Goal: Task Accomplishment & Management: Use online tool/utility

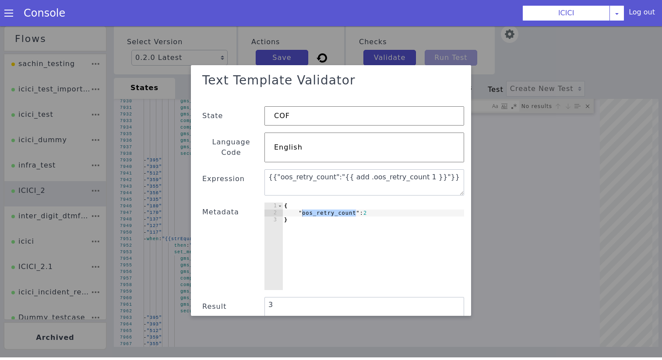
scroll to position [0, 6]
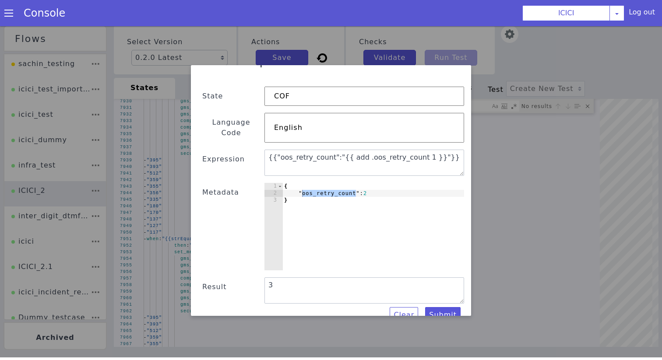
click at [467, 57] on div at bounding box center [331, 191] width 662 height 334
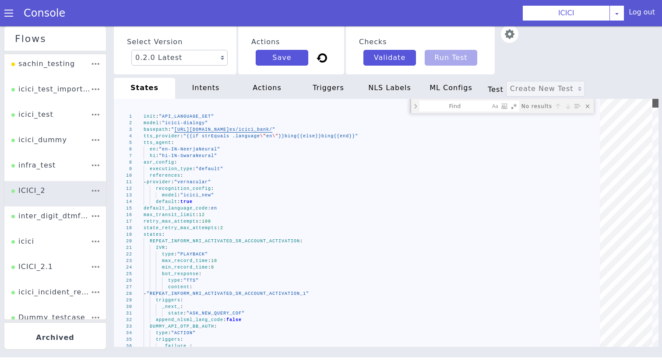
drag, startPoint x: 653, startPoint y: 114, endPoint x: 653, endPoint y: 83, distance: 31.1
click at [653, 83] on div "Select Version 0.2.0 Latest 0.1.10 0.1.9 0.1.8 0.1.7 0.1.6 0.1.5 0.1.4 0.1.3 0.…" at bounding box center [386, 191] width 544 height 334
click at [448, 108] on textarea "Find" at bounding box center [455, 106] width 70 height 10
type textarea "- provider: "vernacular" recognition_config: model: "icici_new" default: true d…"
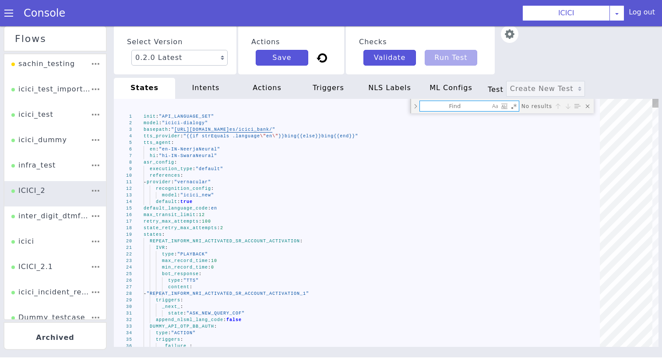
type textarea "o"
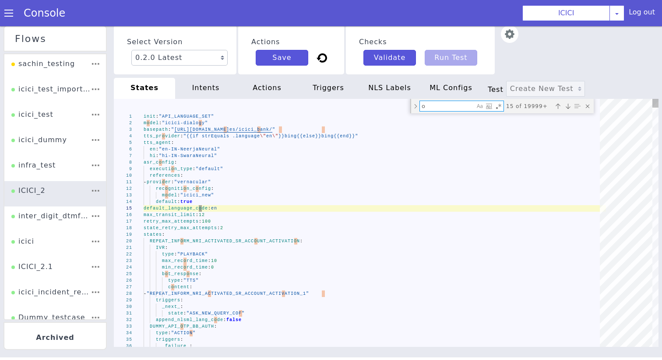
type textarea "- when: "{{and (strEquals .bb_individual_prop \"individual\") (strEquals .inten…"
type textarea "oo"
type textarea "content: - "ASK_PRODUCT_IV_ACTIVATE_REPEAT_RETRY_1" _oos_: state: "AT_AGENT_SEG…"
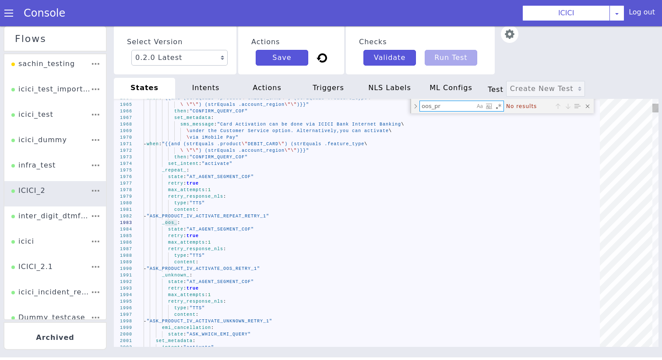
type textarea "oos_pro"
click at [269, 232] on div "state : "AT_AGENT_SEGMENT_COF"" at bounding box center [375, 229] width 462 height 7
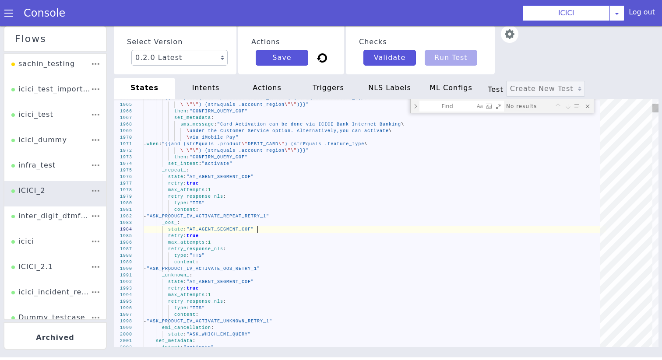
type textarea "init: "API_LANGUAGE_SET" model: "icici-dialogy" basepath: "https://s3.ap-south-…"
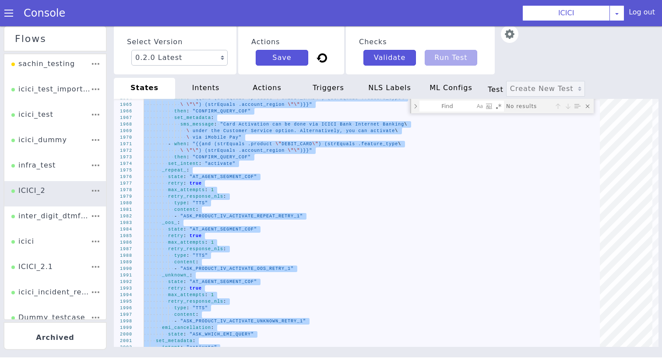
click at [208, 87] on div "intents" at bounding box center [205, 88] width 61 height 21
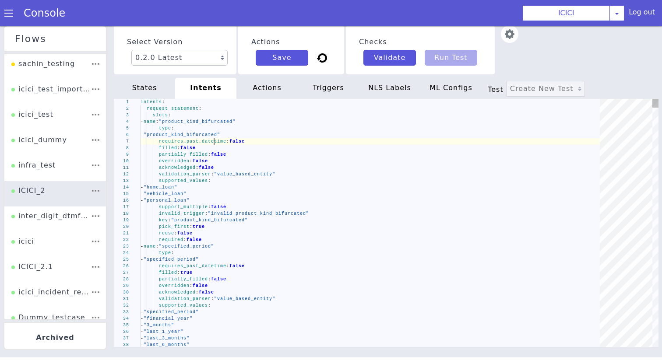
click at [214, 141] on div "1 2 3 4 5 6 7 8 9 10 11 12 13 14 15 16 17 18 19 20 21 22 23 24 25 26 27 28 29 3…" at bounding box center [386, 223] width 544 height 248
type textarea "intents: request_statement: slots: - name: "product_kind_bifurcated" type: - "p…"
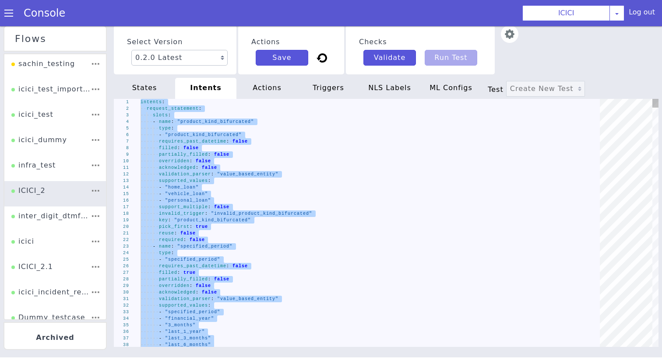
click at [262, 92] on div "actions" at bounding box center [266, 88] width 61 height 21
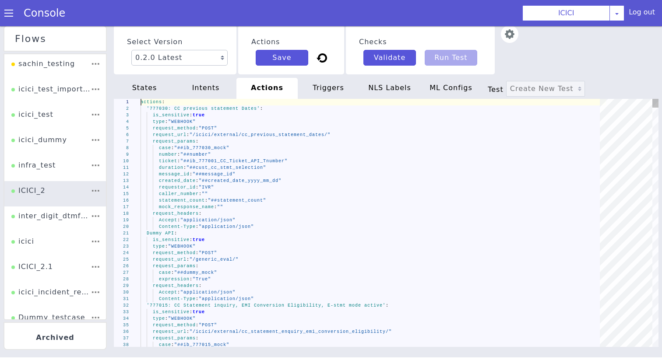
click at [222, 172] on span ""##message_id"" at bounding box center [214, 174] width 43 height 5
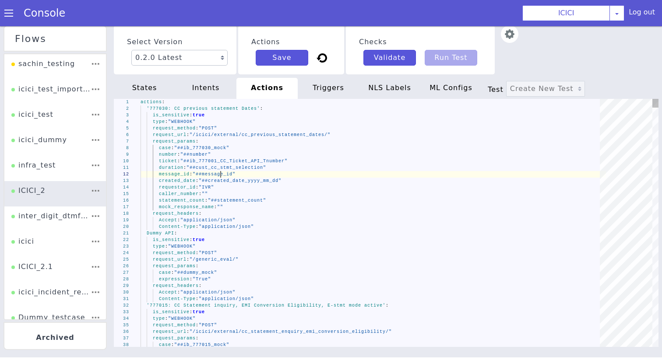
type textarea "actions: '777030: CC previous statement Dates': is_sensitive: true type: "WEBHO…"
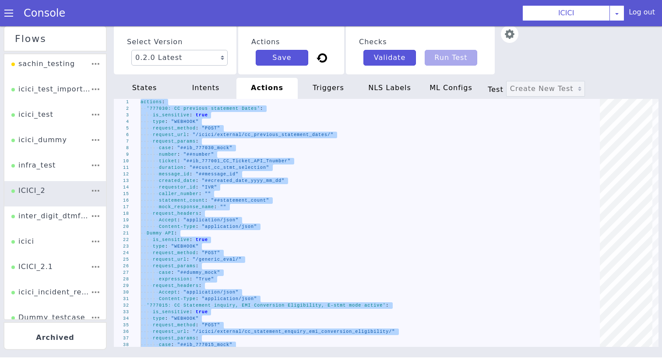
click at [323, 86] on div "triggers" at bounding box center [328, 88] width 61 height 21
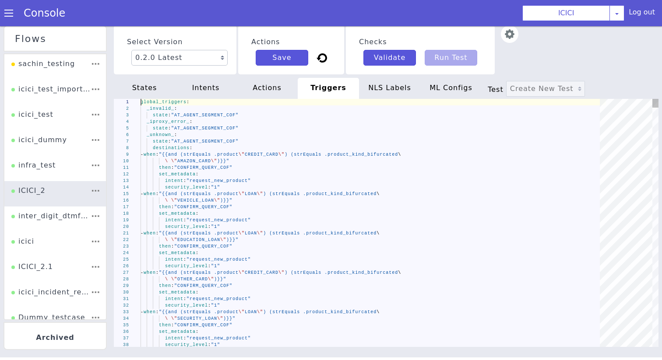
click at [271, 153] on span "CREDIT_CARD" at bounding box center [262, 154] width 34 height 5
type textarea "global_triggers: _invalid_: state: "AT_AGENT_SEGMENT_COF" _iproxy_error_: state…"
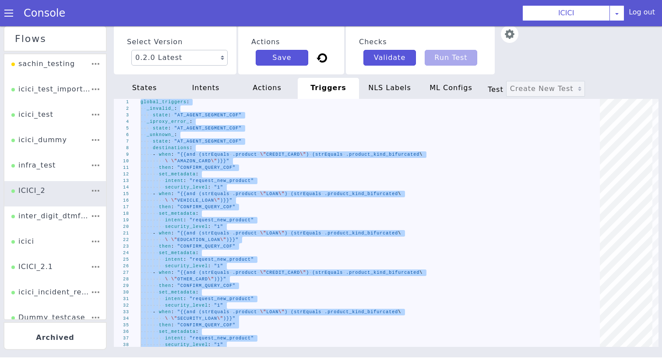
click at [382, 92] on div "NLS Labels" at bounding box center [389, 88] width 61 height 21
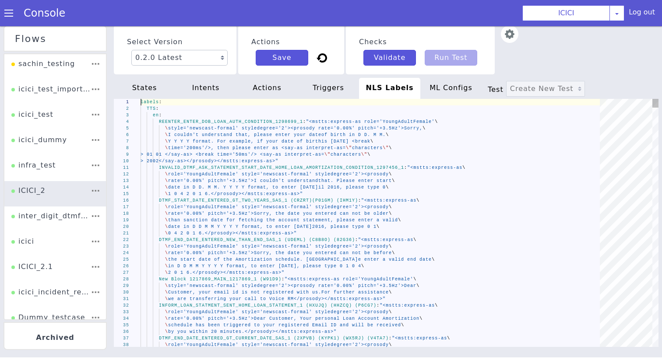
click at [314, 133] on span "I couldn't understand that, please enter your date" at bounding box center [244, 135] width 153 height 5
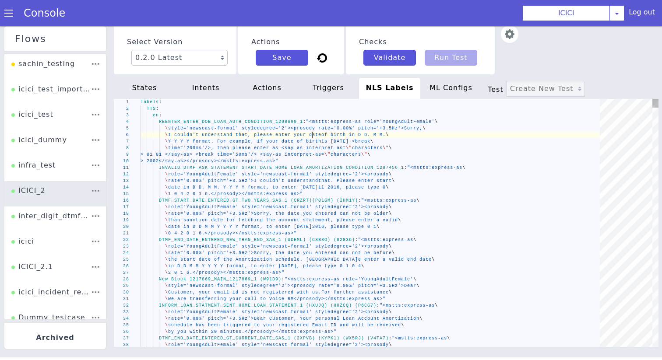
type textarea "labels: TTS: en: REENTER_ENTER_DOB_LOAN_AUTH_CONDITION_1298699_1: "<mstts:expre…"
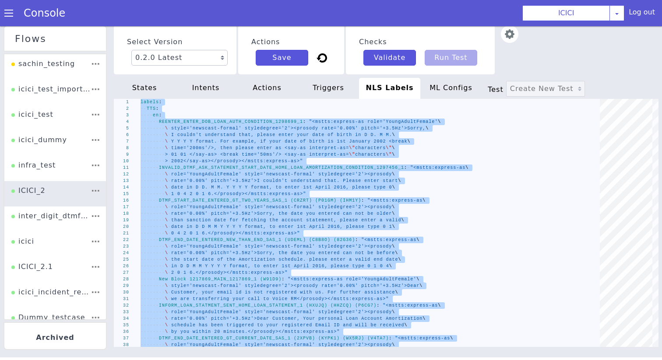
click at [442, 93] on div "ML Configs" at bounding box center [450, 88] width 61 height 21
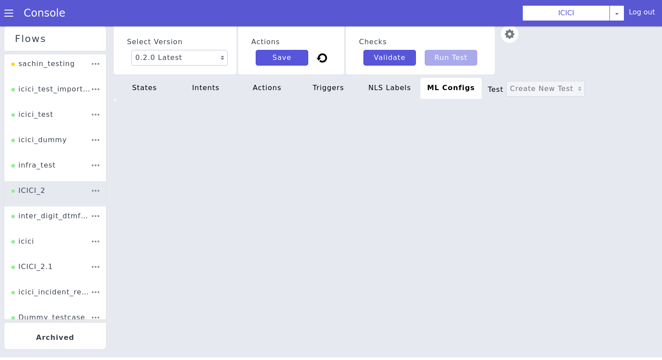
scroll to position [0, 0]
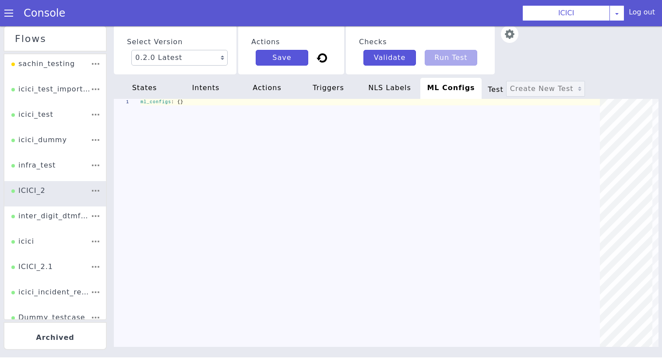
click at [172, 93] on div "states" at bounding box center [144, 88] width 61 height 21
type textarea "actions: - "SMS API""
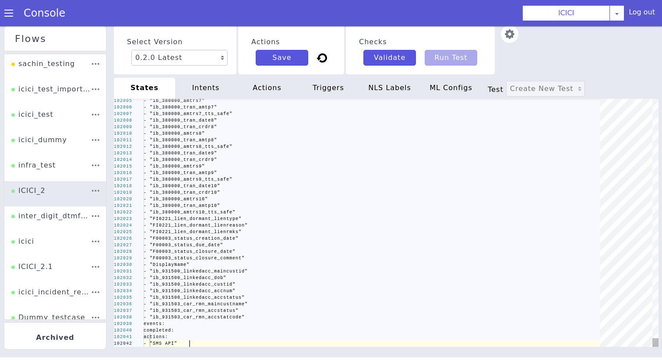
scroll to position [0, 46]
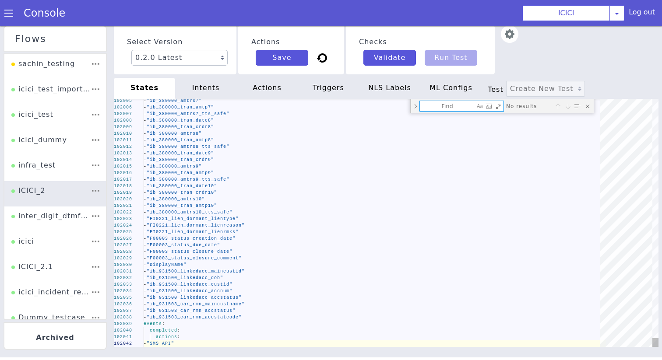
type textarea "o"
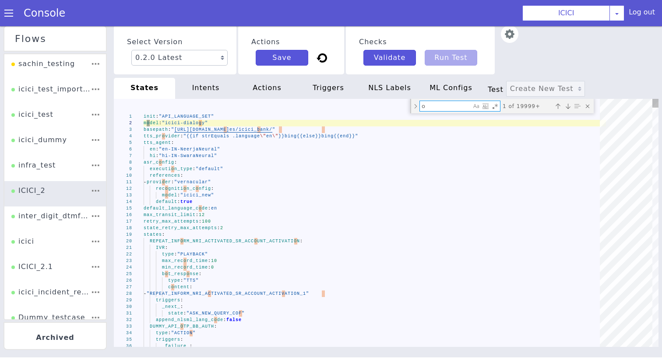
type textarea "- when: "{{and (strEquals .bb_individual_prop \"individual\") (strEquals .inten…"
type textarea "oo"
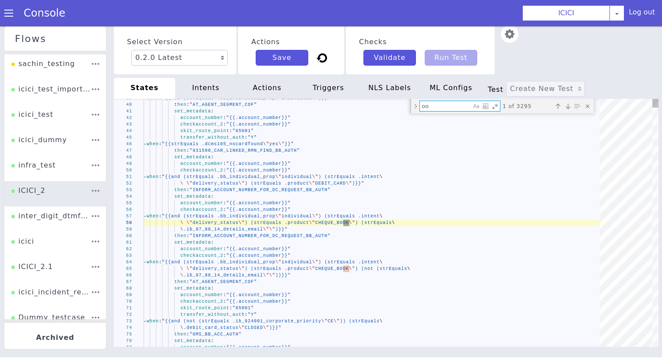
type textarea "content: - "ASK_PRODUCT_IV_ACTIVATE_REPEAT_RETRY_1" _oos_: state: "AT_AGENT_SEG…"
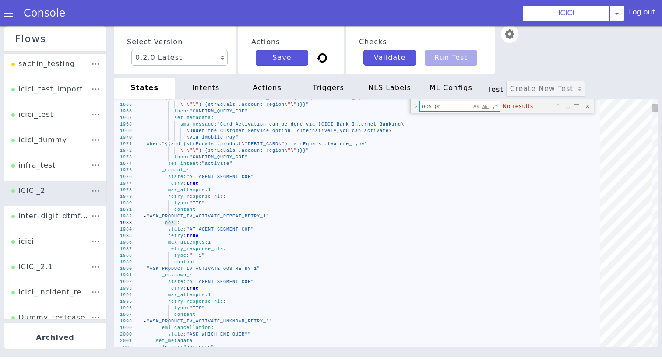
type textarea "oos_pro"
type textarea "o"
type textarea "- when: "{{and (strEquals .bb_individual_prop \"individual\") (strEquals .inten…"
type textarea "oo"
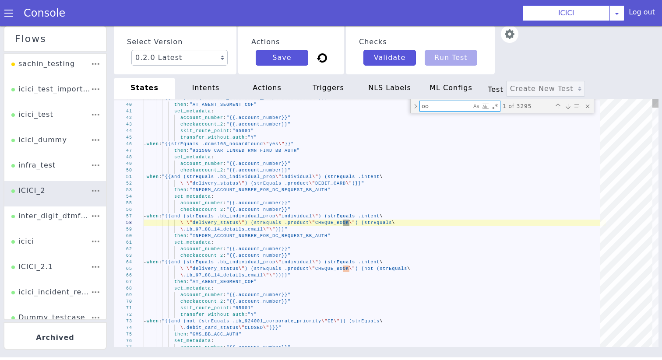
type textarea "content: - "ASK_PRODUCT_IV_ACTIVATE_REPEAT_RETRY_1" _oos_: state: "AT_AGENT_SEG…"
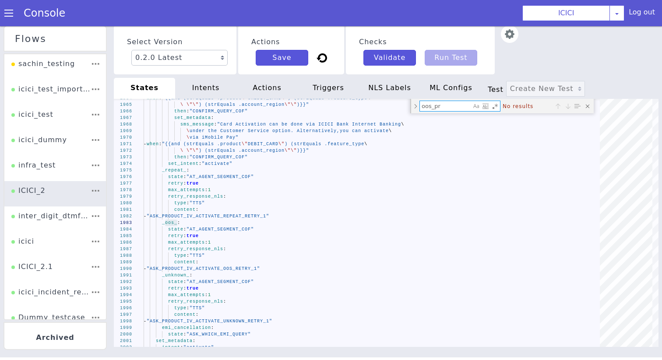
type textarea "oos_pro"
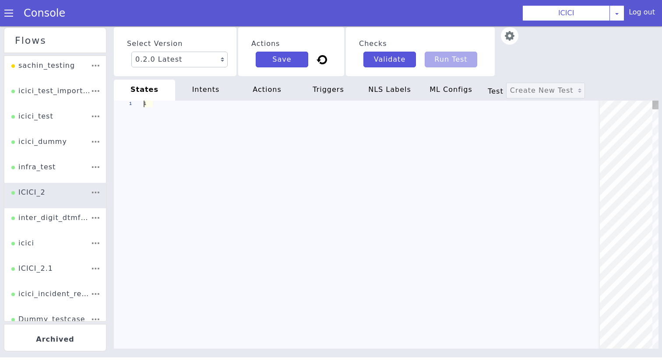
scroll to position [0, 0]
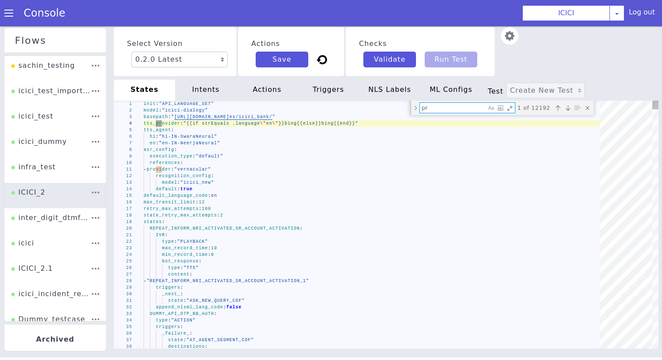
type textarea "pro"
type textarea "destinations: - when: "{{and (strEquals .product \"CREDIT_CARD\") (strEquals .r…"
type textarea "prob"
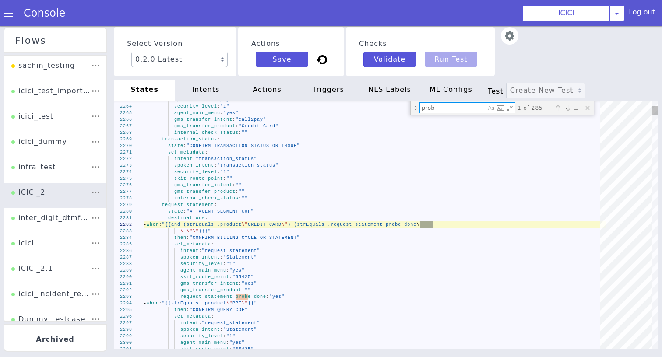
type textarea "set_metadata: intent: "auto_debit_related" spoken_intent: "auto debit of credit…"
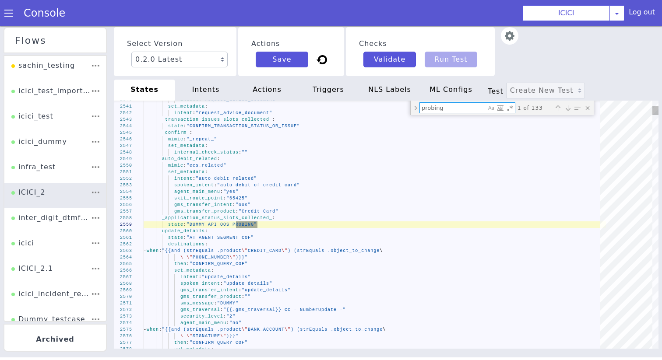
type textarea "probing"
click at [296, 163] on div "mimic : "ecs_related"" at bounding box center [381, 203] width 334 height 329
type textarea "init: "API_LANGUAGE_SET" model: "icici-dialogy" basepath: "https://s3.ap-south-…"
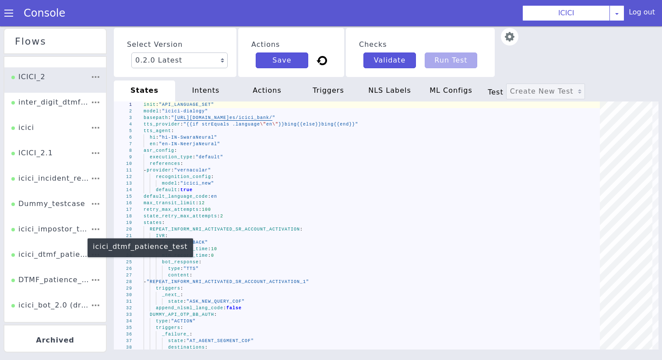
scroll to position [112, 0]
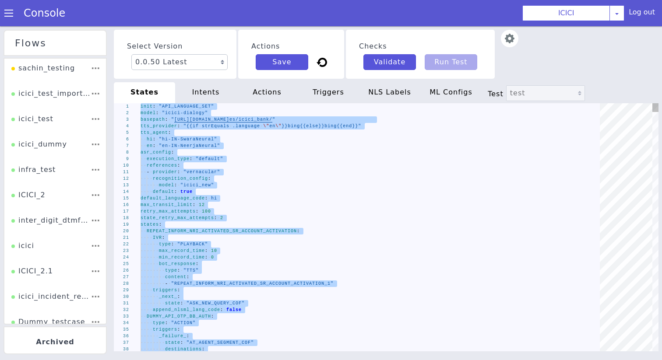
paste textarea "actions:"
type textarea "actions: - "SMS API""
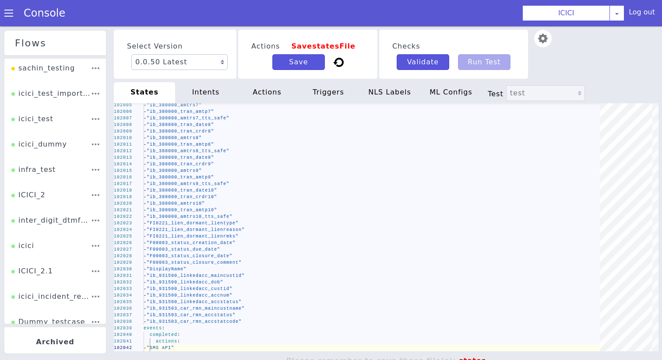
click at [228, 77] on div "intents" at bounding box center [215, 72] width 61 height 21
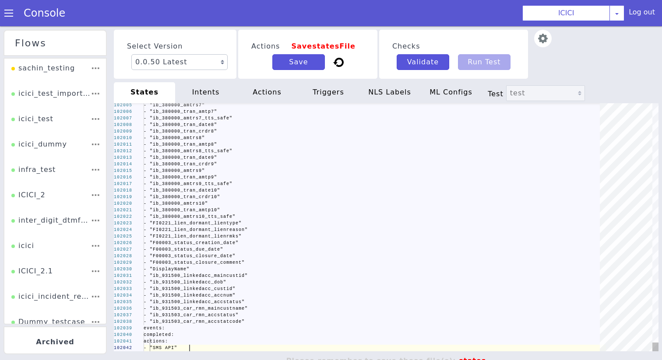
scroll to position [0, 46]
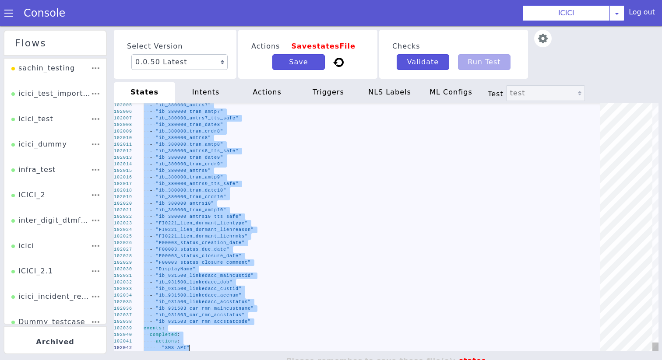
paste textarea "Editor content;Press Alt+F1 for Accessibility Options."
type textarea "actions: - "SMS API""
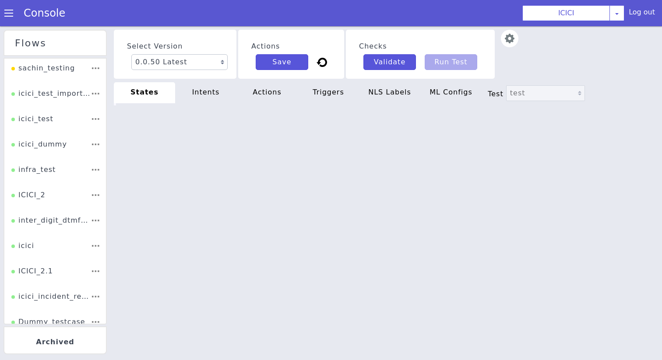
scroll to position [0, 0]
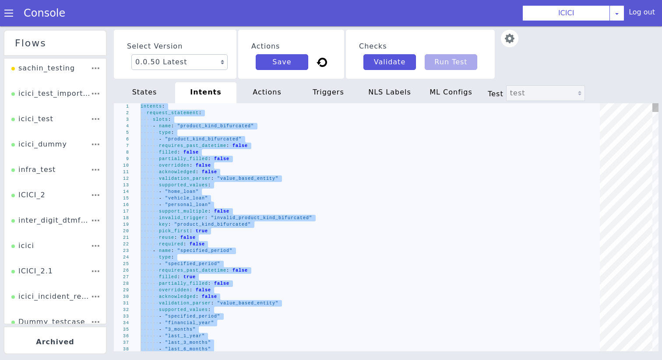
paste textarea "Editor content;Press Alt+F1 for Accessibility Options."
type textarea "security_level: "1" - when: "{{strEquals .product \"\"}}" then: "ASK_PRODUCT_KI…"
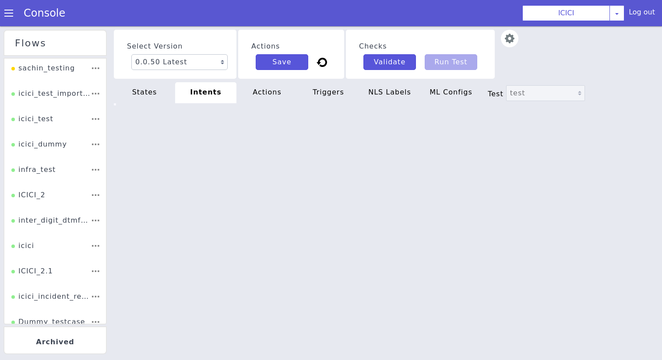
type textarea "security_level: "1" - when: "{{strEquals .product \"\"}}" then: "ASK_PRODUCT_KI…"
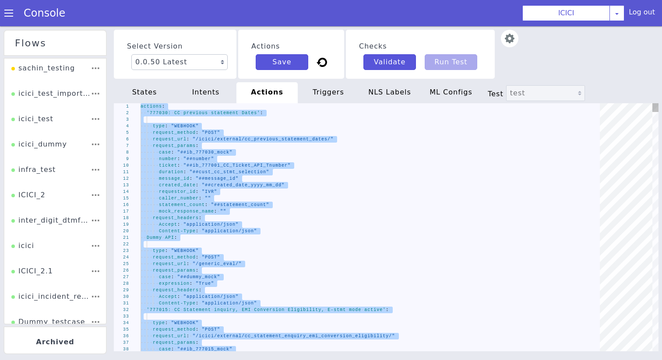
type textarea "\ (strEquals .product \"LOAN\")}}{{\"Loan\"}}{{else}}{{if (strEquals .account_t…"
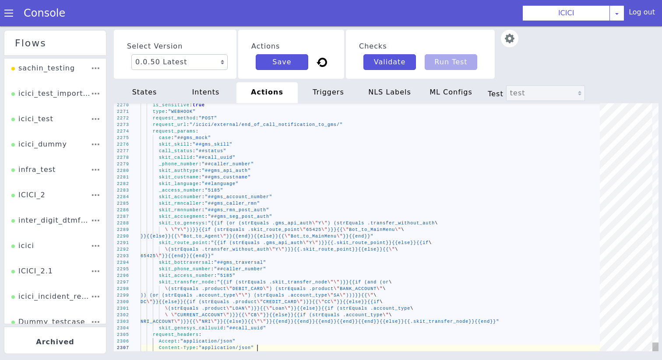
scroll to position [0, 116]
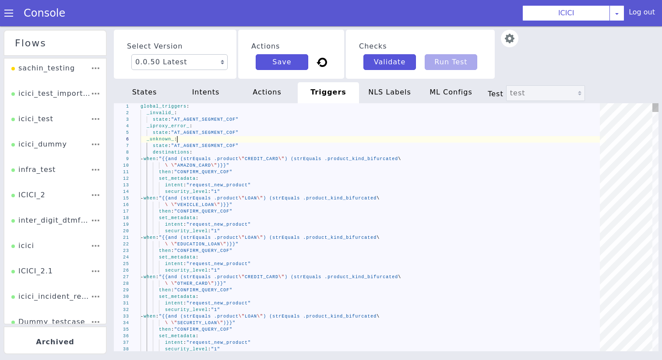
click at [298, 118] on div "_unknown_ :" at bounding box center [382, 119] width 465 height 7
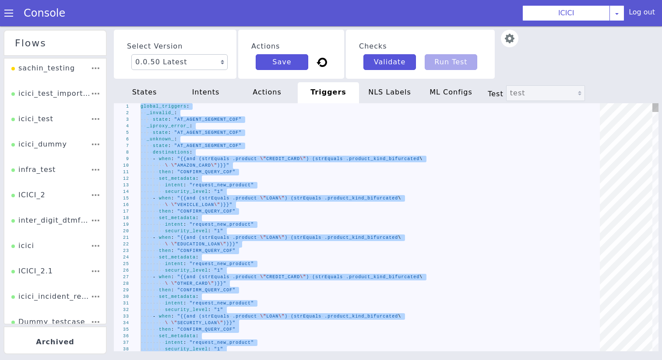
type textarea "intent: "request_new_product" security_level: "1""
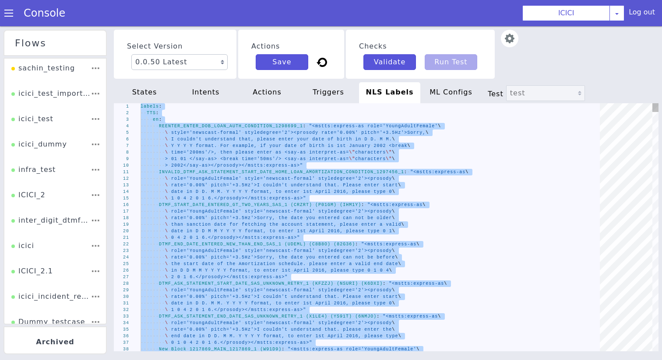
type textarea "\ Generation, Account Activation, Cheque book का Delivery status या फिर Card\ \…"
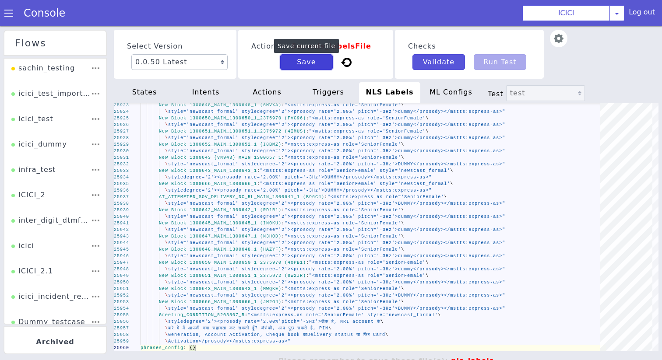
click at [326, 46] on button "Save" at bounding box center [316, 42] width 53 height 16
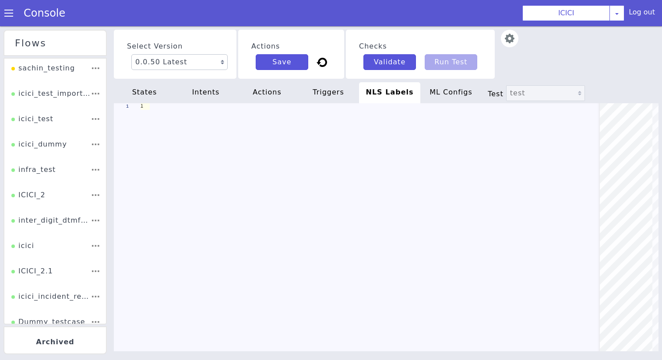
type textarea "\ Generation, Account Activation, Cheque book का Delivery status या फिर Card\ \…"
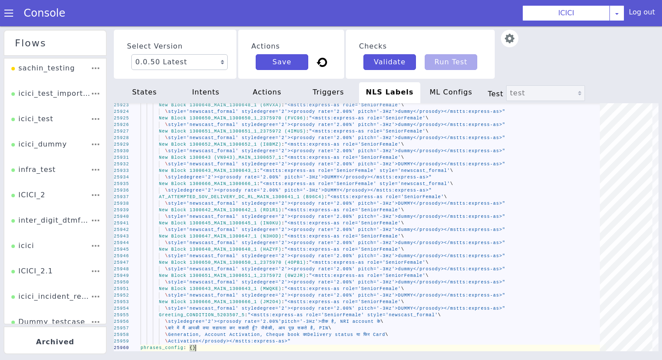
scroll to position [0, 55]
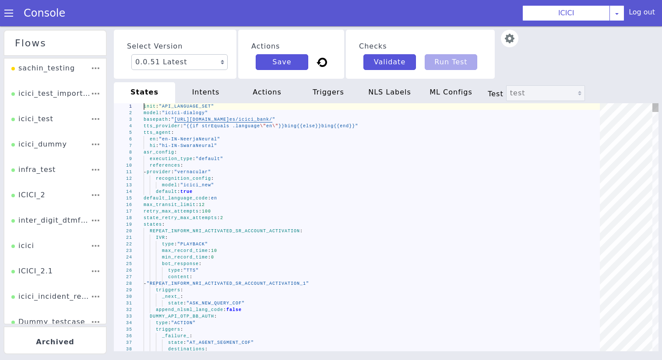
scroll to position [0, 0]
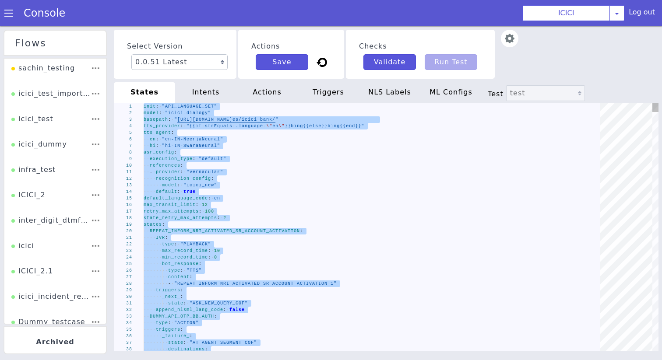
paste textarea "Editor content;Press Alt+F1 for Accessibility Options."
type textarea "- "SMS API""
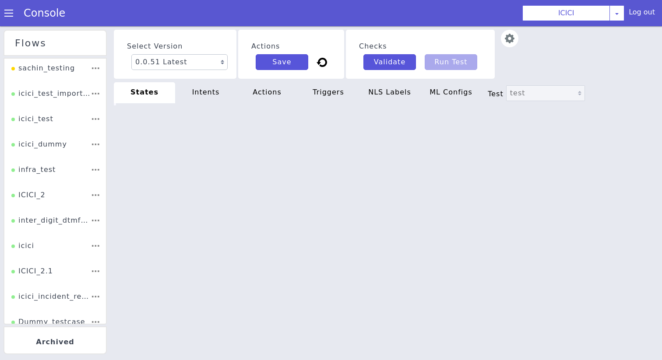
type textarea "- "SMS API""
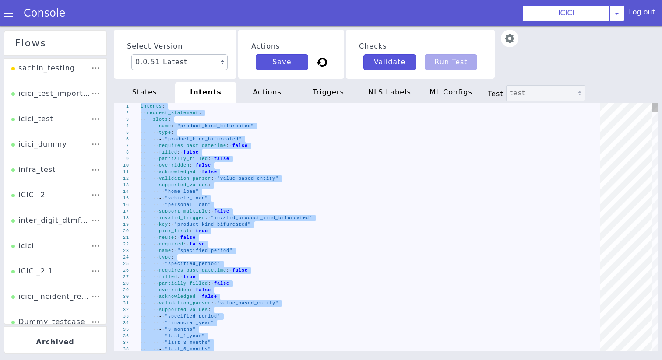
type textarea "security_level: "1" - when: "{{strEquals .product \"\"}}" then: "ASK_PRODUCT_KI…"
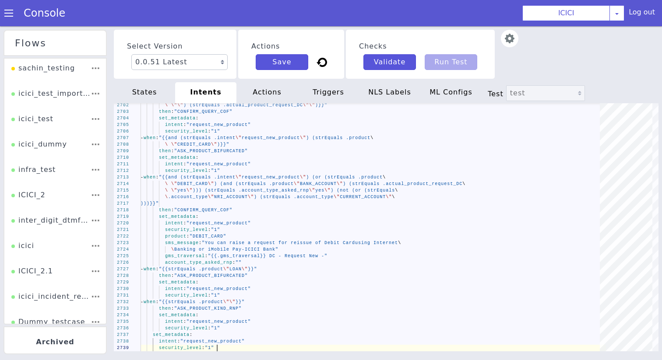
click at [291, 56] on div "Actions Save" at bounding box center [301, 34] width 106 height 49
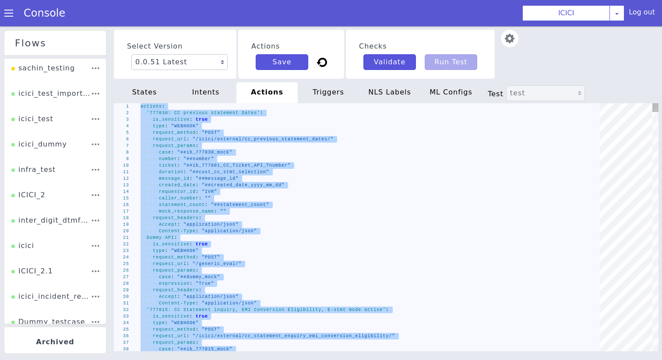
type textarea "\ (strEquals .product \"LOAN\")}}{{\"Loan\"}}{{else}}{{if (strEquals .account_t…"
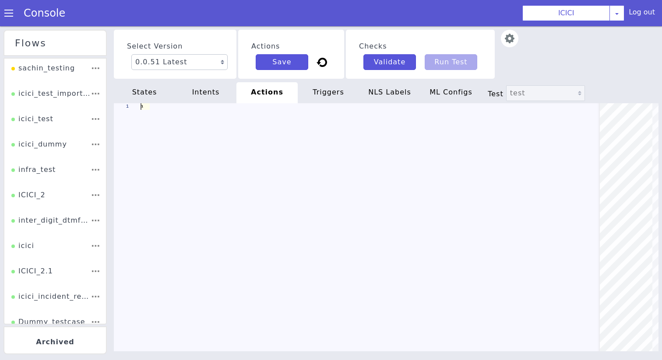
scroll to position [0, 116]
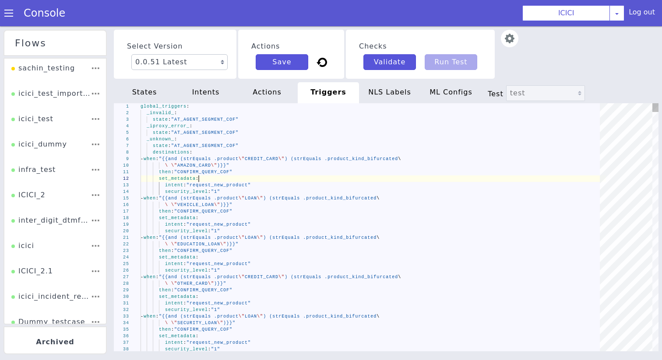
click at [314, 158] on div "set_metadata :" at bounding box center [382, 158] width 465 height 7
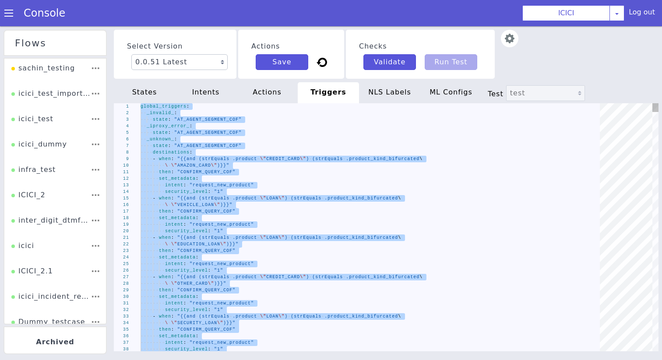
type textarea "intent: "request_new_product" security_level: "1""
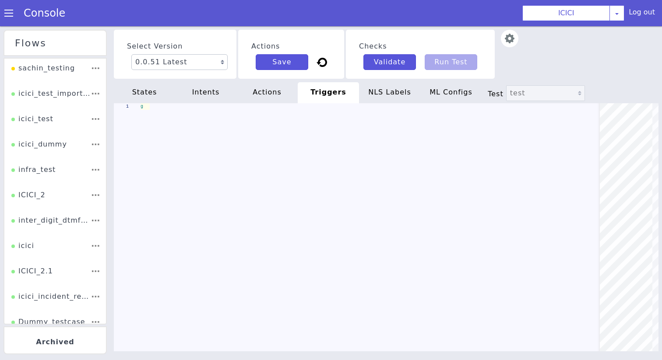
scroll to position [0, 76]
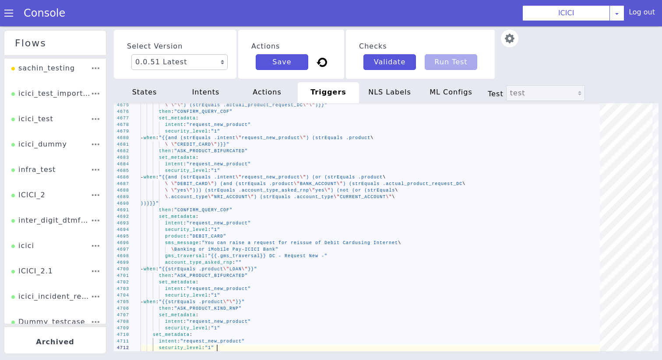
click at [391, 69] on div "NLS Labels" at bounding box center [398, 72] width 61 height 21
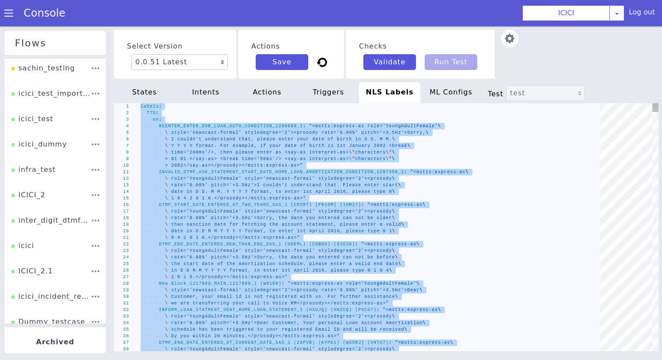
type textarea "\ Generation, Account Activation, Cheque book का Delivery status या फिर Card\ \…"
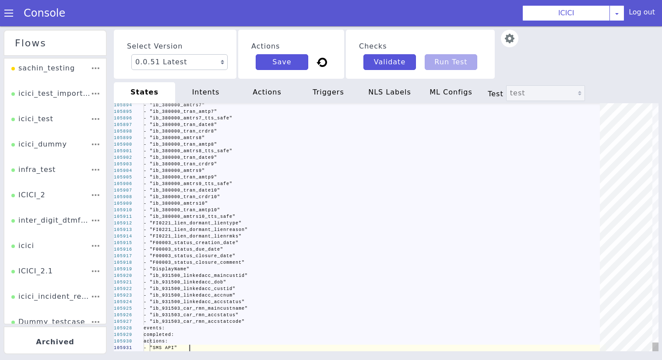
scroll to position [0, 46]
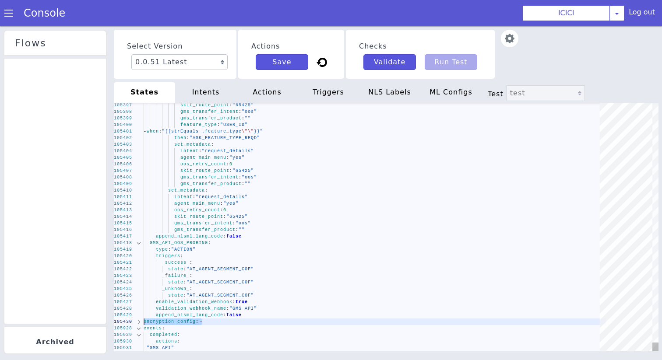
drag, startPoint x: 231, startPoint y: 210, endPoint x: 231, endPoint y: 204, distance: 6.2
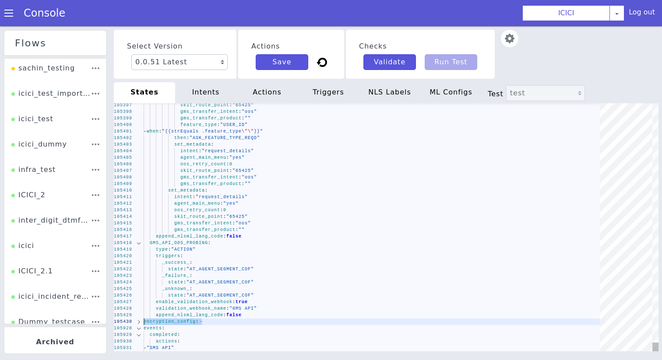
type textarea "_success_: state: "AT_AGENT_SEGMENT_COF" _failure_: state: "AT_AGENT_SEGMENT_CO…"
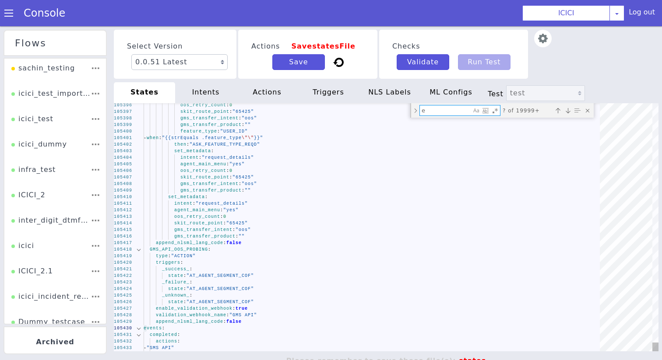
type textarea "en"
type textarea "init: "API_LANGUAGE_SET" model: "icici-dialogy" basepath: "https://s3.ap-south-…"
type textarea "enc"
type textarea "state: "AT_AGENT_SEGMENT_COF" _success_: state: "SMS_NRI_INACTIVE_TO_ACTIVE_NRI…"
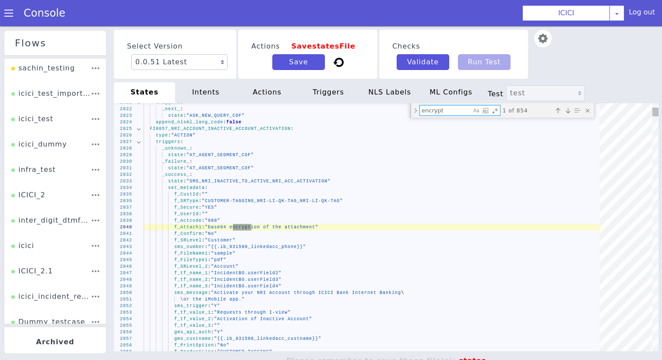
type textarea "encrypti"
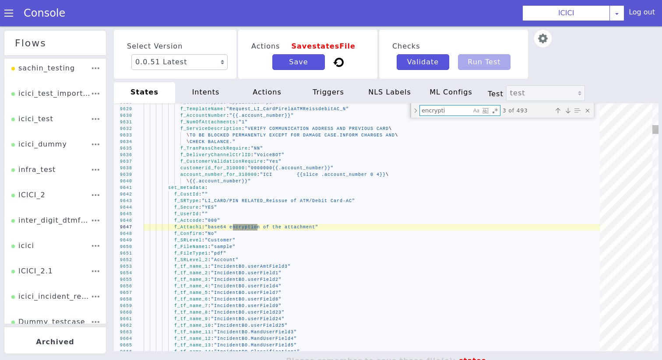
type textarea "gms_api_auth: "N" skit_route_point: "65039" _unknown_: state: "HANGUP_MAXIMUM_R…"
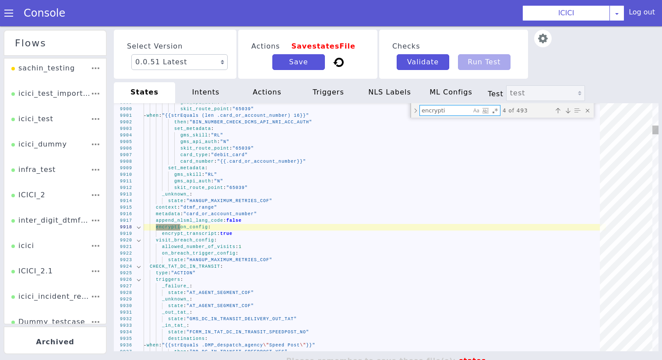
scroll to position [0, 0]
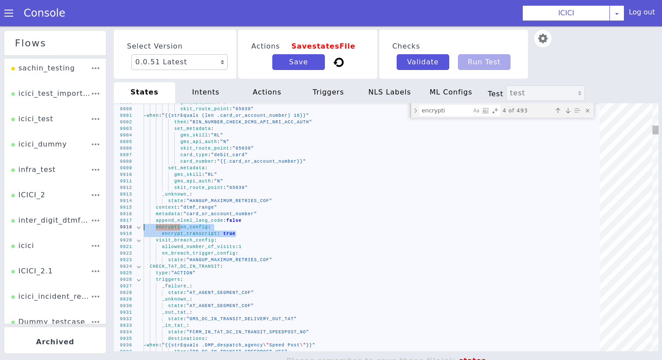
drag, startPoint x: 796, startPoint y: 99, endPoint x: 698, endPoint y: 96, distance: 98.1
paste textarea "encryption_config: encrypt_transcript: true"
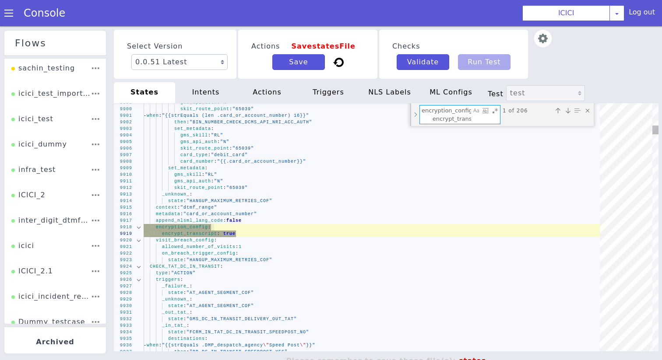
scroll to position [0, 23]
type textarea "encryption_config: encrypt_transcript: true"
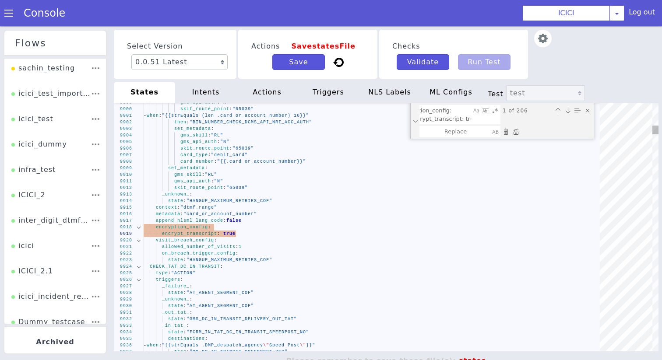
type textarea "gms_api_auth: "N" skit_route_point: "65039" _unknown_: state: "HANGUP_MAXIMUM_R…"
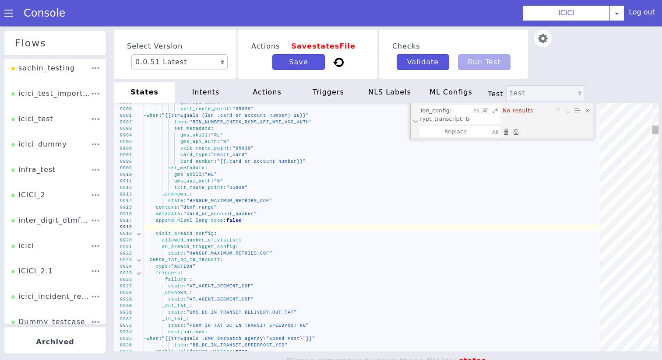
drag, startPoint x: 1150, startPoint y: 190, endPoint x: 936, endPoint y: 190, distance: 214.0
click at [259, 91] on div "9899 9900 9901 9902 9903 9904 9905 9906 9907 9908 9909 9910 9911 9912 9913 9914…" at bounding box center [395, 207] width 544 height 248
type textarea "encrypt_transcript: true"
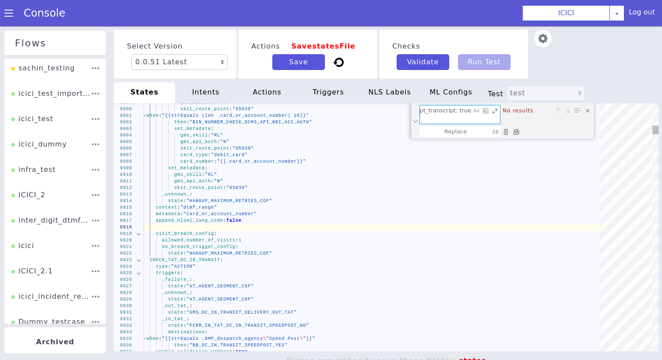
drag, startPoint x: 463, startPoint y: 100, endPoint x: 567, endPoint y: 109, distance: 103.6
type textarea "encryption_config: encrypt_bot_response: true ENTER_LAST_4_DIGITS_ACCOUNT_AUTH:…"
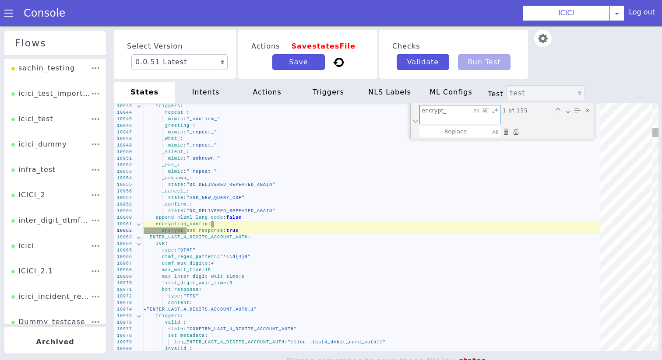
scroll to position [0, 0]
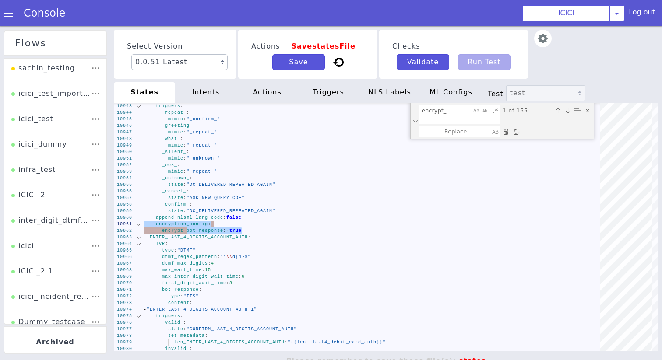
drag, startPoint x: 909, startPoint y: 544, endPoint x: 772, endPoint y: 536, distance: 136.8
paste textarea "encryption_config: encrypt_bot_response: true"
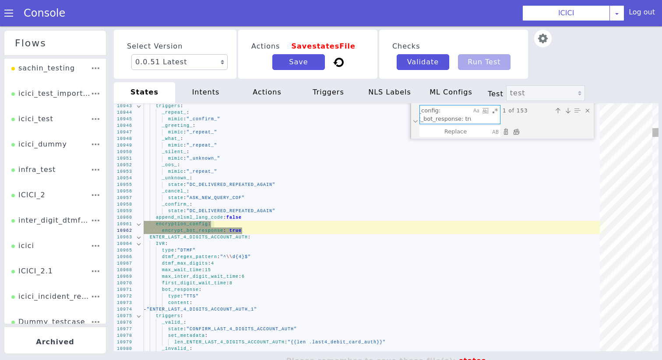
type textarea "encryption_config: encrypt_bot_response: true"
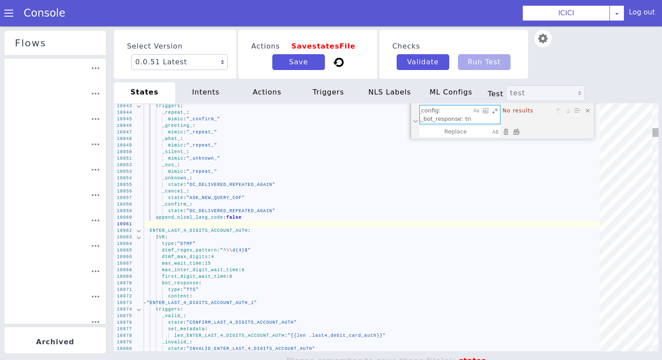
scroll to position [0, 0]
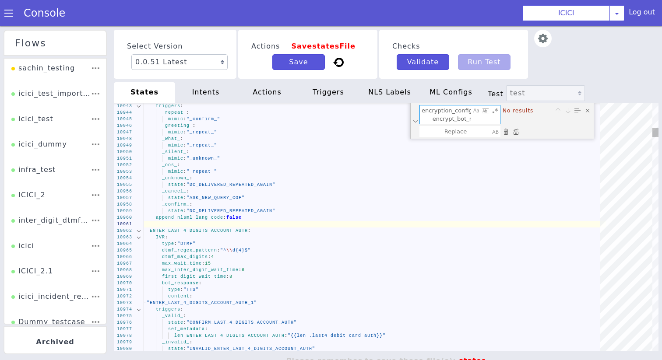
drag, startPoint x: 968, startPoint y: -48, endPoint x: 836, endPoint y: -48, distance: 131.7
type textarea "encrypt_bot_response: true DTMF_INVALID_INFORM_DC_BALANCE_ASK_AMOUNT_IN_RUPEES_…"
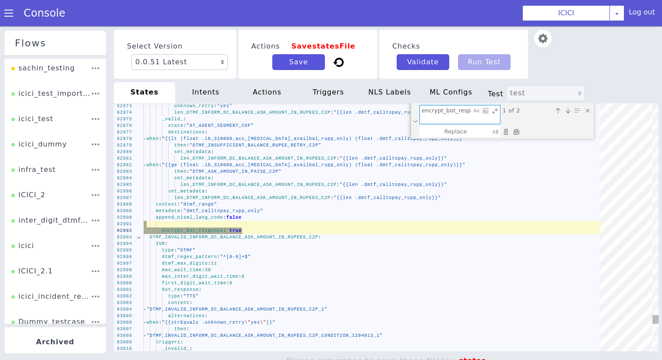
type textarea "encrypt_bot_response: true"
type textarea "DTMF_INVALID_INFORM_DC_BALANCE_ASK_AMOUNT_IN_RUPEES_C2P: IVR: type: "DTMF" dtmf…"
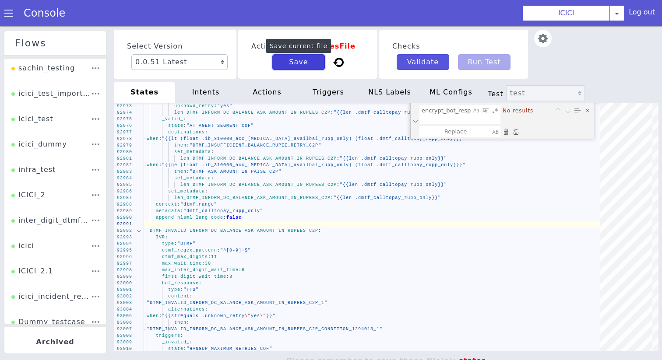
click at [324, 42] on button "Save" at bounding box center [308, 42] width 53 height 16
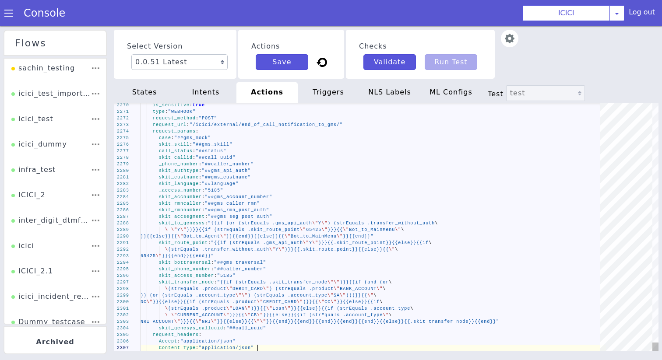
type textarea "skit_custname: "##gms_custname" skit_language: "##language" _access_number: "51…"
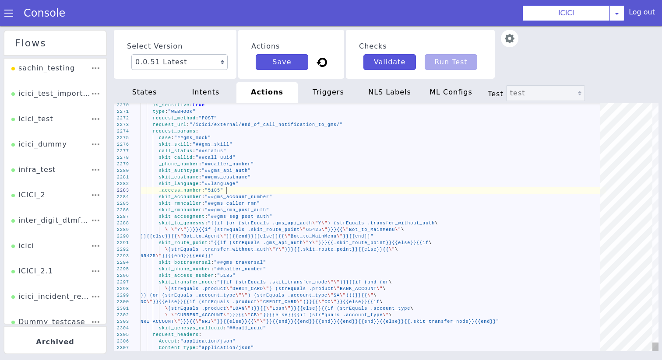
click at [525, 0] on div "_access_number : "5185"" at bounding box center [612, 7] width 430 height 189
type textarea "i"
type textarea "actions: '777030: CC previous statement Dates': is_sensitive: true type: "WEBHO…"
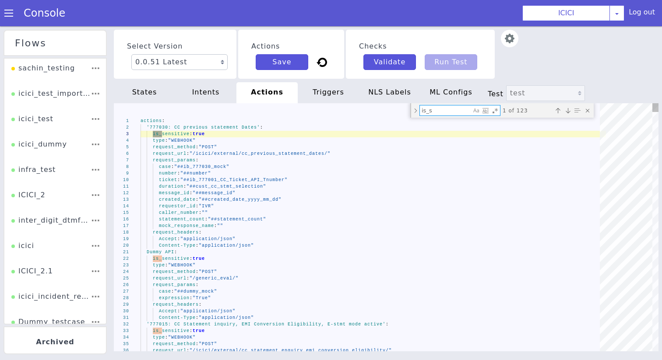
type textarea "is_se"
type textarea "Dummy API: is_sensitive: true type: "WEBHOOK" request_method: "POST" request_ur…"
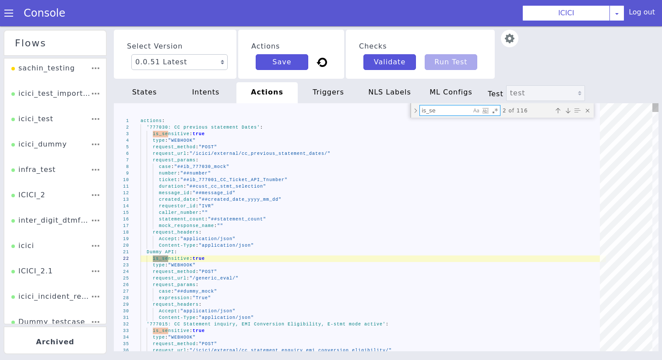
type textarea "is_se"
type textarea "actions: '777030: CC previous statement Dates': is_sensitive: true type: "WEBHO…"
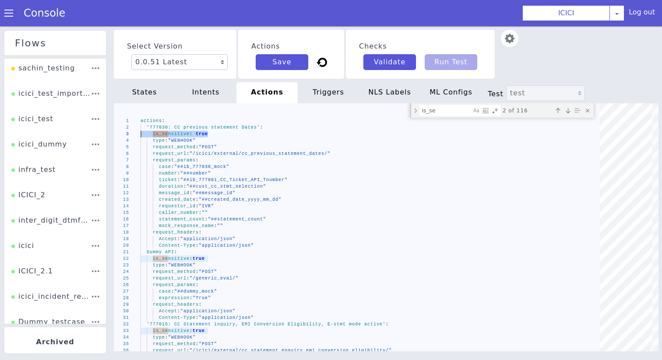
drag, startPoint x: 685, startPoint y: -48, endPoint x: 558, endPoint y: -50, distance: 126.9
paste textarea "is_sensitive: tru"
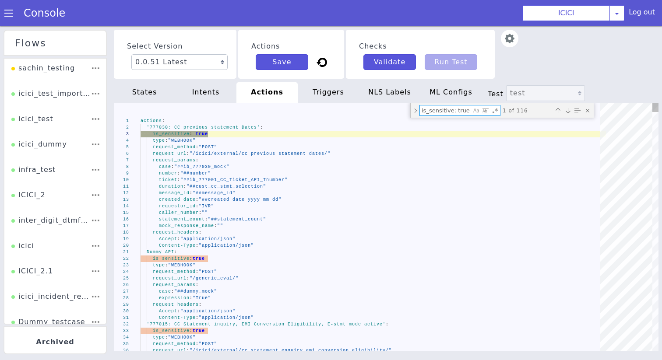
type textarea "is_sensitive: true"
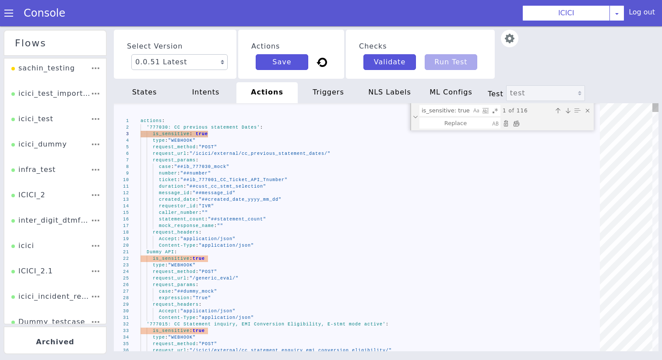
type textarea "actions: '777030: CC previous statement Dates': type: "WEBHOOK" request_method:…"
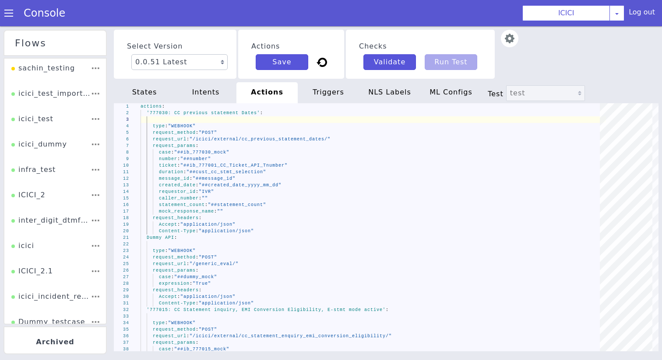
click at [7, 7] on div "Console" at bounding box center [40, 13] width 80 height 25
click at [8, 16] on span at bounding box center [8, 13] width 9 height 9
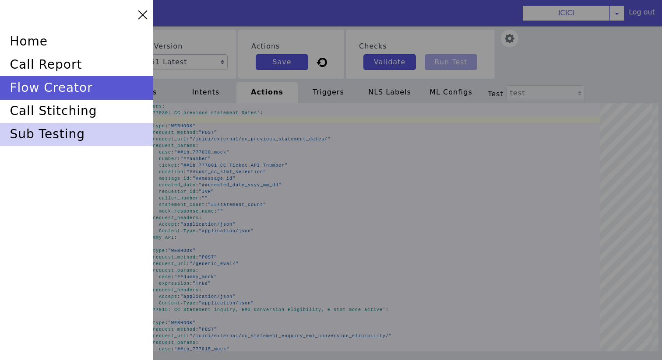
click at [50, 136] on div "sub testing" at bounding box center [80, 119] width 154 height 33
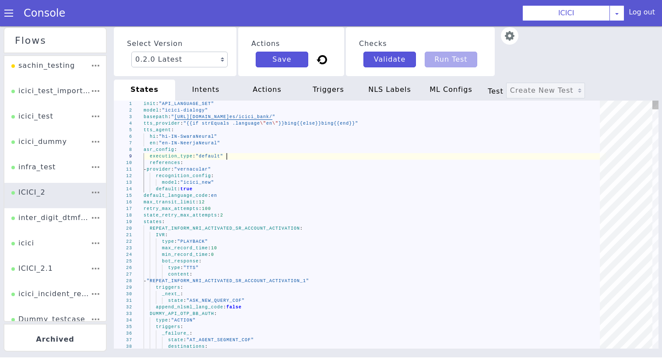
click at [248, 157] on div "execution_type : "default"" at bounding box center [375, 156] width 462 height 7
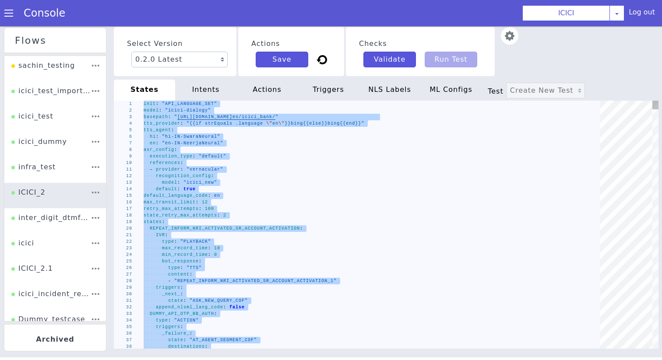
click at [228, 38] on span ""API_LANGUAGE_SET"" at bounding box center [253, 22] width 51 height 30
type textarea "init: "API_LANGUAGE_SET" model: "icici-dialogy" basepath: "[URL][DOMAIN_NAME]" …"
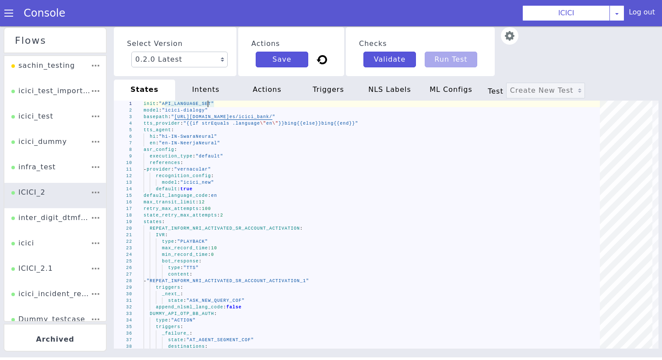
click at [242, 41] on div "intents" at bounding box center [274, 17] width 64 height 47
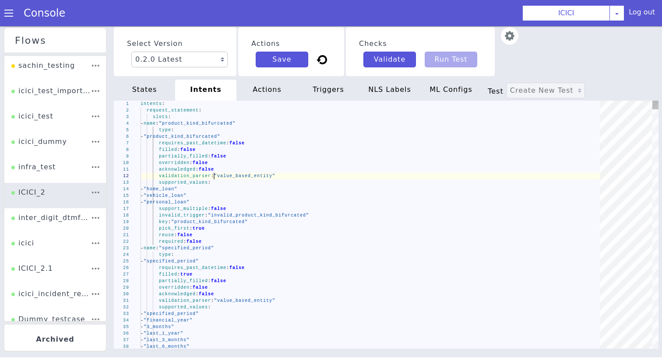
type textarea "intents: request_statement: slots: - name: "product_kind_bifurcated" type: - "p…"
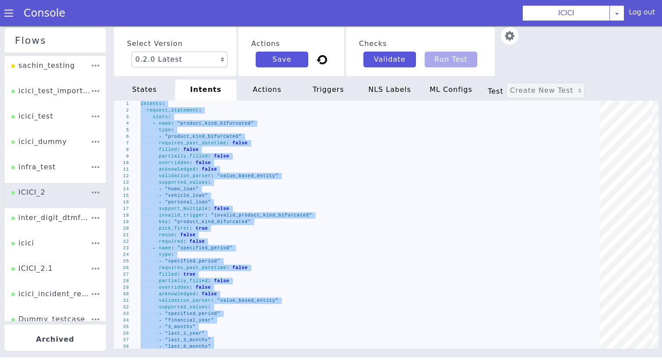
click at [268, 89] on div "actions" at bounding box center [266, 90] width 61 height 21
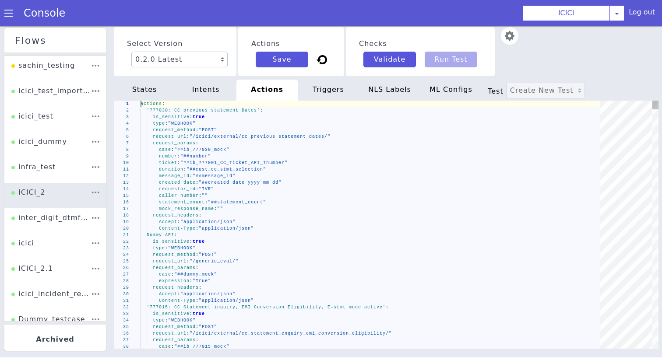
click at [283, 116] on span ""/icici/external/cc_previous_statement_dates/"" at bounding box center [335, 64] width 104 height 102
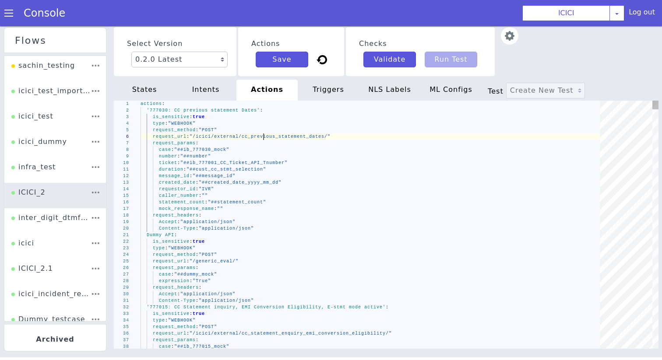
type textarea "actions: '777030: CC previous statement Dates': is_sensitive: true type: "WEBHO…"
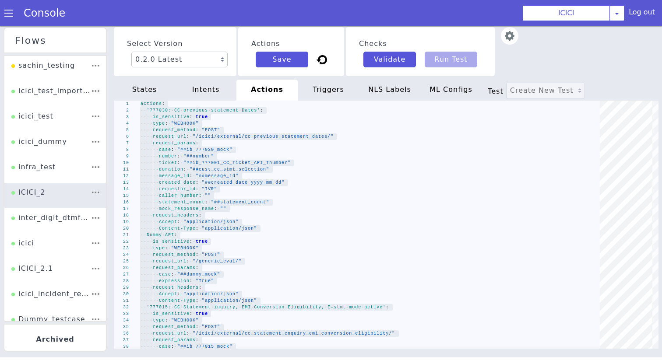
click at [318, 240] on div "triggers" at bounding box center [300, 272] width 35 height 64
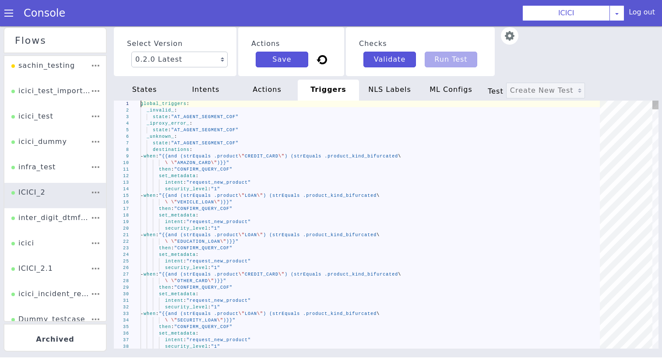
click at [296, 179] on div "intent : "request_new_product"" at bounding box center [378, 178] width 430 height 189
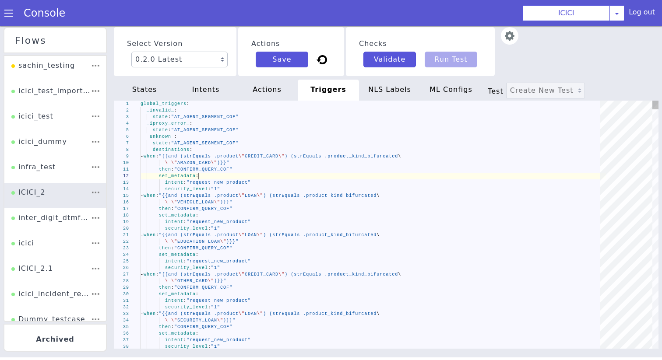
type textarea "global_triggers: _invalid_: state: "AT_AGENT_SEGMENT_COF" _iproxy_error_: state…"
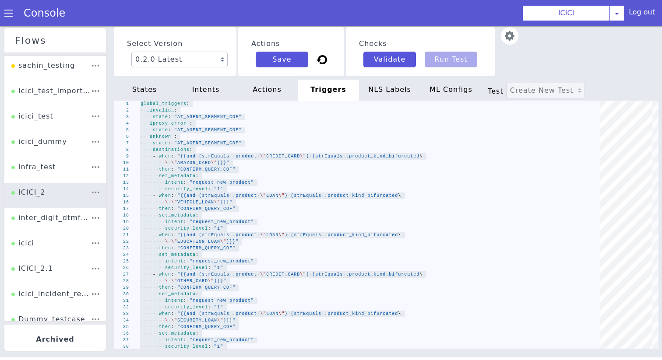
click at [394, 96] on div "NLS Labels" at bounding box center [399, 90] width 63 height 27
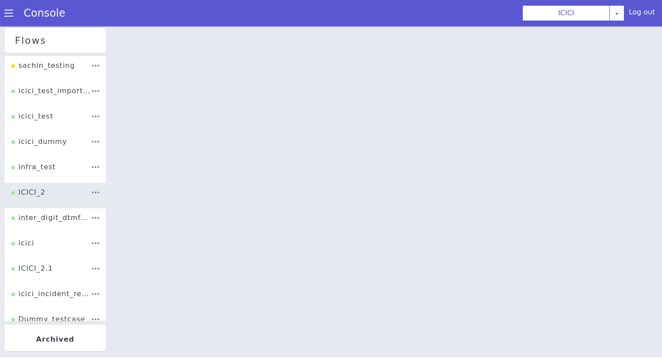
click at [343, 210] on div at bounding box center [385, 192] width 551 height 334
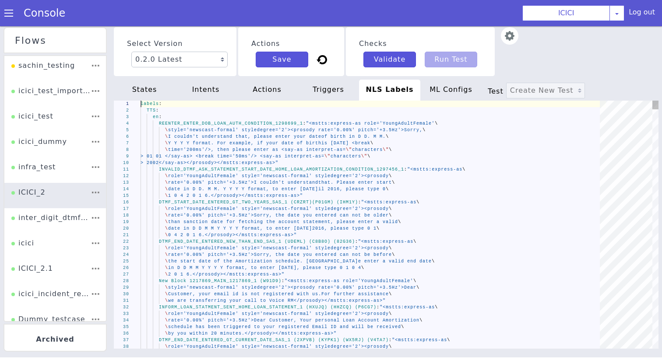
type textarea "labels: TTS: en: REENTER_ENTER_DOB_LOAN_AUTH_CONDITION_1298699_1: "<mstts:expre…"
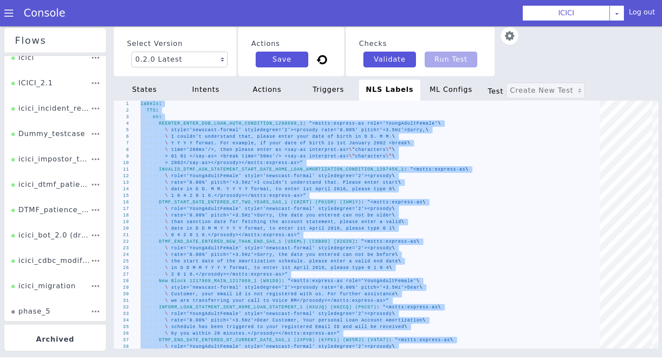
scroll to position [189, 0]
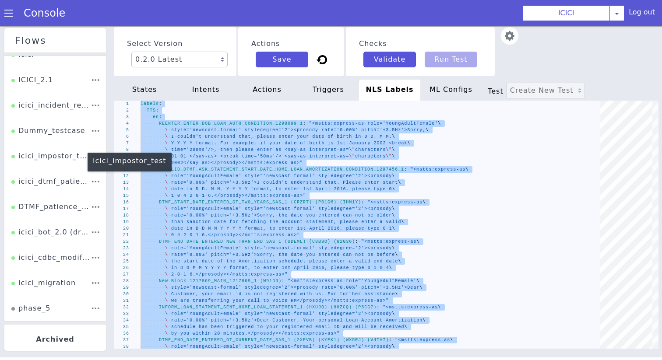
click at [58, 162] on div "icici_impostor_test" at bounding box center [50, 159] width 79 height 17
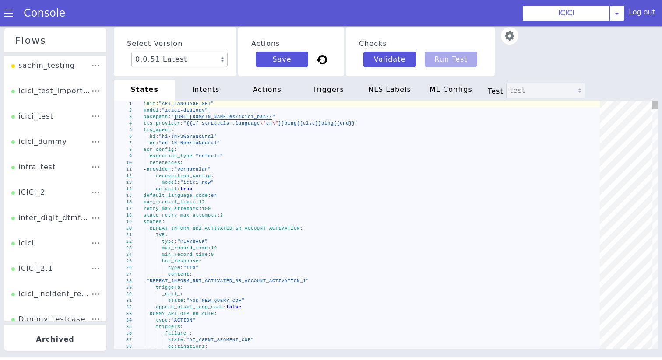
click at [263, 263] on div "bot_response :" at bounding box center [375, 261] width 462 height 7
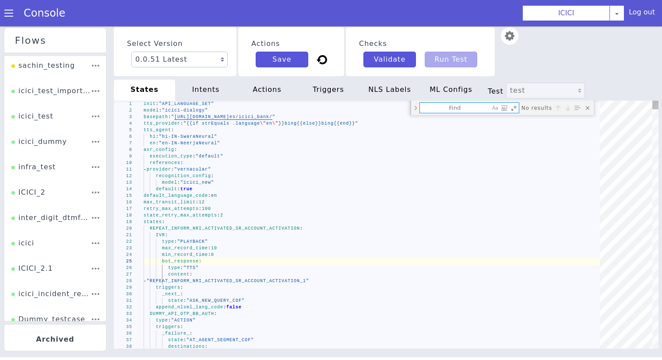
type textarea "Y\"}}{{else}}{{\"N\"}}{{end}}" oos_retry_count: 0 gms_seg_post_auth: "{{.ib_931…"
type textarea "oos_retry_count"
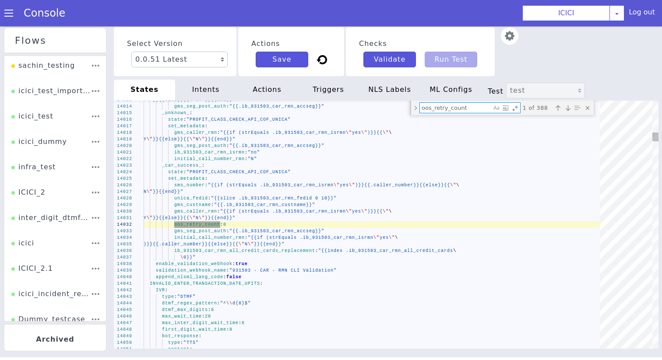
type textarea "type: "ACTION" triggers: _success_: state: "ASK_PRODUCT_OOS_PROBING" destinatio…"
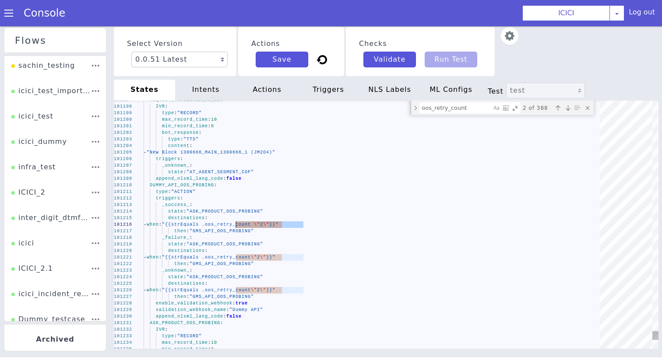
drag, startPoint x: 305, startPoint y: 226, endPoint x: 236, endPoint y: 226, distance: 68.7
click at [462, 108] on textarea "oos_retry_count" at bounding box center [455, 108] width 71 height 10
paste textarea "\"2\"}"
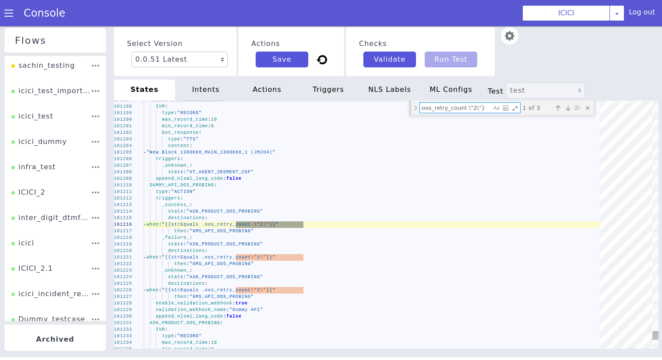
type textarea "oos_retry_count \"2\"}"
click at [414, 109] on div "Toggle Replace mode" at bounding box center [415, 108] width 8 height 14
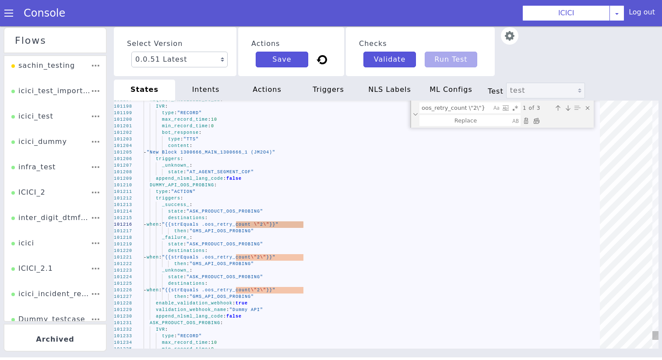
click at [471, 120] on textarea "Replace" at bounding box center [465, 121] width 91 height 10
paste textarea "oos_retry_count \"2\"}"
click at [475, 123] on textarea "oos_retry_count \"2\"}" at bounding box center [465, 121] width 91 height 10
type textarea "oos_retry_count \"3\"}"
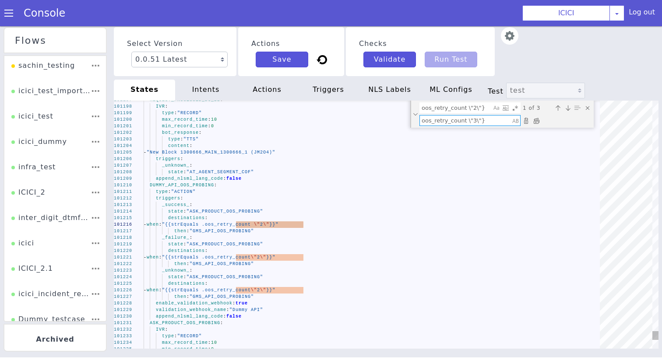
click at [539, 122] on div "Replace All (⌘Enter)" at bounding box center [536, 120] width 9 height 9
type textarea "type: "ACTION" triggers: _success_: state: "ASK_PRODUCT_OOS_PROBING" destinatio…"
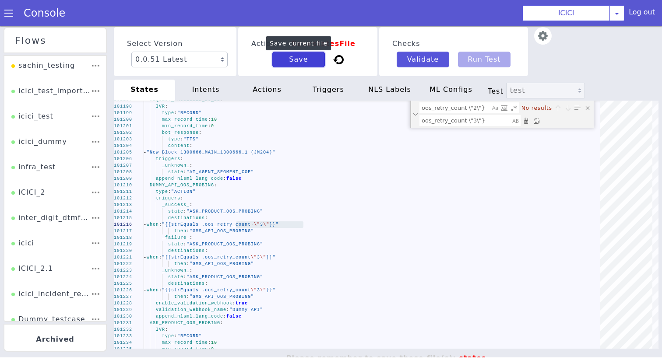
click at [301, 64] on button "Save" at bounding box center [298, 60] width 53 height 16
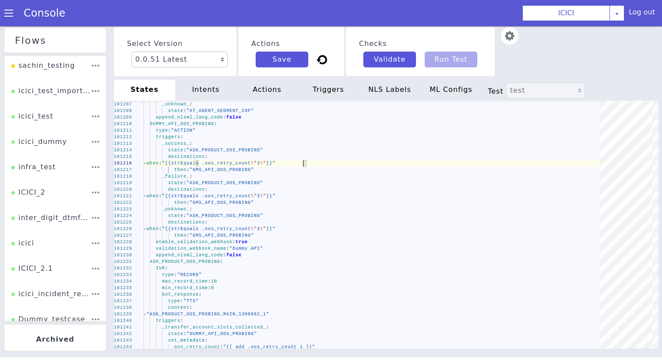
click at [505, 27] on img at bounding box center [510, 36] width 18 height 18
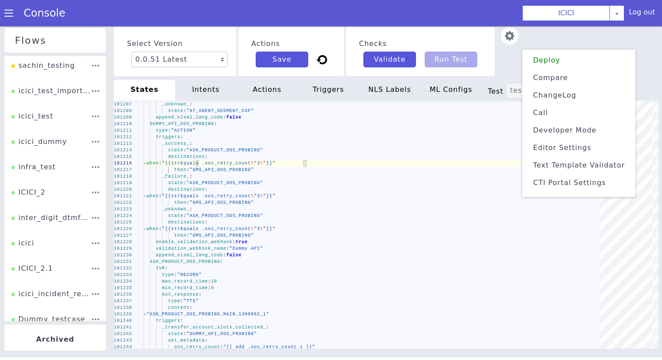
click at [567, 165] on span "Text Template Validator" at bounding box center [578, 165] width 92 height 8
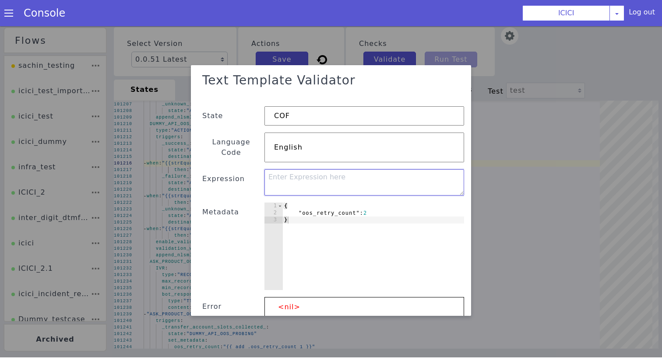
click at [339, 169] on textarea at bounding box center [364, 182] width 200 height 26
paste textarea "{{ add .oos_retry_count 1 }}"
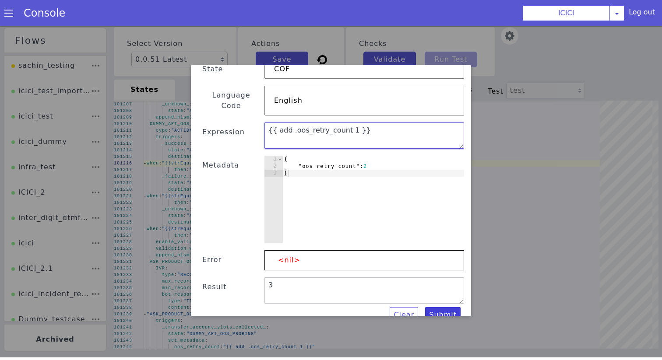
type textarea "{{ add .oos_retry_count 1 }}"
click at [436, 307] on button "Submit" at bounding box center [442, 315] width 35 height 16
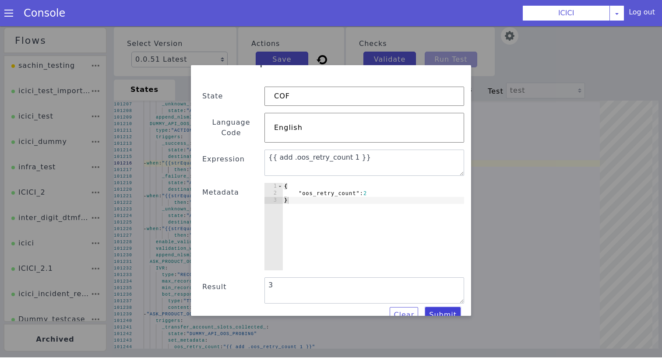
click at [436, 307] on button "Submit" at bounding box center [442, 315] width 35 height 16
click at [374, 183] on div "{ "oos_retry_count" : 2 }" at bounding box center [373, 234] width 182 height 102
type textarea ""oos_retry_count" : 0"
click at [452, 312] on button "Submit" at bounding box center [442, 315] width 35 height 16
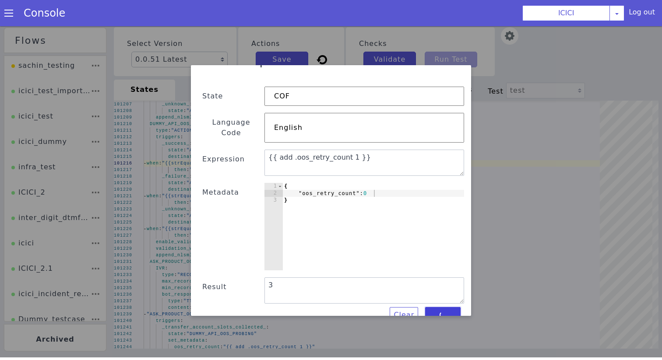
type textarea "1"
click at [379, 183] on div "{ "oos_retry_count" : 0 }" at bounding box center [373, 234] width 182 height 102
click at [380, 183] on div "{ "oos_retry_count" : 0 }" at bounding box center [373, 234] width 182 height 102
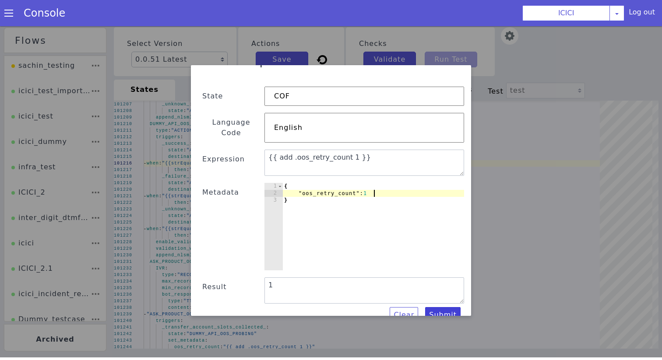
type textarea ""oos_retry_count" : 1"
click at [439, 307] on button "Submit" at bounding box center [442, 315] width 35 height 16
type textarea "2"
click at [484, 193] on div at bounding box center [331, 191] width 662 height 334
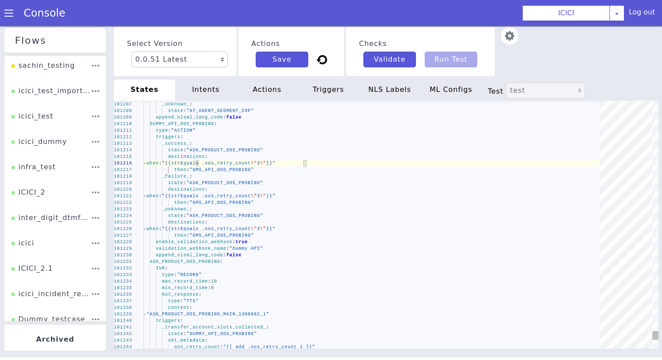
scroll to position [0, 159]
click at [339, 182] on div "state : "ASK_PRODUCT_OOS_PROBING"" at bounding box center [375, 183] width 462 height 7
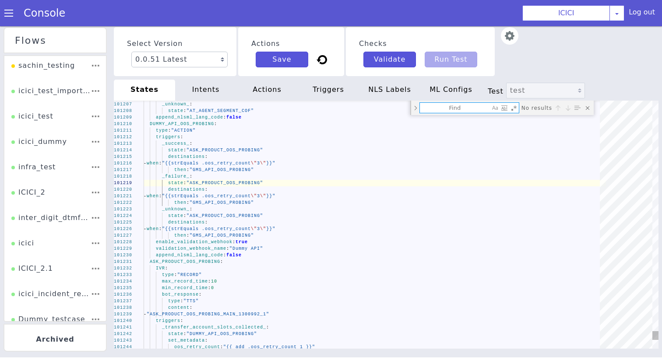
type textarea "\ .unica_profit \"A+\")}}" then: "GMS_API_WEALTH_USER_CC_AUTH" set_metadata: gm…"
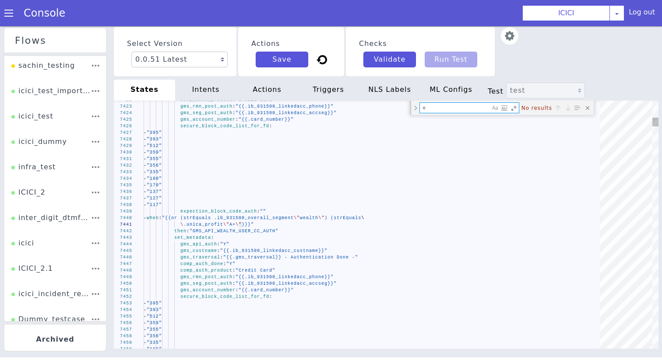
type textarea "+"
type textarea "type: "ACTION" triggers: _success_: state: "ASK_PRODUCT_OOS_PROBING" destinatio…"
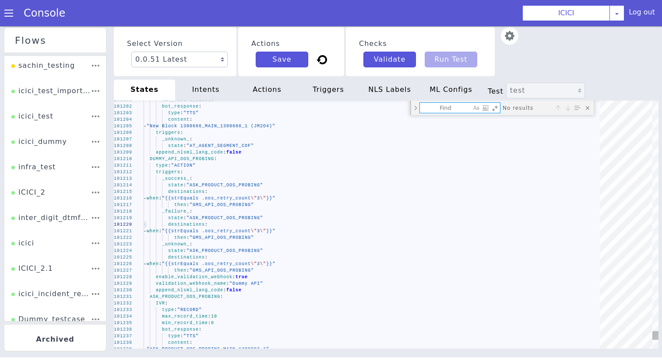
type textarea "o"
type textarea "- when: "{{strEquals .oos_retry_count \"3\"}}" then: "GMS_API_OOS_PROBING" _unk…"
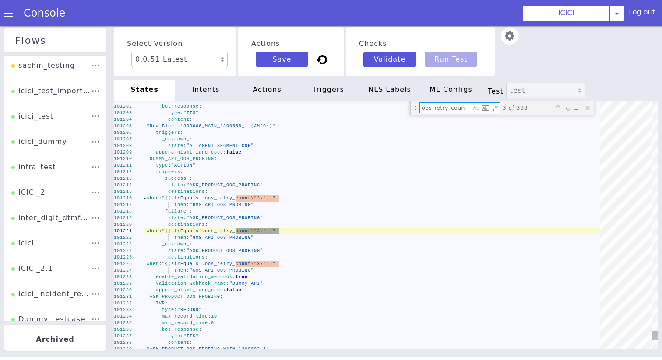
type textarea "oos_retry_count"
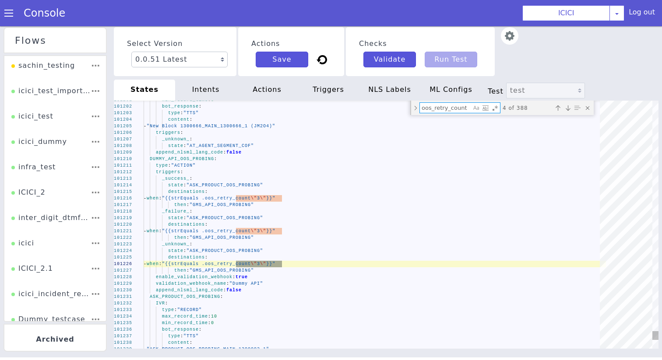
type textarea "_transfer_account_slots_collected_: state: "DUMMY_API_OOS_PROBING" set_metadata…"
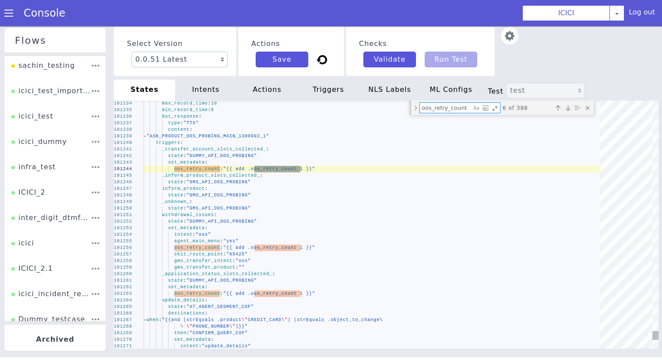
type textarea "oos_retry_count"
type textarea "withdrawal_issues: state: "DUMMY_API_OOS_PROBING" set_metadata: intent: "oos" a…"
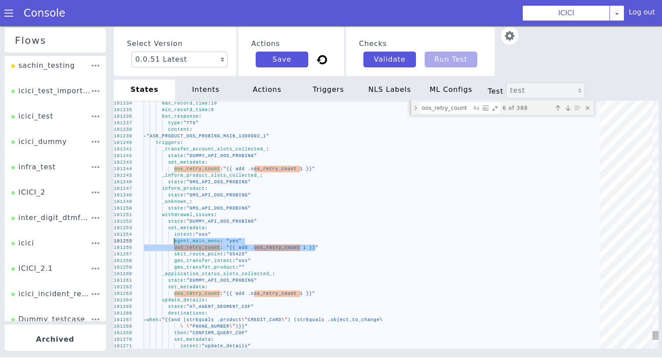
drag, startPoint x: 315, startPoint y: 248, endPoint x: 174, endPoint y: 242, distance: 141.0
click at [175, 244] on div "agent_main_menu : · "yes"" at bounding box center [375, 241] width 462 height 7
click at [176, 249] on span "oos_retry_count" at bounding box center [197, 247] width 46 height 5
drag, startPoint x: 316, startPoint y: 250, endPoint x: 230, endPoint y: 249, distance: 86.2
click at [446, 112] on textarea "oos_retry_count" at bounding box center [445, 108] width 51 height 10
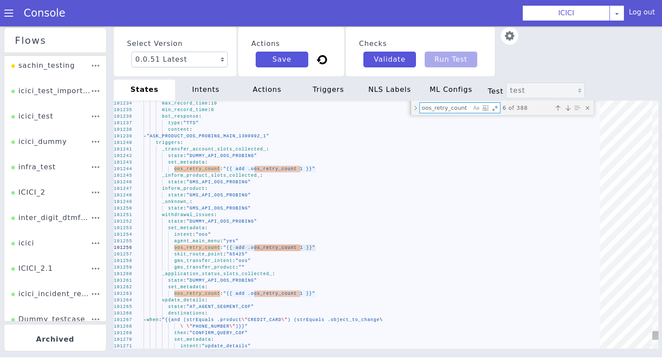
paste textarea "{{ add .oos_retry_count 1 }}"
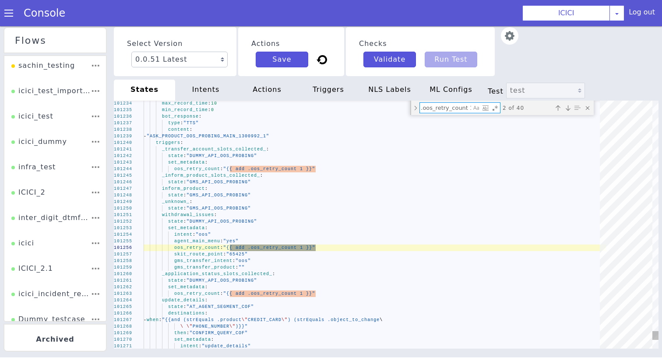
type textarea "{{ add .oos_retry_count 1 }}"
click at [415, 110] on div "Toggle Replace mode" at bounding box center [415, 108] width 8 height 14
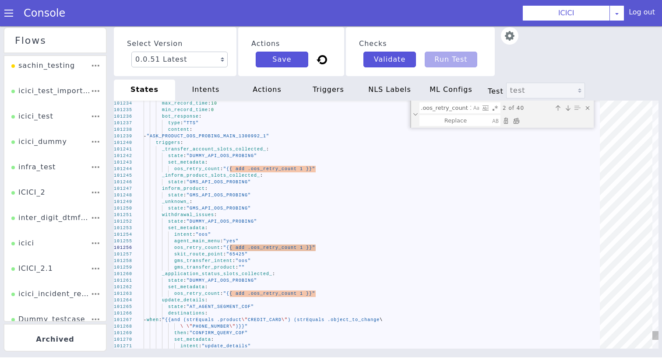
click at [445, 114] on div "{{ add .oos_retry_count 1 }} {{ add .oos_retry_count 1 }} 2 of 40" at bounding box center [501, 114] width 183 height 27
click at [448, 119] on textarea "Replace" at bounding box center [455, 121] width 71 height 10
paste textarea "{{ add .oos_retry_count 1 }}"
click at [437, 123] on textarea "{{ add .oos_retry_count 1 }}" at bounding box center [455, 121] width 71 height 10
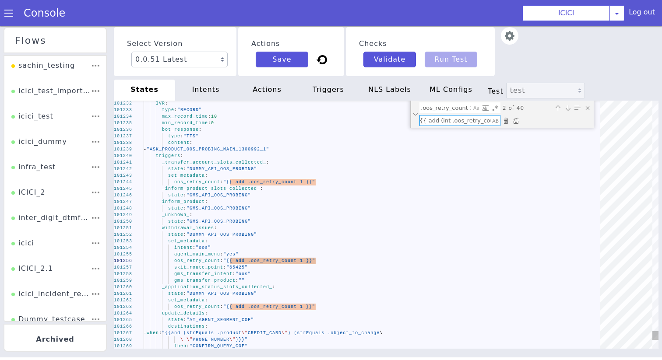
scroll to position [0, 13]
type textarea "{{ add (int .oos_retry_count) 1 }}"
click at [517, 118] on div "Replace All (⌘Enter)" at bounding box center [515, 120] width 9 height 9
type textarea "withdrawal_issues: state: "DUMMY_API_OOS_PROBING" set_metadata: intent: "oos" a…"
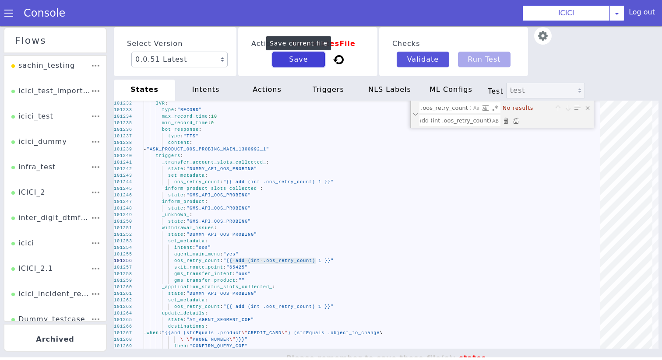
click at [302, 61] on button "Save" at bounding box center [298, 60] width 53 height 16
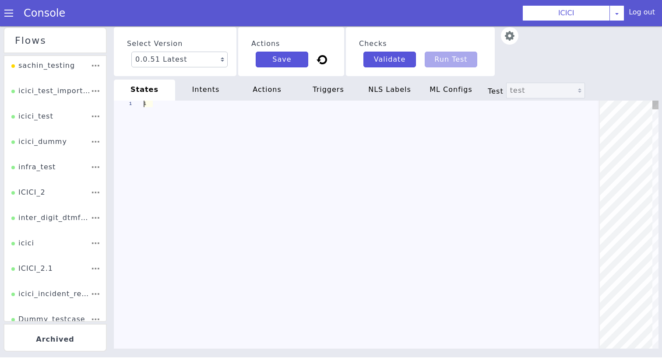
scroll to position [0, 0]
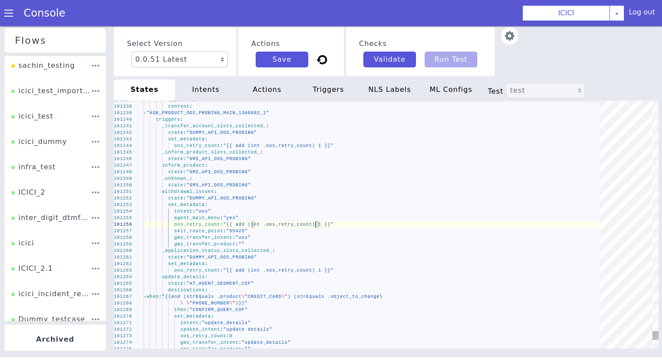
click at [6, 12] on span at bounding box center [8, 13] width 9 height 9
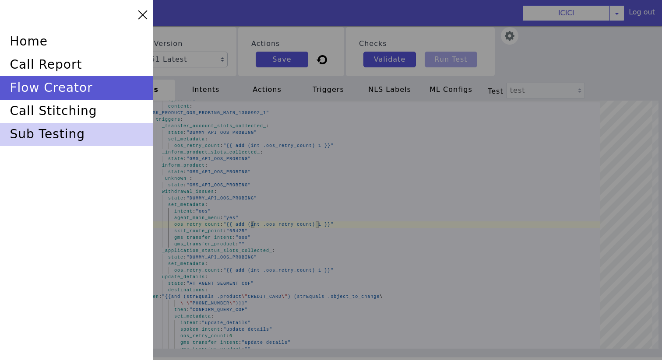
click at [68, 138] on div "sub testing" at bounding box center [76, 134] width 153 height 23
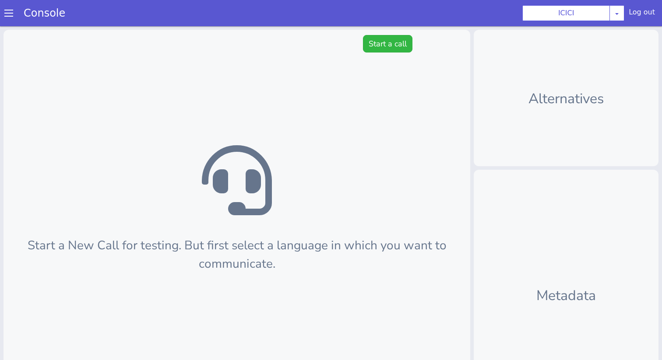
scroll to position [3, 0]
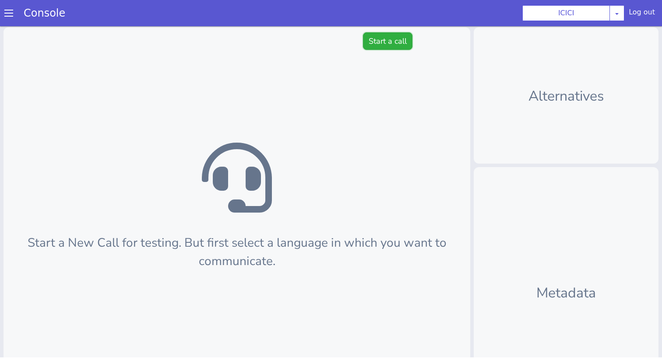
click at [383, 40] on button "Start a call" at bounding box center [387, 41] width 49 height 18
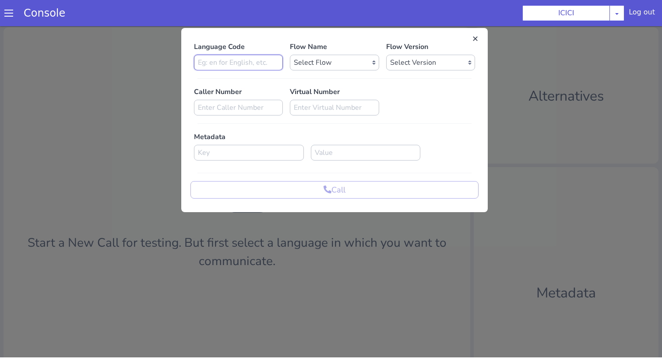
click at [258, 68] on input at bounding box center [238, 63] width 89 height 16
type input "en"
click at [319, 61] on select "Select Flow sachin_testing icici_test_import_1 icici_test icici_dummy infra_tes…" at bounding box center [334, 63] width 89 height 16
select select "b03a4faf-32c3-4c7e-b817-7f3662e43ade"
click at [416, 63] on select "Select Version 0.0.51 0.0.50 0.0.49 0.0.48 0.0.47 0.0.46 0.0.45 0.0.44 0.0.43 0…" at bounding box center [430, 63] width 89 height 16
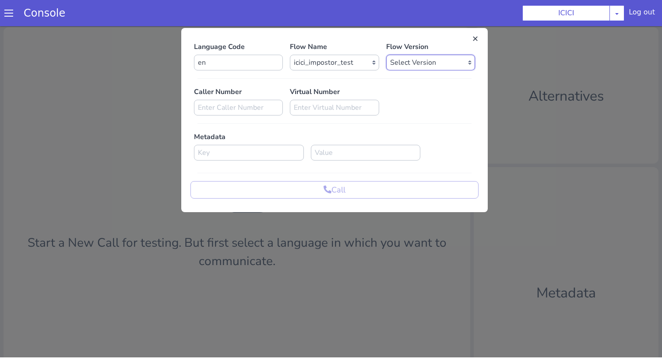
select select "0.0.51"
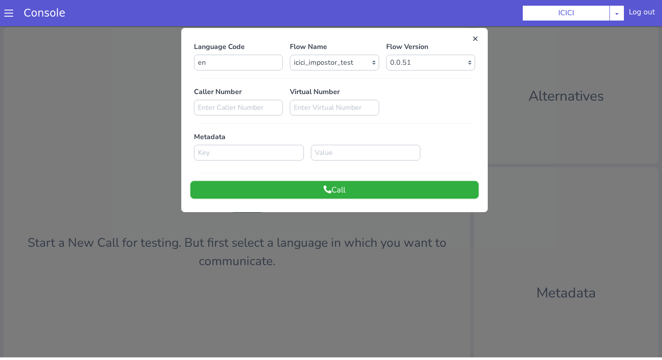
click at [353, 189] on button "Call" at bounding box center [334, 190] width 288 height 18
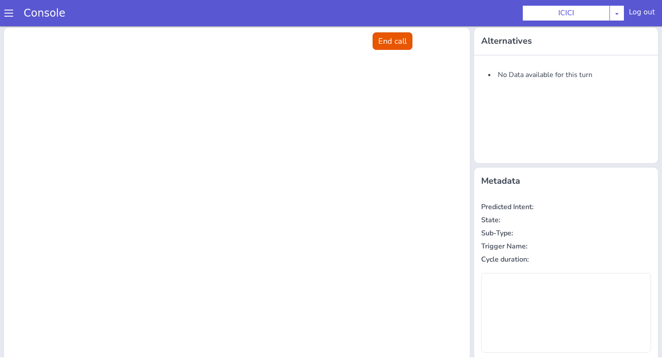
scroll to position [0, 0]
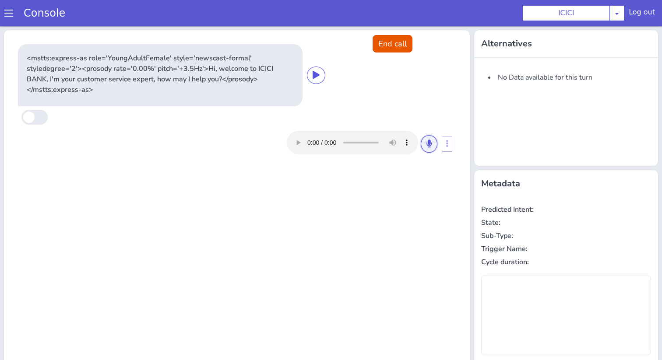
click at [428, 138] on button at bounding box center [428, 144] width 17 height 18
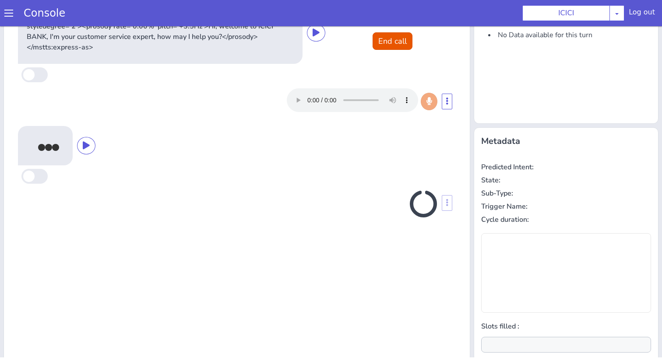
scroll to position [86, 0]
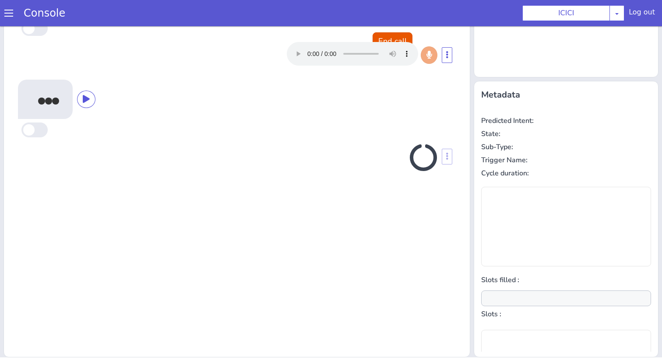
type input "null"
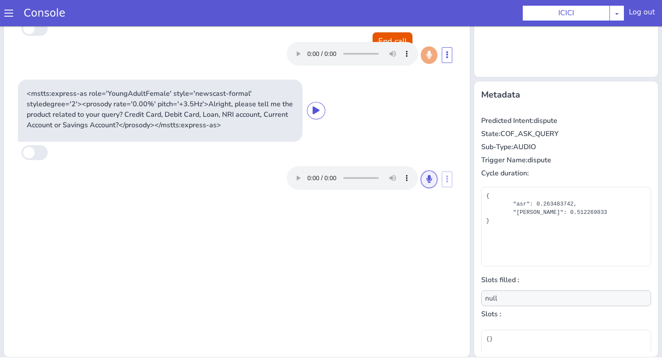
click at [429, 175] on icon at bounding box center [428, 179] width 5 height 8
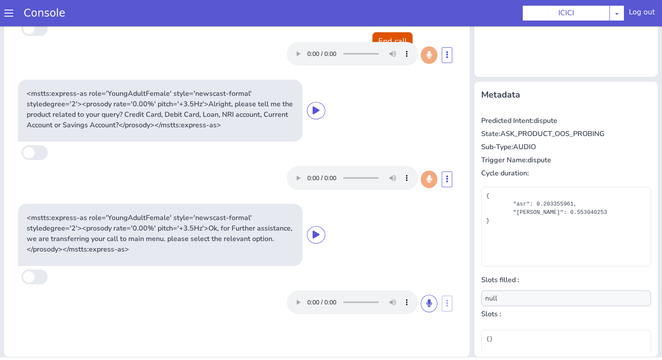
click at [402, 39] on button "End call" at bounding box center [392, 41] width 40 height 18
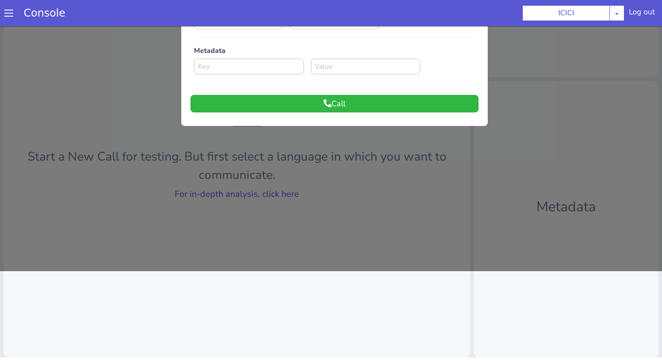
click at [288, 198] on div at bounding box center [331, 104] width 662 height 334
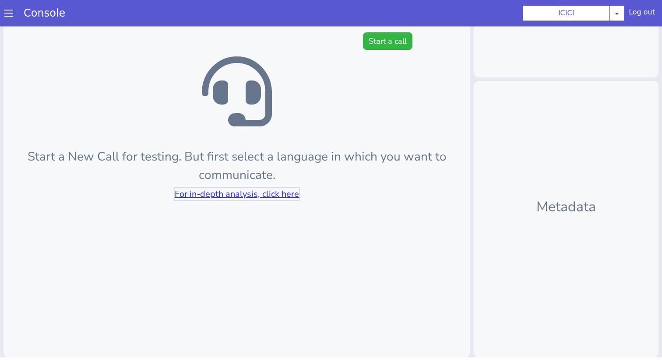
click at [288, 198] on link "For in-depth analysis, click here" at bounding box center [237, 194] width 124 height 12
click at [366, 40] on button "Start a call" at bounding box center [387, 41] width 49 height 18
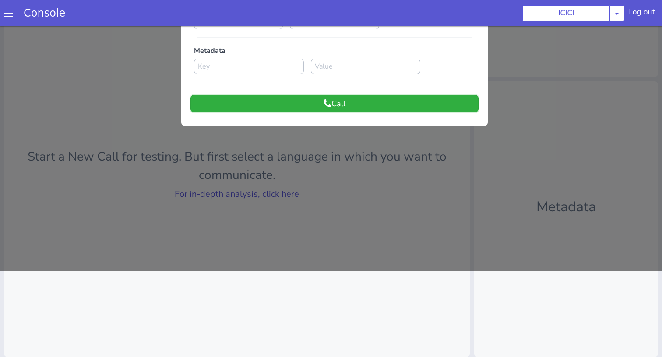
click at [330, 102] on button "Call" at bounding box center [334, 104] width 288 height 18
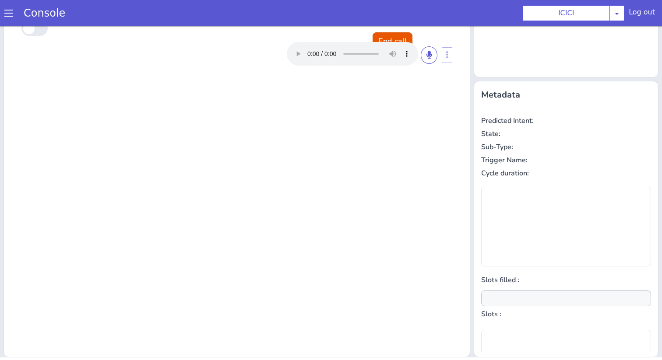
scroll to position [0, 0]
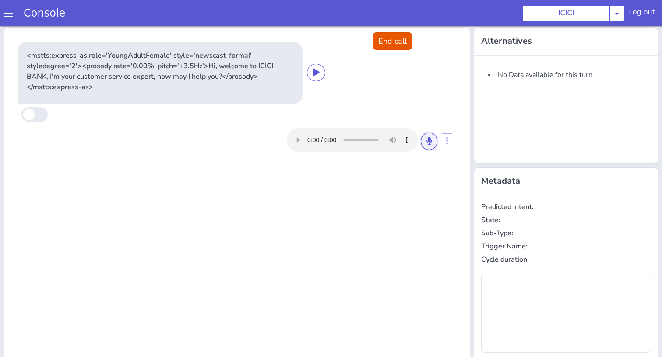
click at [431, 143] on icon at bounding box center [428, 141] width 5 height 8
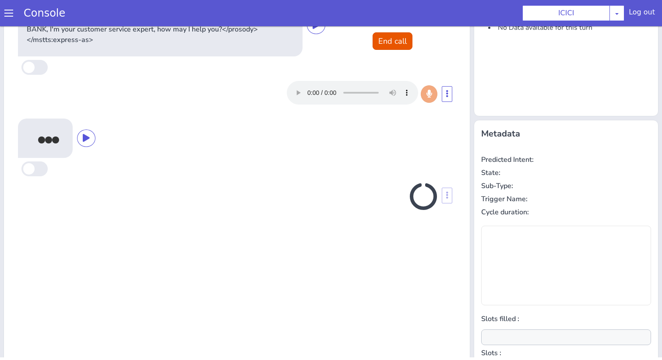
scroll to position [86, 0]
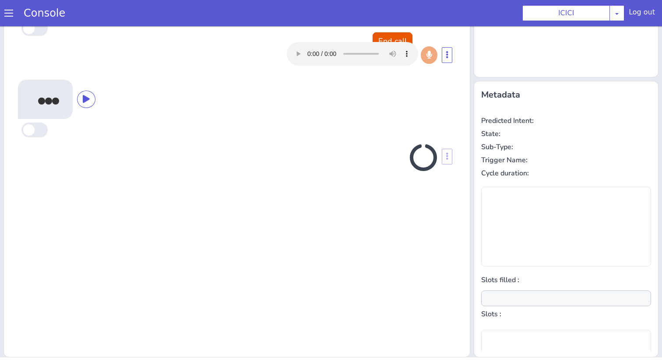
type input "null"
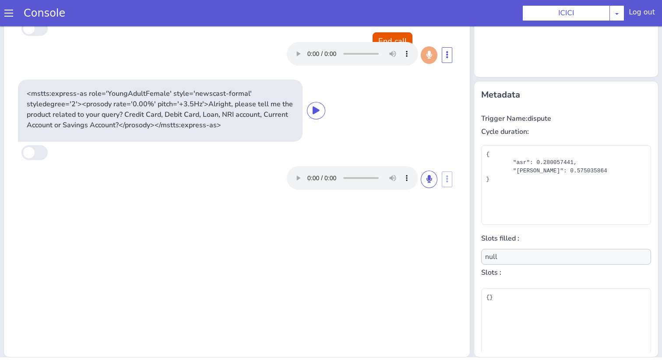
scroll to position [79, 0]
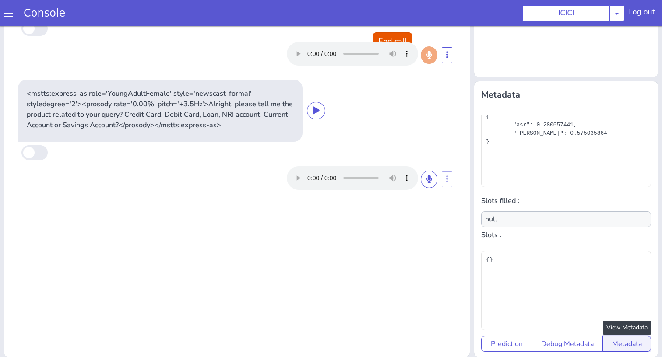
click at [621, 349] on button "Metadata" at bounding box center [626, 344] width 49 height 16
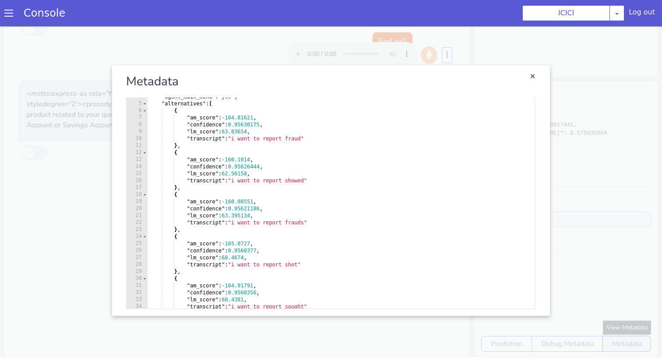
scroll to position [335, 0]
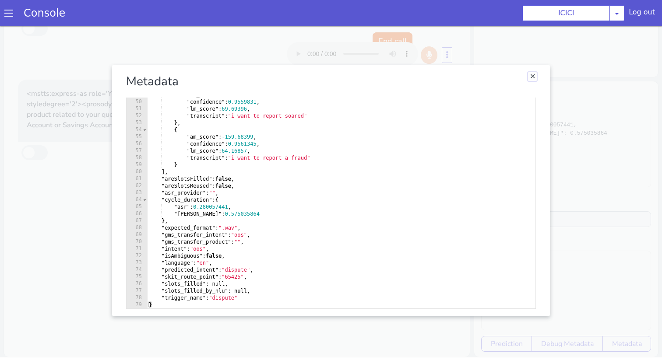
click at [532, 77] on link "Close" at bounding box center [532, 76] width 9 height 9
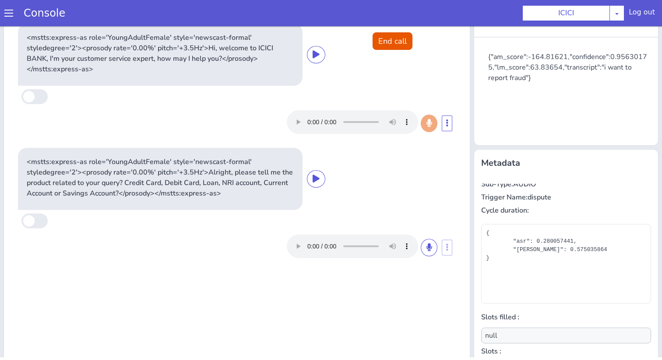
scroll to position [0, 0]
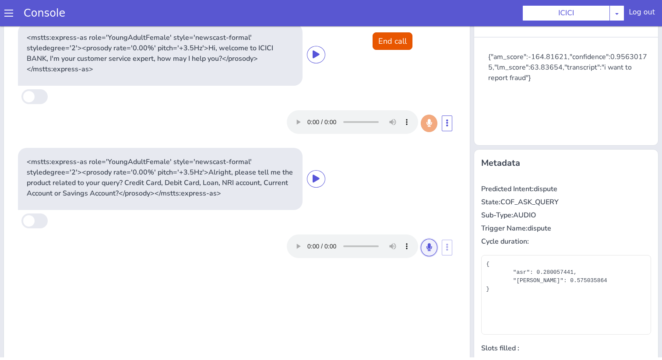
click at [432, 253] on button at bounding box center [428, 248] width 17 height 18
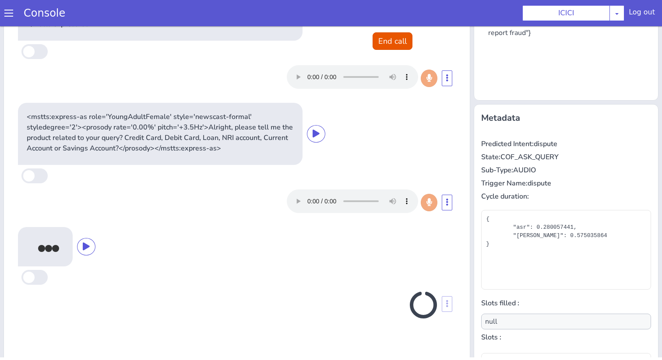
scroll to position [86, 0]
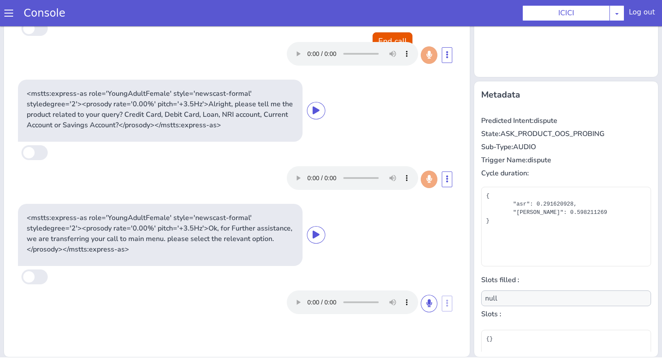
click at [512, 135] on p "State: ASK_PRODUCT_OOS_PROBING" at bounding box center [566, 134] width 170 height 11
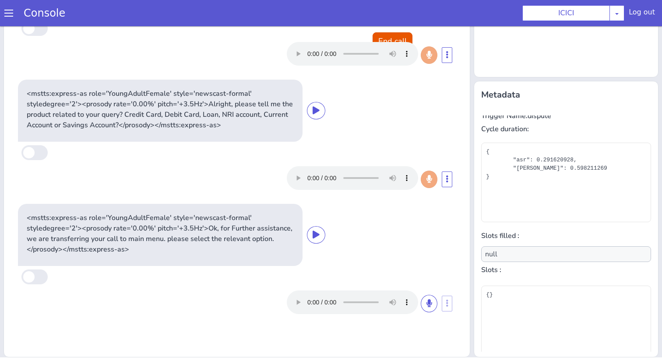
scroll to position [79, 0]
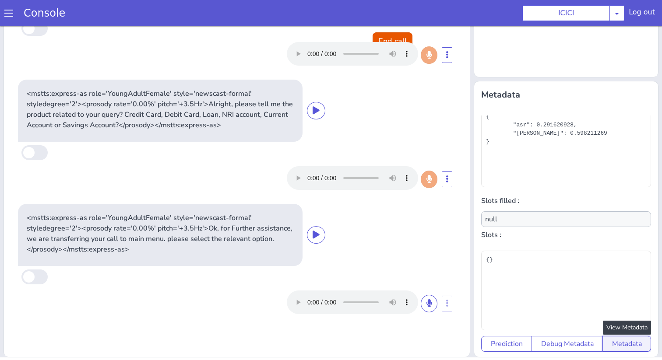
click at [627, 344] on button "Metadata" at bounding box center [626, 344] width 49 height 16
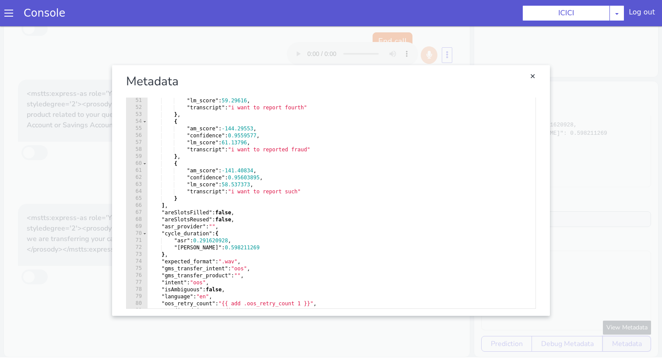
scroll to position [384, 0]
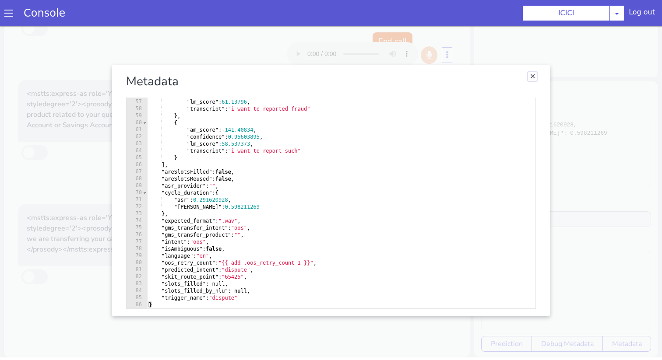
click at [532, 74] on link "Close" at bounding box center [532, 76] width 9 height 9
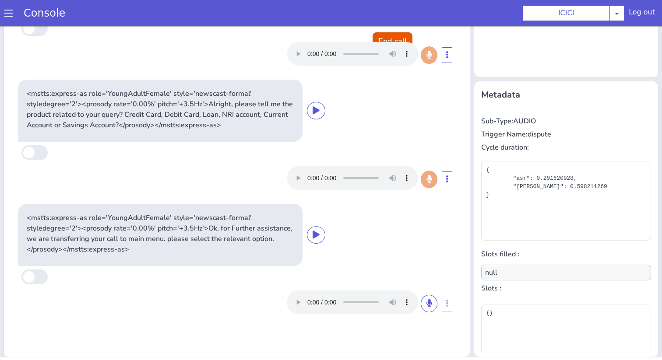
scroll to position [0, 0]
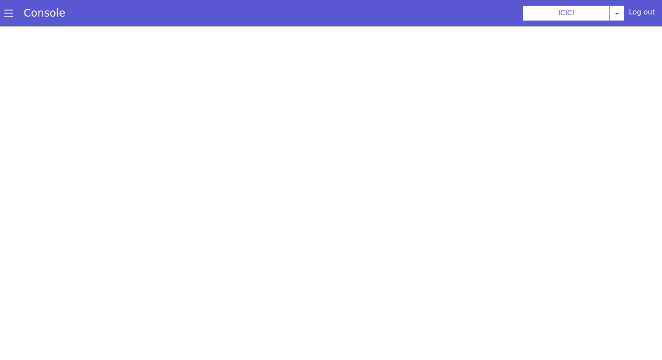
click at [438, 22] on section "Console ICICI [PERSON_NAME] Airtel DTH Pilot Airtel POC [PERSON_NAME] Blue NT A…" at bounding box center [331, 13] width 662 height 26
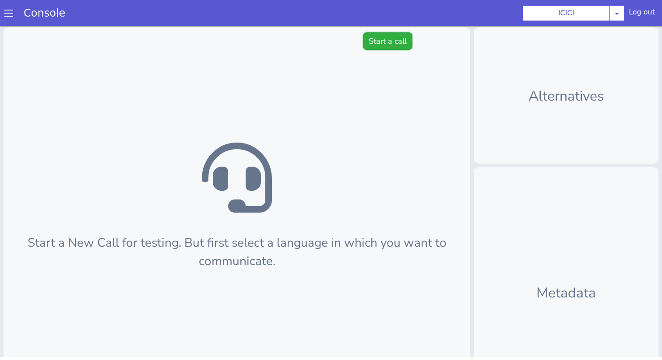
click at [382, 49] on button "Start a call" at bounding box center [387, 41] width 49 height 18
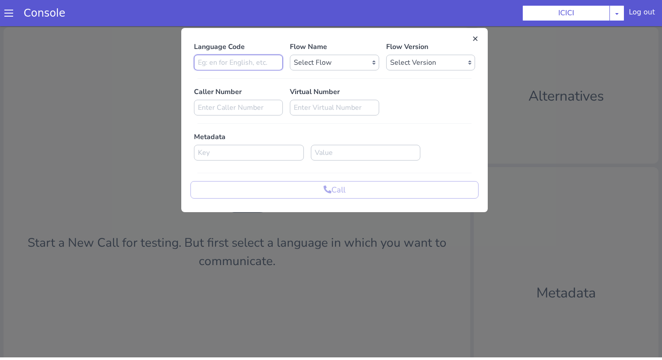
click at [243, 68] on input at bounding box center [238, 63] width 89 height 16
type input "en"
click at [327, 64] on select "Select Flow sachin_testing icici_test_import_1 icici_test icici_dummy infra_tes…" at bounding box center [334, 63] width 89 height 16
select select "b03a4faf-32c3-4c7e-b817-7f3662e43ade"
click at [405, 69] on select "Select Version 0.0.51 0.0.50 0.0.49 0.0.48 0.0.47 0.0.46 0.0.45 0.0.44 0.0.43 0…" at bounding box center [430, 63] width 89 height 16
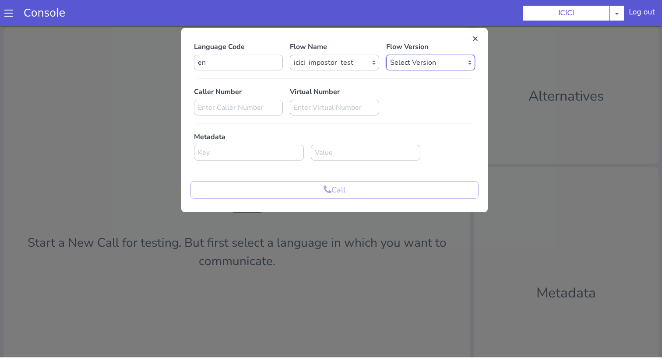
select select "0.0.51"
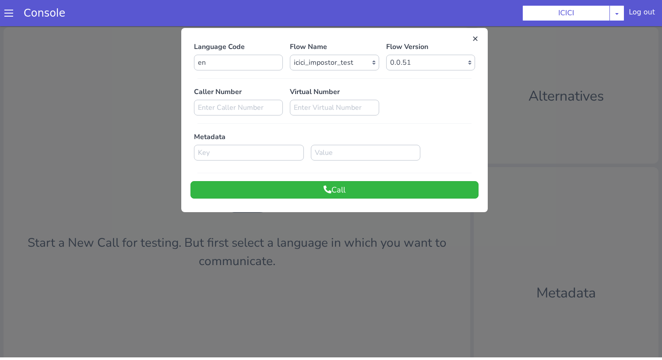
click at [373, 199] on div "Language Code en Flow Name Select Flow sachin_testing icici_test_import_1 icici…" at bounding box center [334, 119] width 306 height 175
click at [361, 192] on button "Call" at bounding box center [334, 190] width 288 height 18
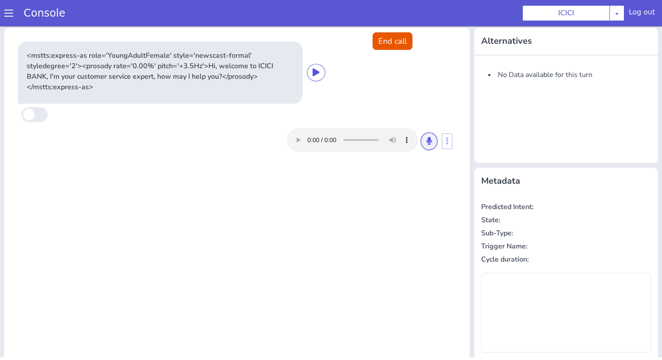
click at [428, 142] on icon at bounding box center [428, 141] width 5 height 8
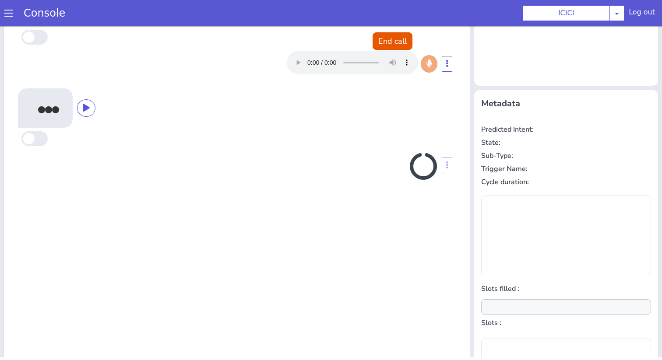
scroll to position [86, 0]
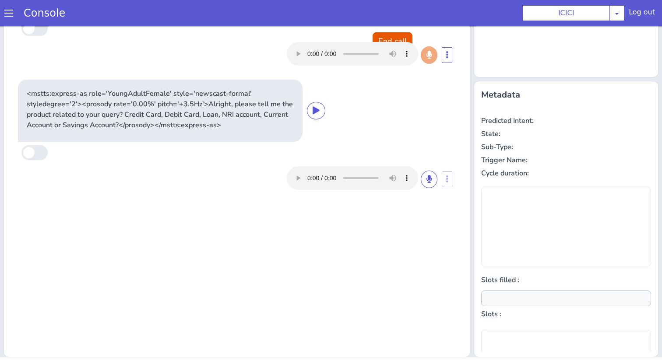
type input "null"
click at [425, 179] on button at bounding box center [428, 180] width 17 height 18
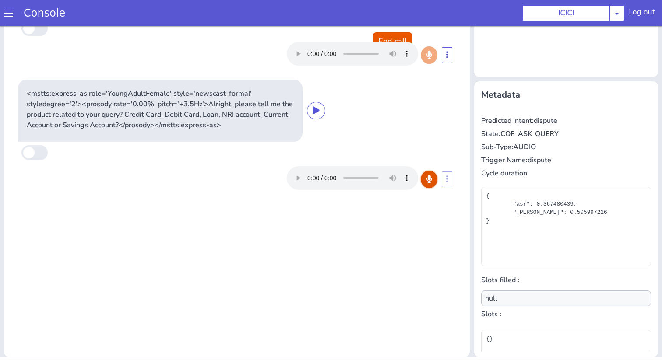
click at [425, 179] on button at bounding box center [428, 180] width 17 height 18
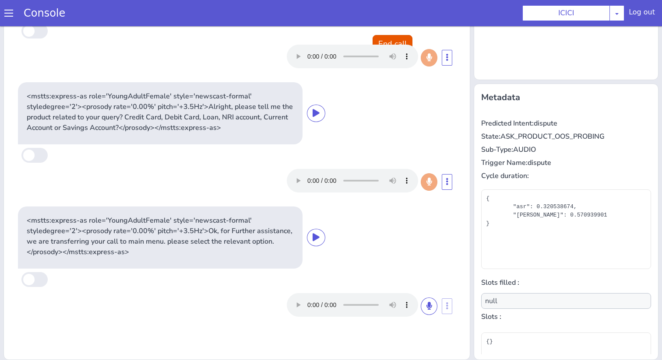
scroll to position [79, 0]
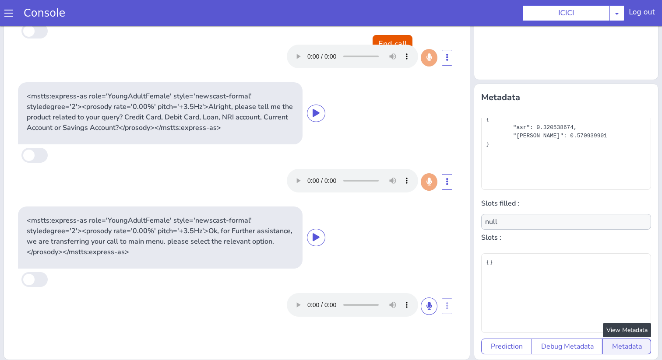
click at [613, 339] on button "Metadata" at bounding box center [626, 347] width 49 height 16
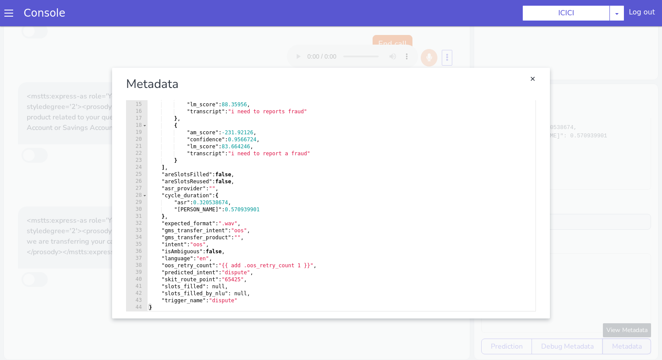
scroll to position [3, 0]
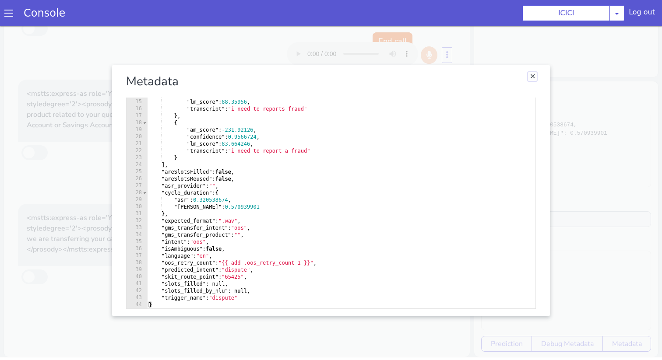
click at [532, 77] on link "Close" at bounding box center [532, 76] width 9 height 9
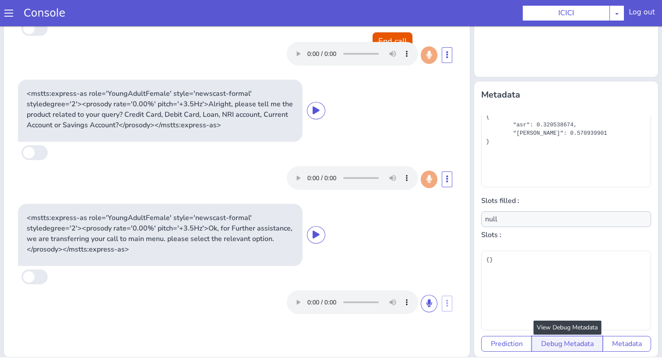
click at [545, 341] on button "Debug Metadata" at bounding box center [566, 344] width 71 height 16
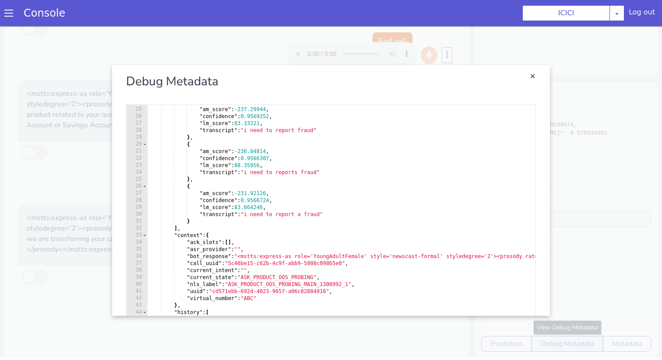
scroll to position [0, 0]
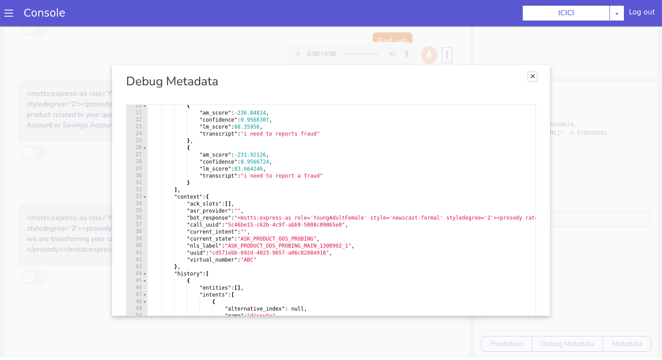
click at [534, 75] on link "Close" at bounding box center [532, 76] width 9 height 9
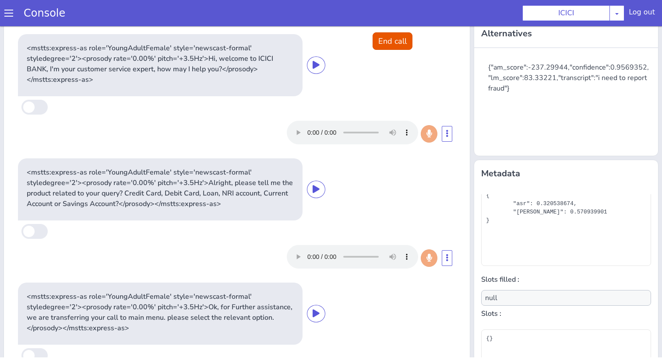
click at [273, 190] on p "<mstts:express-as role='YoungAdultFemale' style='newscast-formal' styledegree='…" at bounding box center [160, 188] width 267 height 42
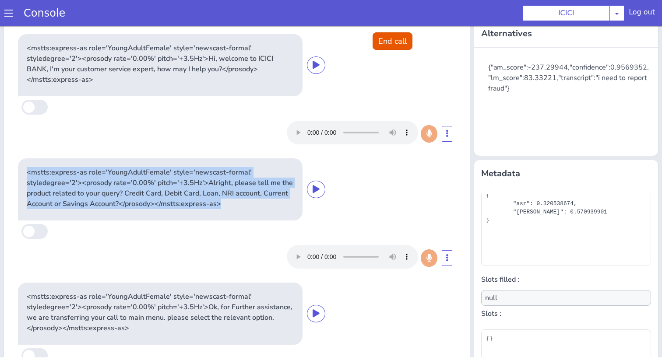
click at [273, 190] on p "<mstts:express-as role='YoungAdultFemale' style='newscast-formal' styledegree='…" at bounding box center [160, 188] width 267 height 42
click at [403, 34] on button "End call" at bounding box center [392, 41] width 40 height 18
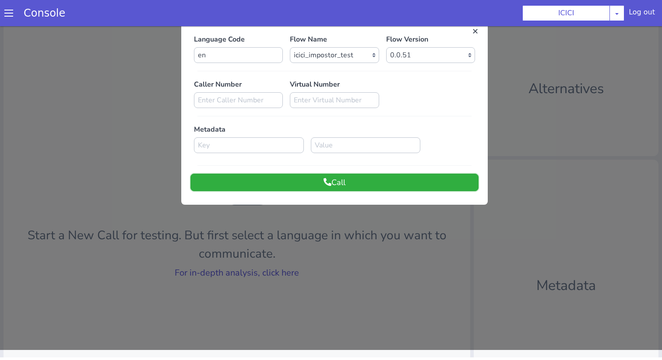
click at [343, 183] on button "Call" at bounding box center [334, 183] width 288 height 18
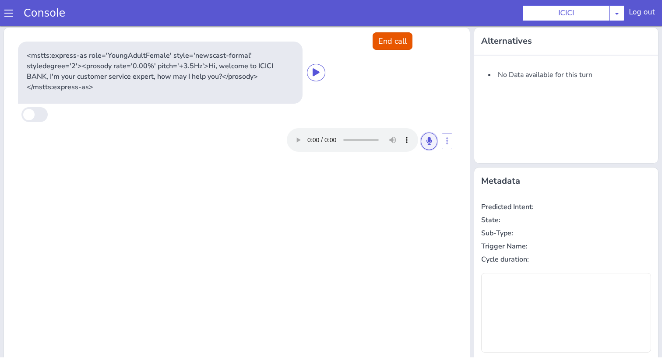
click at [431, 140] on icon at bounding box center [428, 141] width 5 height 8
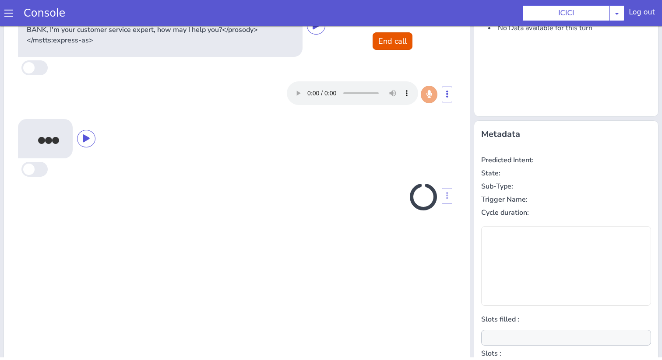
scroll to position [86, 0]
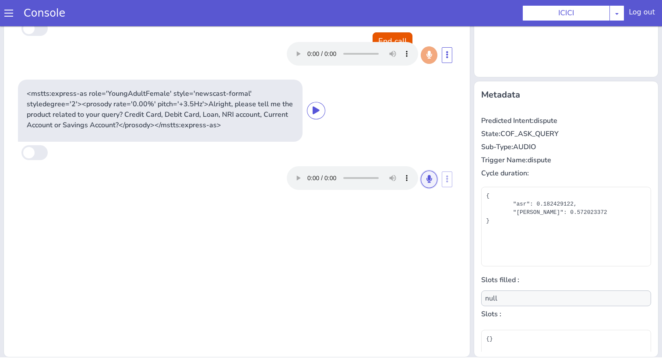
click at [434, 179] on button at bounding box center [428, 180] width 17 height 18
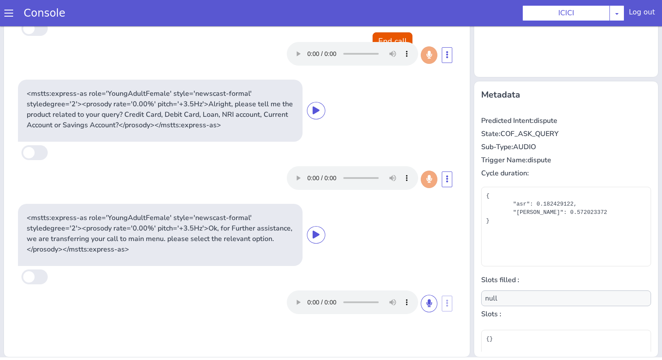
type input "product"
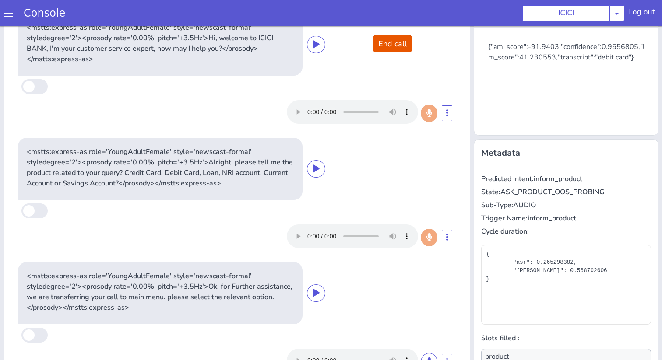
scroll to position [0, 0]
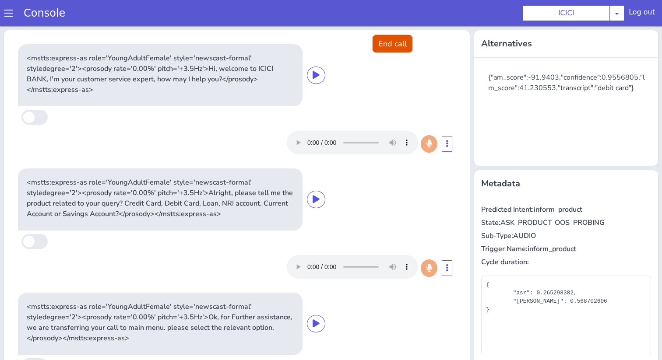
click at [397, 36] on button "End call" at bounding box center [392, 44] width 40 height 18
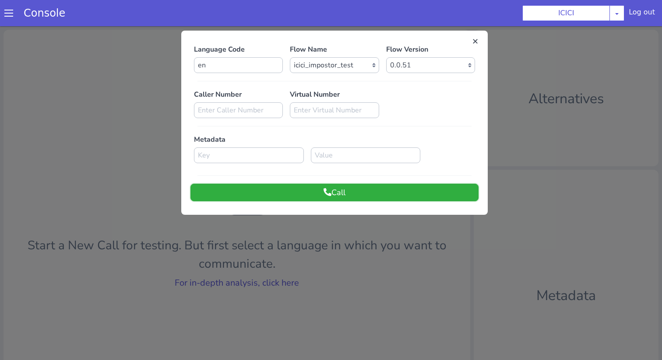
click at [346, 189] on button "Call" at bounding box center [334, 193] width 288 height 18
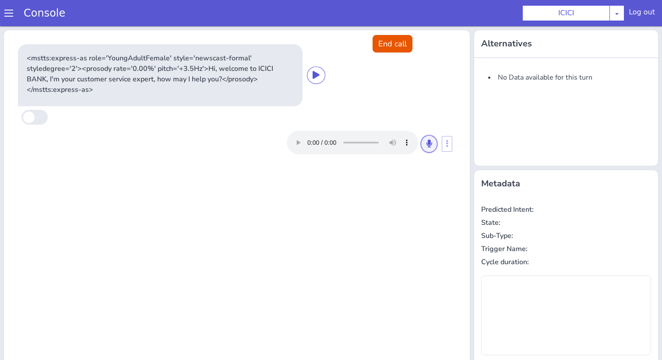
click at [429, 143] on icon at bounding box center [428, 144] width 5 height 8
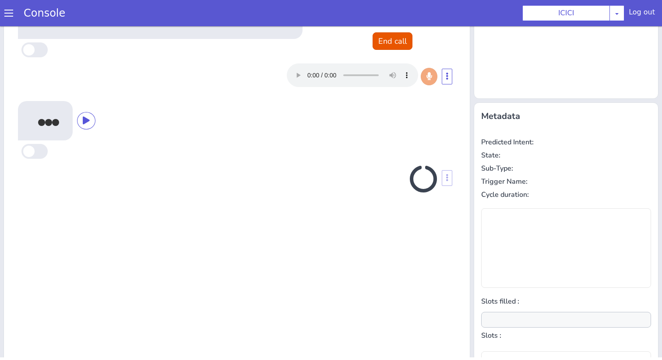
scroll to position [86, 0]
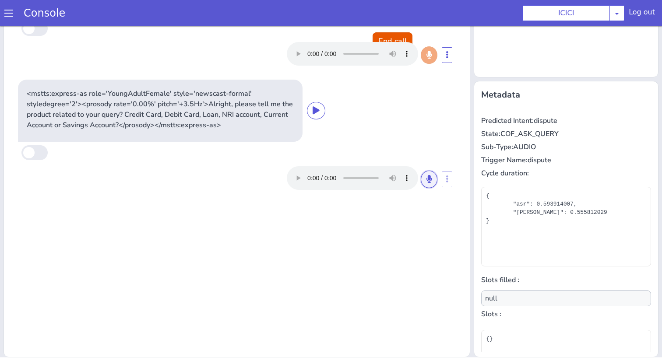
click at [433, 179] on button at bounding box center [428, 180] width 17 height 18
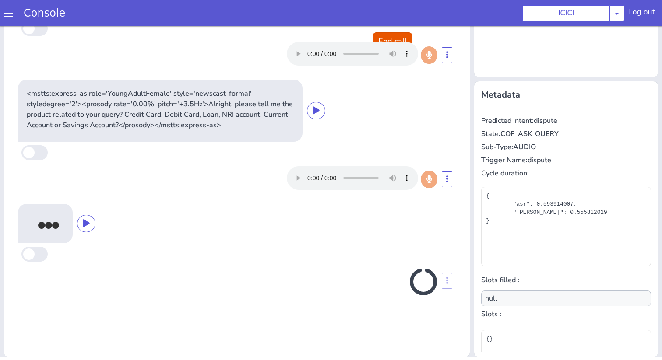
type input "product"
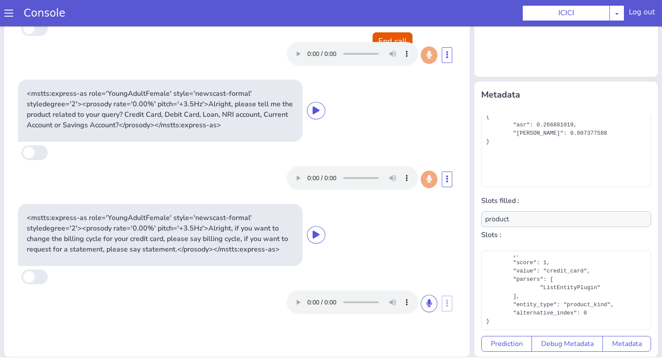
scroll to position [0, 0]
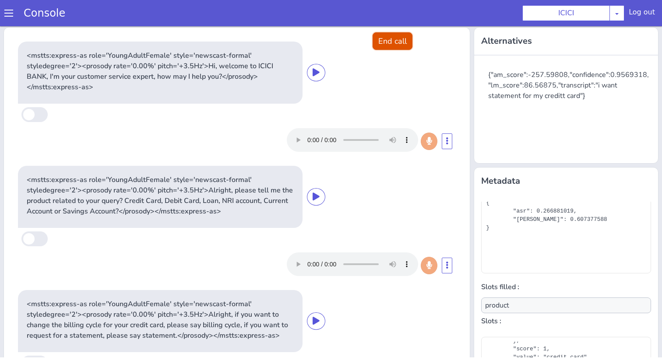
click at [383, 41] on button "End call" at bounding box center [392, 41] width 40 height 18
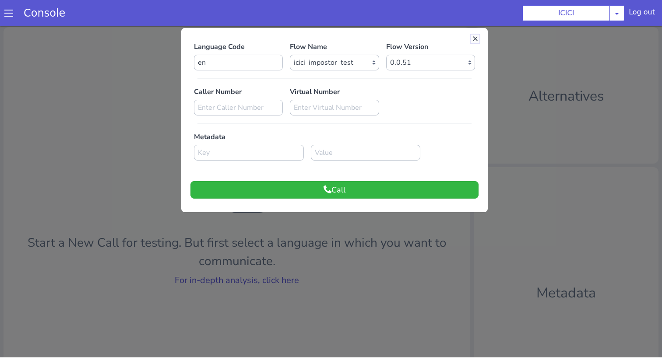
click at [472, 37] on button at bounding box center [474, 39] width 9 height 9
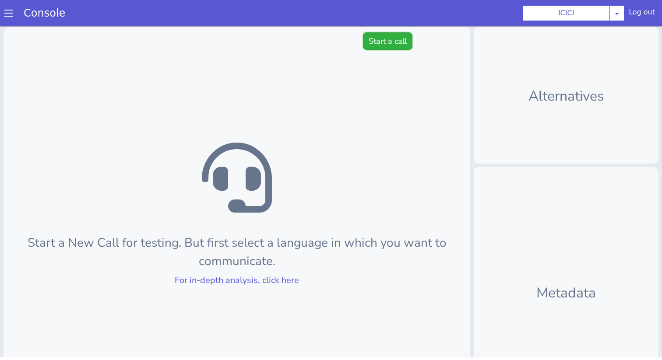
click at [385, 38] on button "Start a call" at bounding box center [387, 41] width 49 height 18
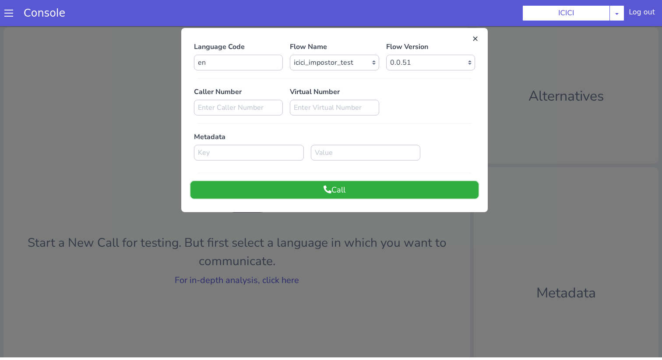
click at [380, 189] on button "Call" at bounding box center [334, 190] width 288 height 18
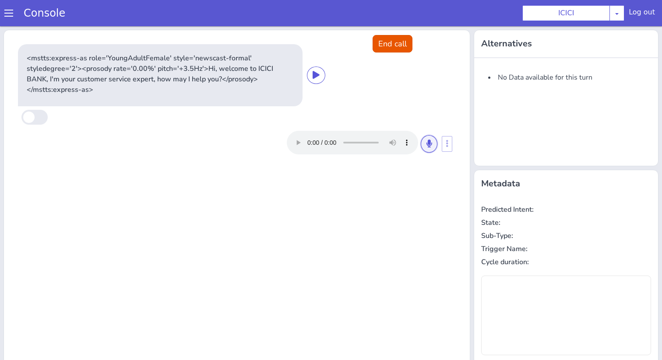
click at [434, 149] on button at bounding box center [428, 144] width 17 height 18
click at [433, 144] on button at bounding box center [428, 144] width 17 height 18
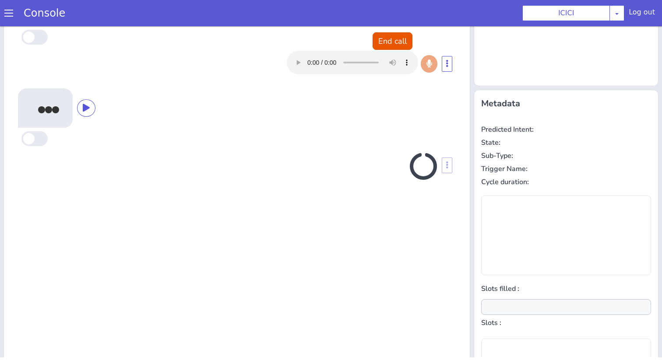
scroll to position [86, 0]
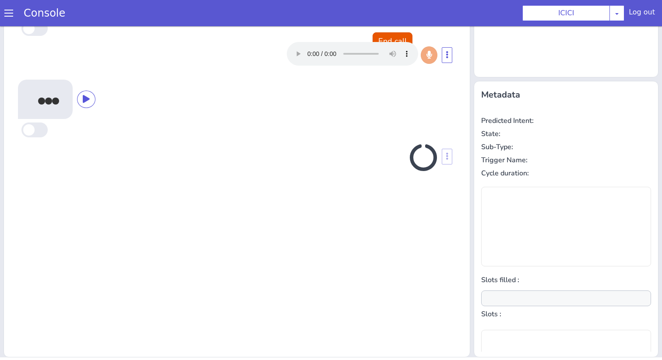
type input "null"
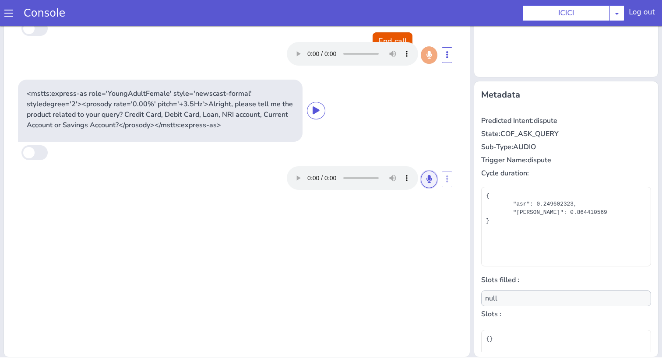
click at [428, 182] on icon at bounding box center [428, 179] width 5 height 8
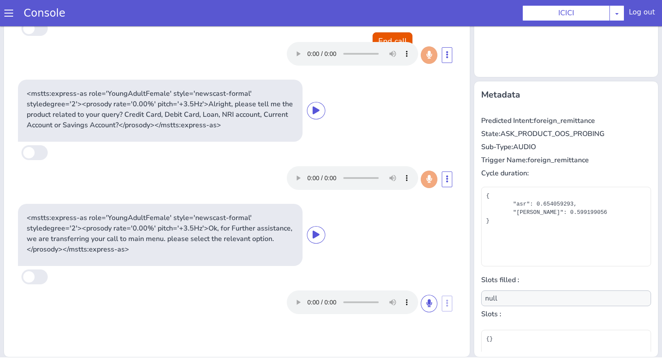
scroll to position [79, 0]
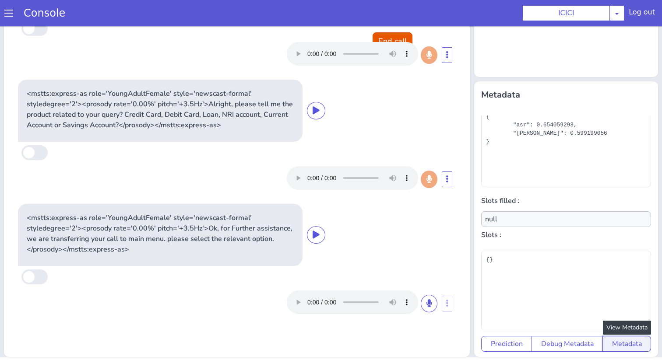
click at [636, 343] on button "Metadata" at bounding box center [626, 344] width 49 height 16
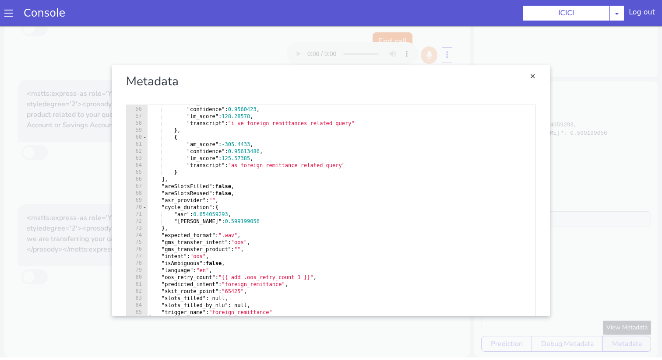
scroll to position [14, 0]
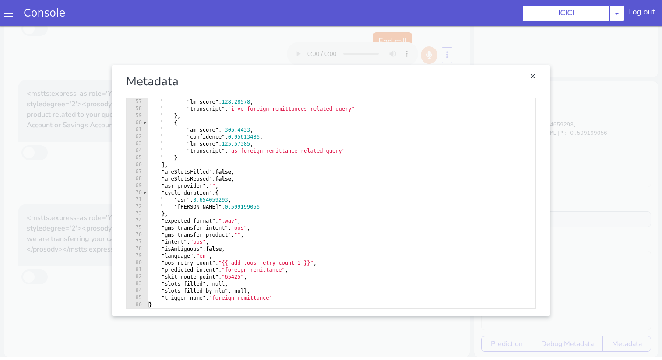
type textarea ""oos_retry_count": "{{ add .oos_retry_count 1 }}","
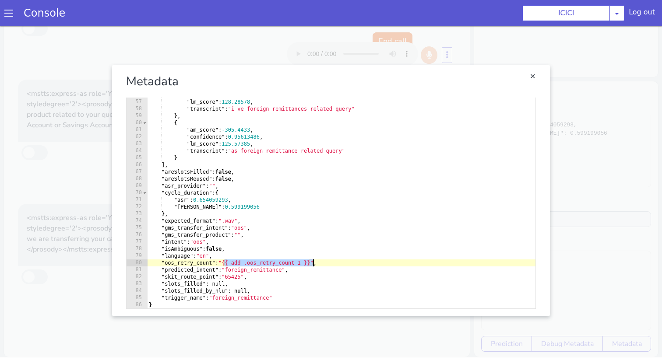
drag, startPoint x: 224, startPoint y: 264, endPoint x: 312, endPoint y: 266, distance: 87.5
click at [312, 266] on div ""am_score" : -308.42297 , "confidence" : 0.9560423 , "lm_score" : 128.28578 , "…" at bounding box center [341, 200] width 388 height 232
click at [535, 76] on link "Close" at bounding box center [532, 76] width 9 height 9
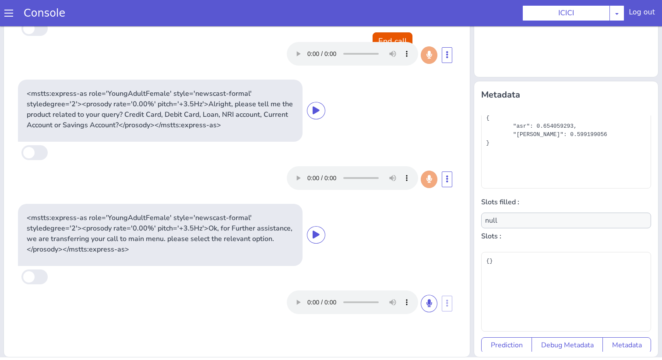
scroll to position [79, 0]
click at [615, 350] on button "Metadata" at bounding box center [626, 344] width 49 height 16
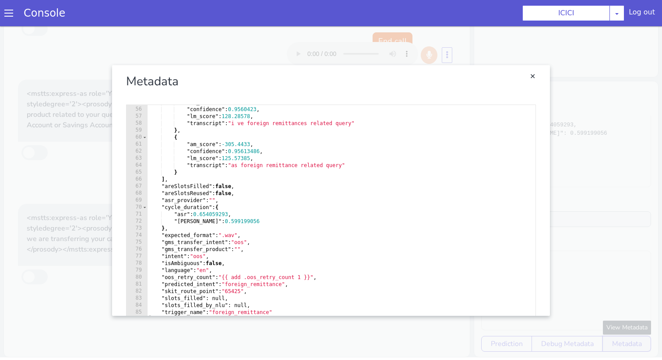
scroll to position [14, 0]
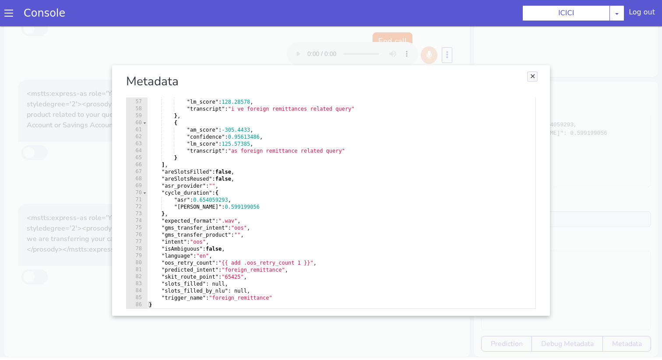
click at [536, 79] on link "Close" at bounding box center [532, 76] width 9 height 9
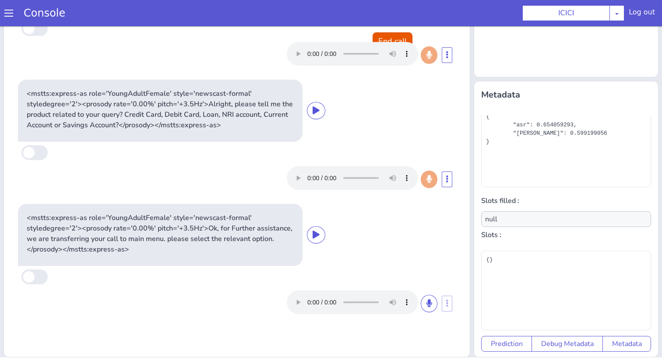
scroll to position [0, 0]
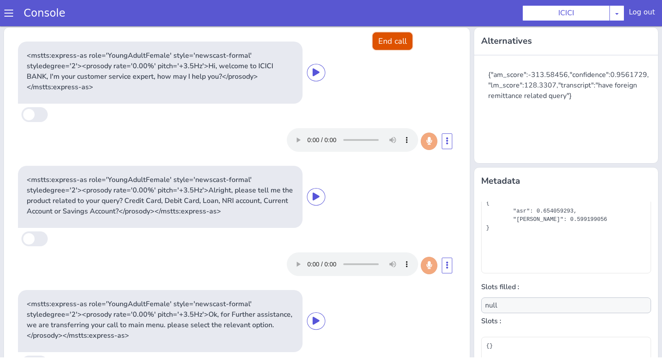
click at [389, 38] on button "End call" at bounding box center [392, 41] width 40 height 18
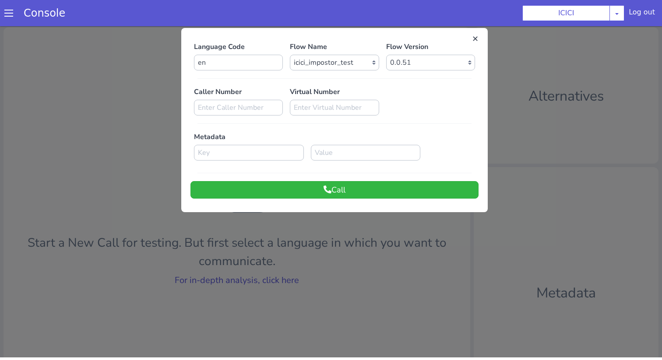
click at [284, 275] on div at bounding box center [331, 191] width 662 height 334
click at [284, 275] on link "For in-depth analysis, click here" at bounding box center [237, 280] width 124 height 12
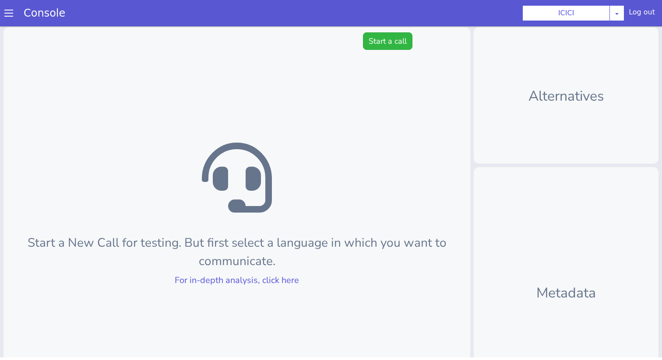
click at [6, 11] on span at bounding box center [8, 13] width 9 height 9
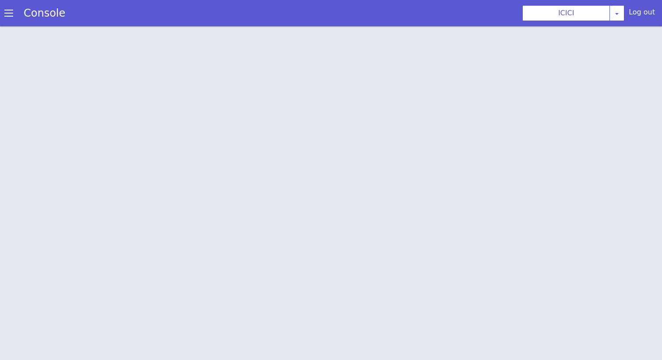
scroll to position [3, 0]
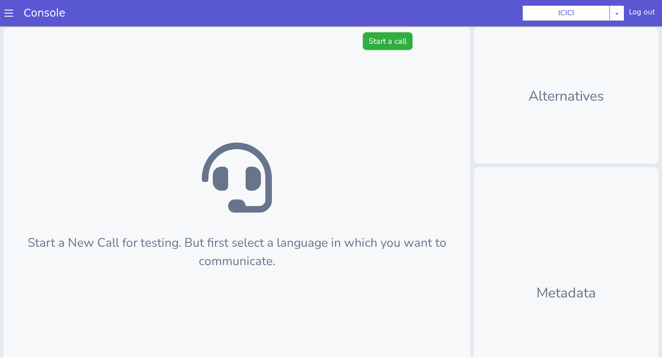
click at [410, 46] on button "Start a call" at bounding box center [387, 41] width 49 height 18
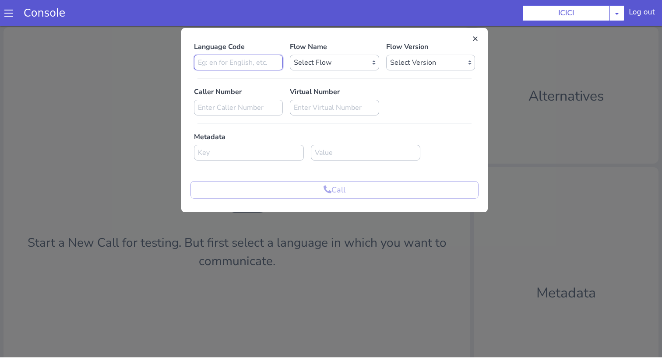
click at [276, 61] on input at bounding box center [238, 63] width 89 height 16
type input "en"
click at [333, 56] on select "Select Flow sachin_testing icici_test_import_1 icici_test icici_dummy infra_tes…" at bounding box center [334, 63] width 89 height 16
select select "b03a4faf-32c3-4c7e-b817-7f3662e43ade"
click at [414, 61] on select "Select Version 0.0.51 0.0.50 0.0.49 0.0.48 0.0.47 0.0.46 0.0.45 0.0.44 0.0.43 0…" at bounding box center [430, 63] width 89 height 16
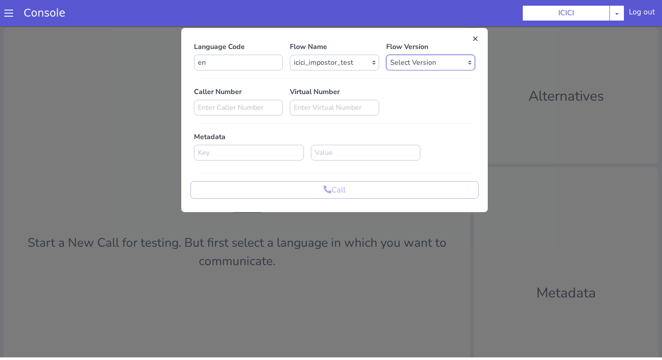
select select "0.0.51"
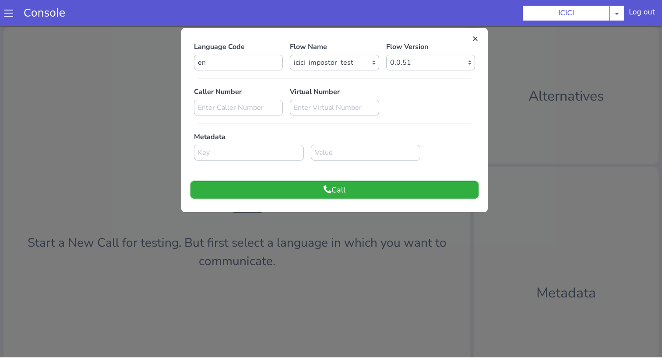
click at [400, 188] on button "Call" at bounding box center [334, 190] width 288 height 18
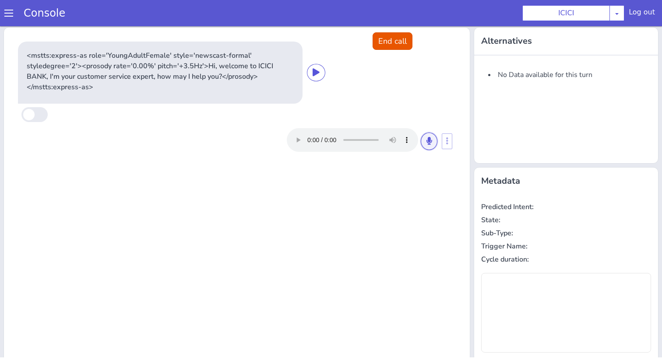
click at [426, 141] on icon at bounding box center [428, 141] width 5 height 8
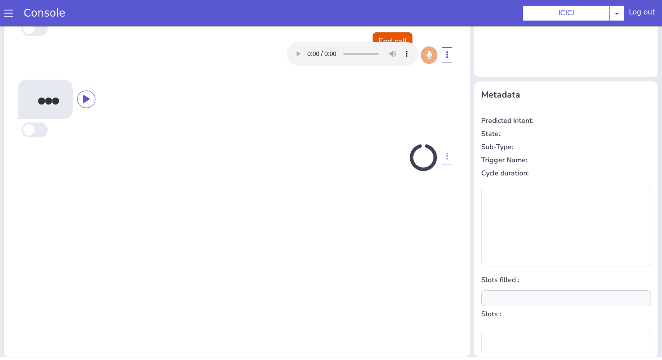
scroll to position [0, 0]
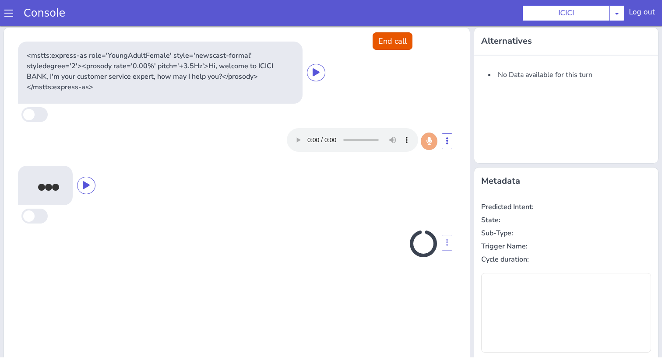
type input "null"
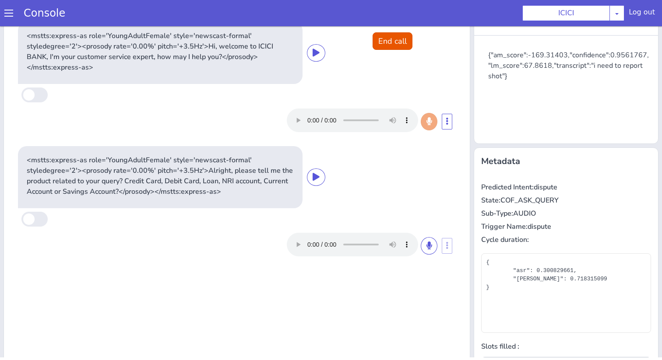
scroll to position [56, 0]
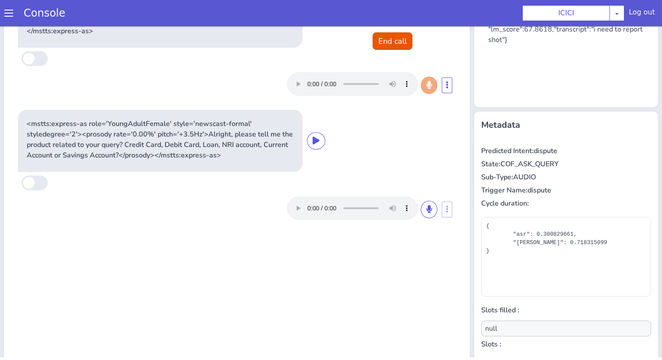
click at [438, 206] on div at bounding box center [369, 208] width 165 height 24
click at [433, 206] on button at bounding box center [428, 210] width 17 height 18
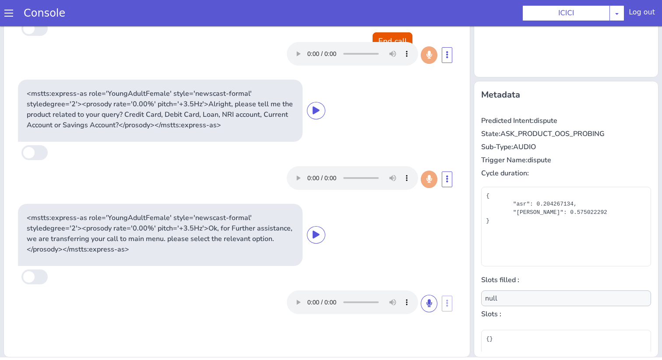
scroll to position [0, 0]
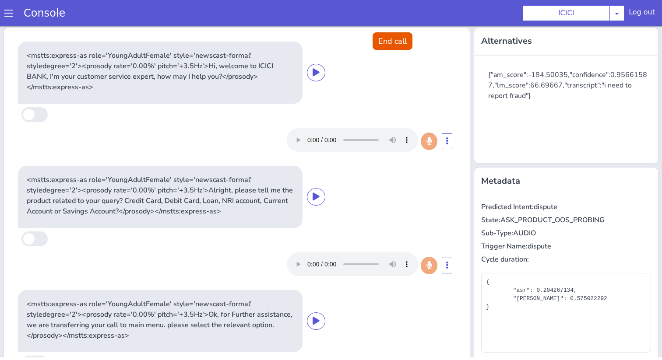
click at [8, 8] on div "Console" at bounding box center [40, 13] width 80 height 25
click at [8, 13] on span at bounding box center [8, 13] width 9 height 9
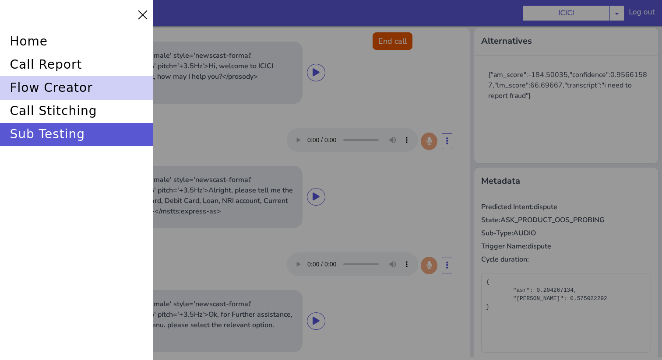
click at [58, 79] on div "flow creator" at bounding box center [76, 87] width 153 height 23
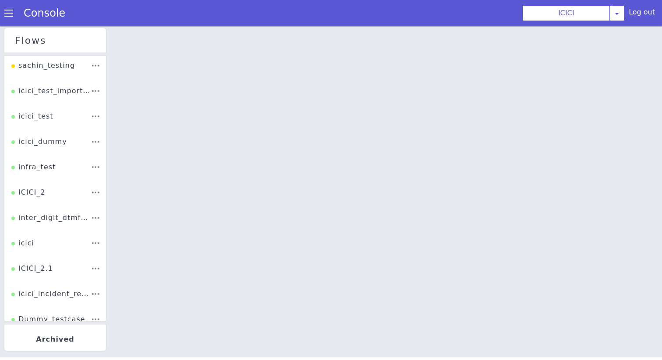
click at [498, 323] on li "ICICI_2" at bounding box center [545, 365] width 95 height 84
click at [37, 175] on div "ICICI_2" at bounding box center [29, 165] width 35 height 20
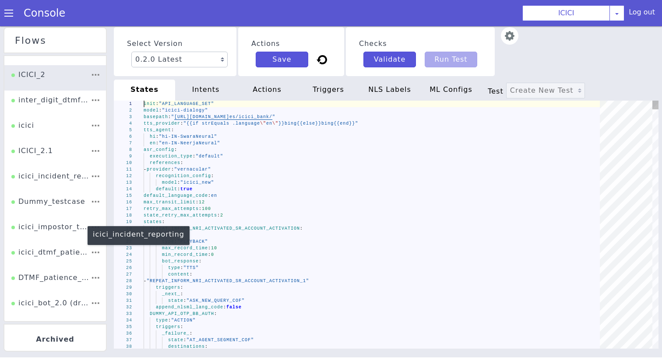
scroll to position [153, 0]
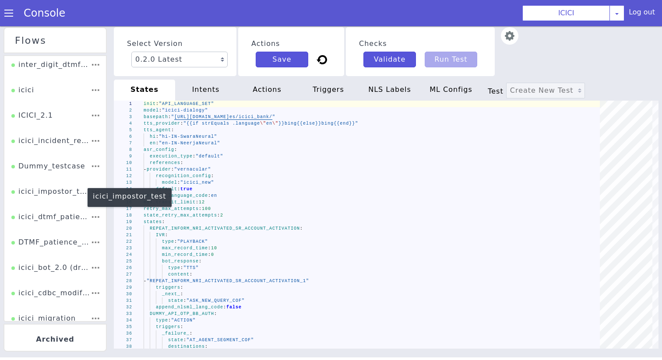
click at [60, 195] on div "icici_impostor_test" at bounding box center [50, 194] width 79 height 17
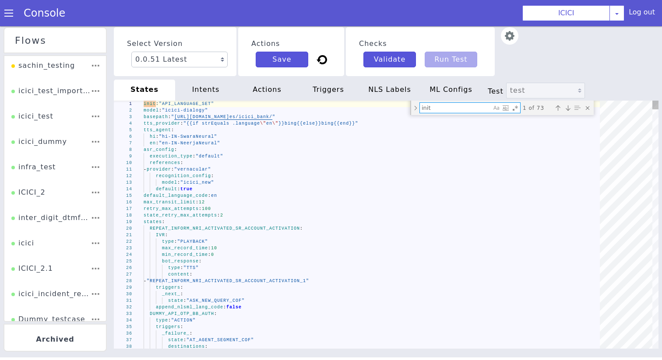
paste textarea "GMS_API_OOS_PROBING"
type textarea "type: "ACTION" triggers: _success_: state: "ASK_PRODUCT_OOS_PROBING" destinatio…"
type textarea "GMS_API_OOS_PROBING"
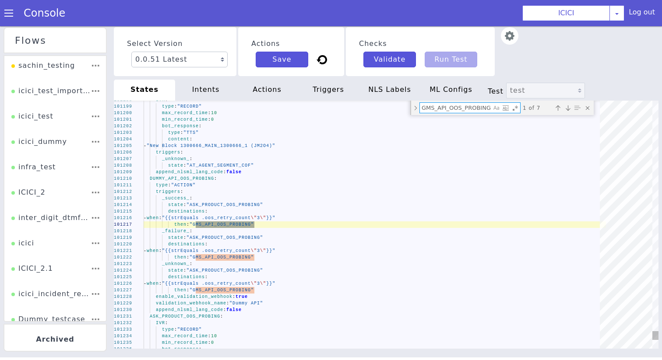
type textarea "agent_main_menu: "yes" oos_retry_count: 0 skit_route_point: "65425" gms_transfe…"
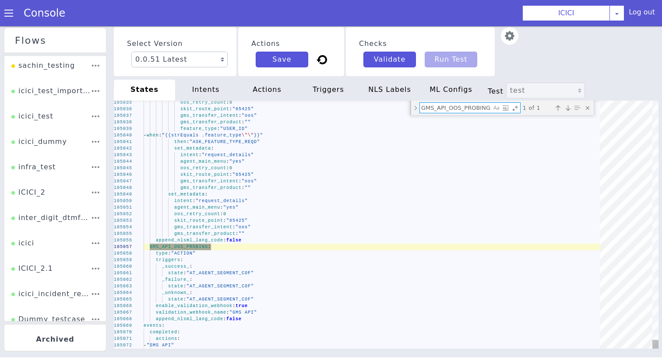
type textarea "GMS_API_OOS_PROBING:"
click at [232, 214] on div "oos_retry_count : 0" at bounding box center [373, 217] width 462 height 35
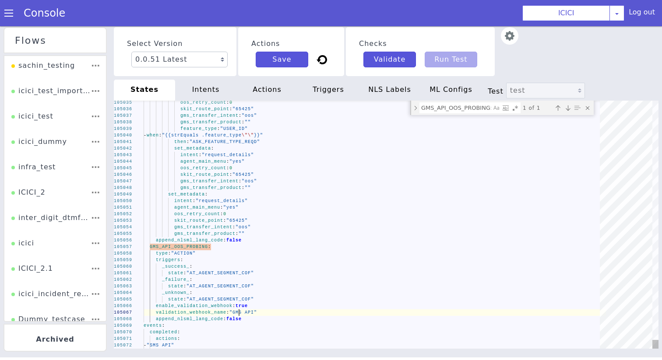
click at [238, 315] on div "105035 105036 105037 105038 105039 105040 105041 105042 105043 105044 105045 10…" at bounding box center [386, 225] width 544 height 248
drag, startPoint x: 235, startPoint y: 314, endPoint x: 256, endPoint y: 313, distance: 20.6
click at [245, 316] on div "append_nlsml_lang_code : false" at bounding box center [375, 319] width 462 height 7
click at [245, 315] on textarea "state: "AT_AGENT_SEGMENT_COF" _failure_: state: "AT_AGENT_SEGMENT_COF" _unknown…" at bounding box center [245, 312] width 0 height 7
drag, startPoint x: 257, startPoint y: 314, endPoint x: 237, endPoint y: 314, distance: 20.1
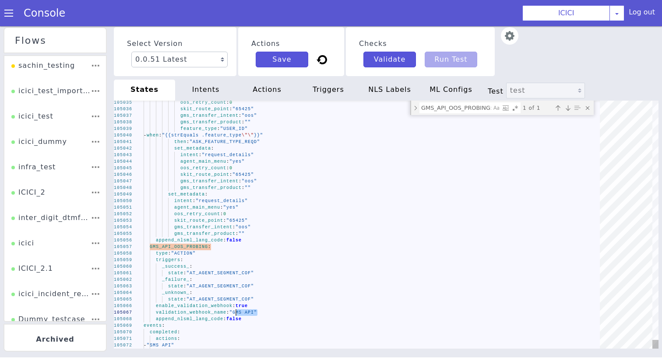
paste textarea "Dummy"
type textarea "state: "AT_AGENT_SEGMENT_COF" _failure_: state: "AT_AGENT_SEGMENT_COF" _unknown…"
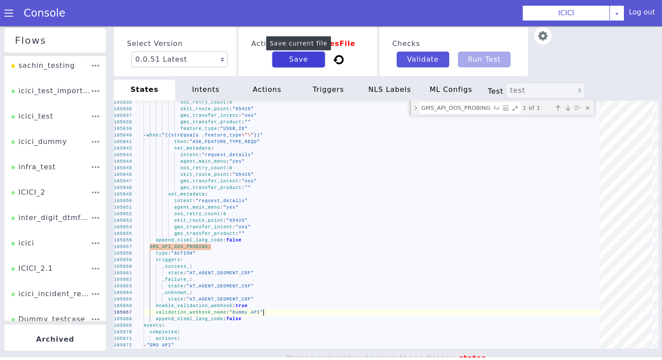
click at [303, 66] on button "Save" at bounding box center [298, 60] width 53 height 16
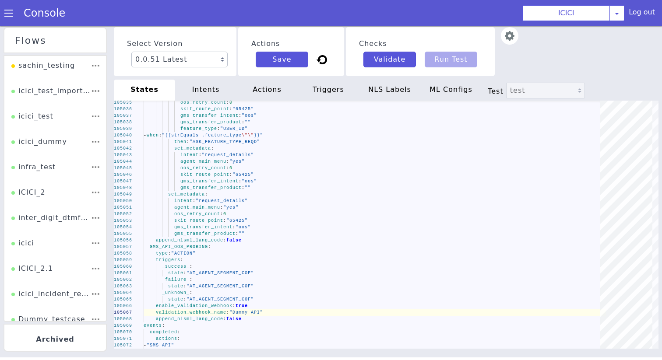
click at [5, 13] on span at bounding box center [8, 13] width 9 height 9
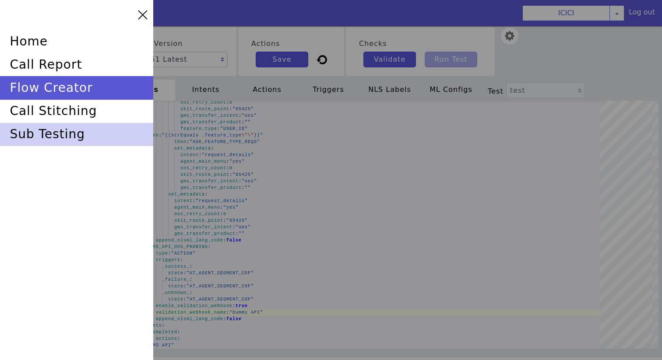
click at [79, 130] on div "sub testing" at bounding box center [76, 134] width 153 height 23
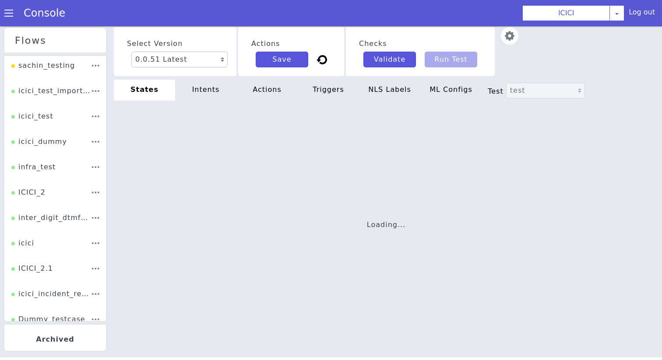
click at [58, 197] on li "ICICI_2" at bounding box center [55, 195] width 102 height 25
click at [53, 192] on li "ICICI_2" at bounding box center [55, 195] width 102 height 25
click at [32, 193] on div "ICICI_2" at bounding box center [28, 195] width 34 height 17
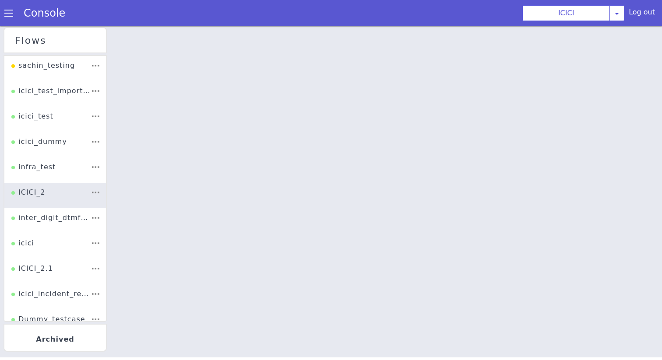
click at [305, 172] on div at bounding box center [385, 192] width 551 height 334
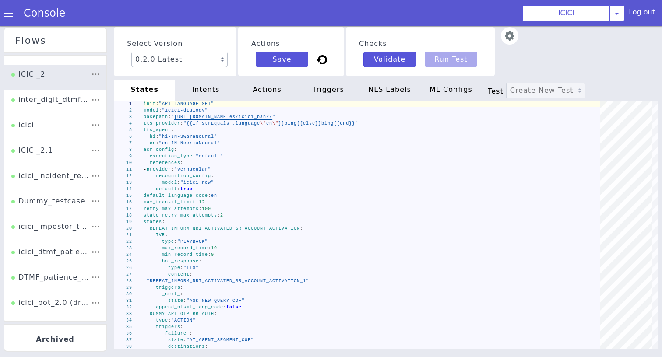
scroll to position [140, 0]
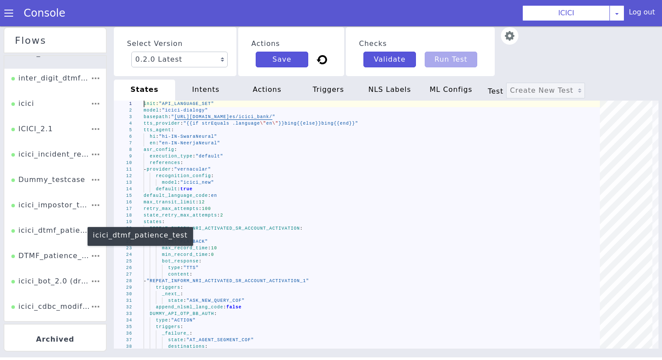
click at [51, 207] on div "icici_impostor_test" at bounding box center [50, 208] width 79 height 17
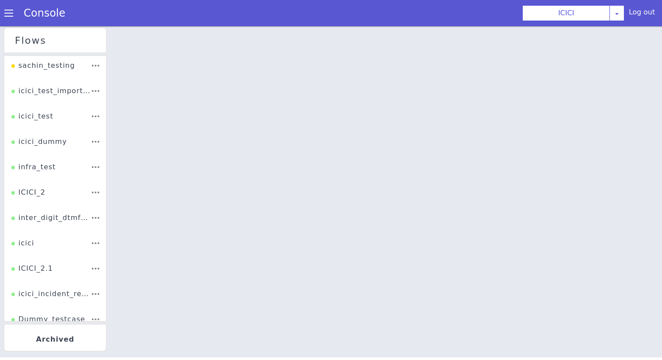
click at [234, 197] on div at bounding box center [385, 192] width 551 height 334
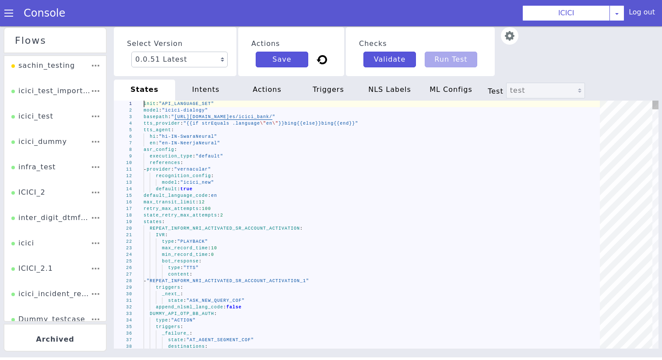
type textarea "- provider: "vernacular" recognition_config: model: "icici_new" default: true d…"
click at [243, 180] on div "model : "icici_new"" at bounding box center [375, 182] width 462 height 7
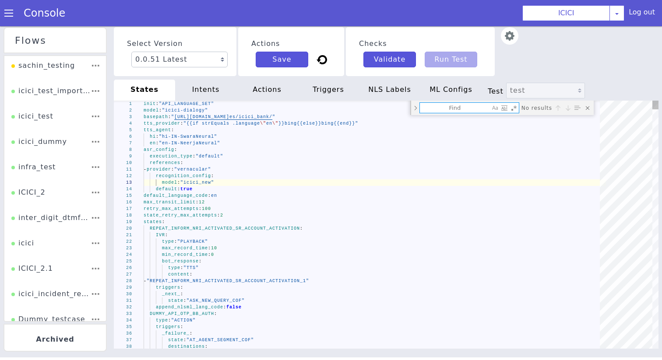
type textarea "d"
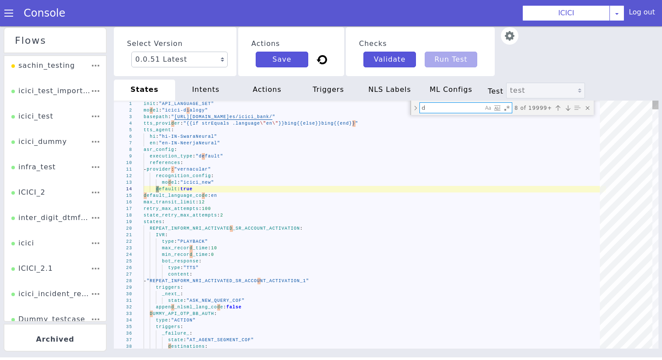
type textarea "state: "ASK_NEW_QUERY_COF" append_nlsml_lang_code: false DUMMY_API_OTP_BB_AUTH:…"
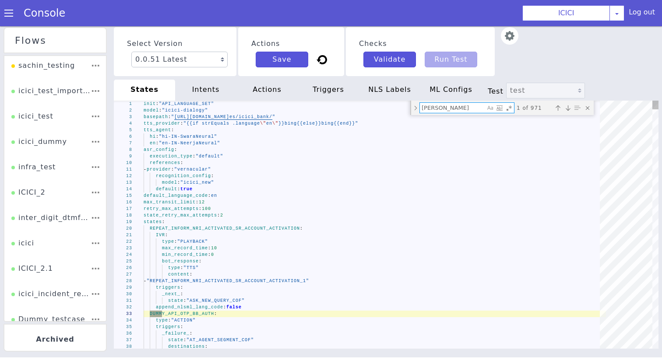
type textarea "dummy"
type textarea "account_number: "{{.account_number}}" checkaccount_2: "{{.account_number}}" ena…"
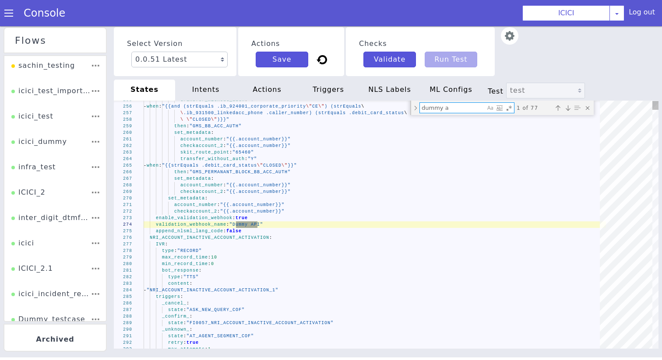
type textarea "dummy a"
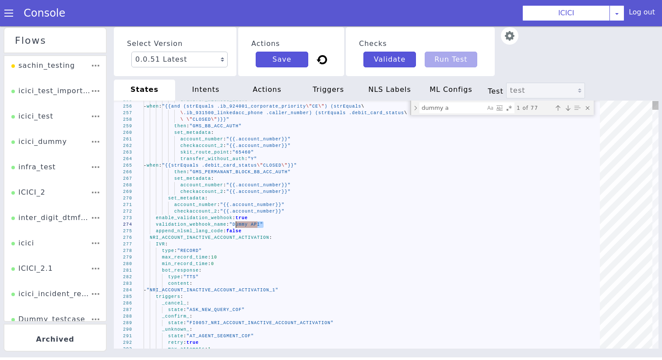
drag, startPoint x: 263, startPoint y: 226, endPoint x: 236, endPoint y: 227, distance: 27.1
click at [441, 109] on textarea "dummy a" at bounding box center [452, 108] width 65 height 10
paste textarea "RMN_CHECK_CAR_API_COF"
type textarea "\ .DMP_despatch_agency \"Speed Post\")}}" then: "DC_NRI_IN_TRANSIT_SPEEDPOST_YE…"
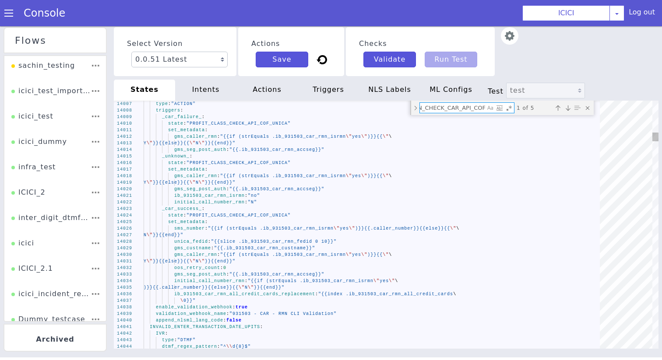
type textarea "RMN_CHECK_CAR_API_COF"
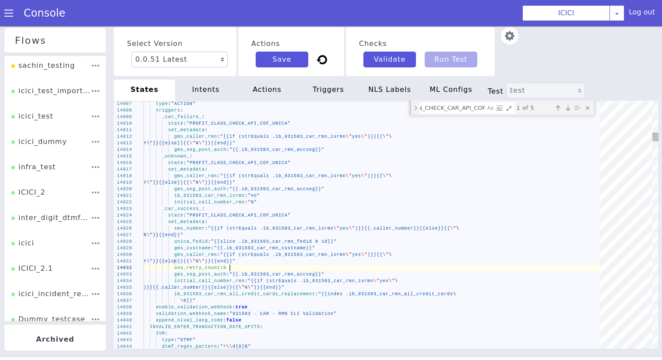
scroll to position [0, 0]
drag, startPoint x: 234, startPoint y: 270, endPoint x: 174, endPoint y: 270, distance: 59.9
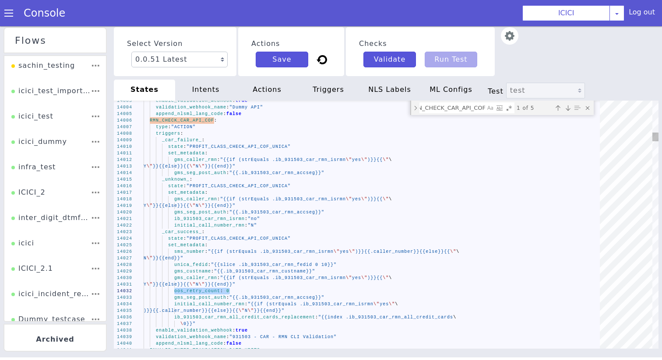
click at [334, 175] on div "gms_seg_post_auth : "{{.ib_931503_car_rmn_accseg}}"" at bounding box center [375, 173] width 462 height 7
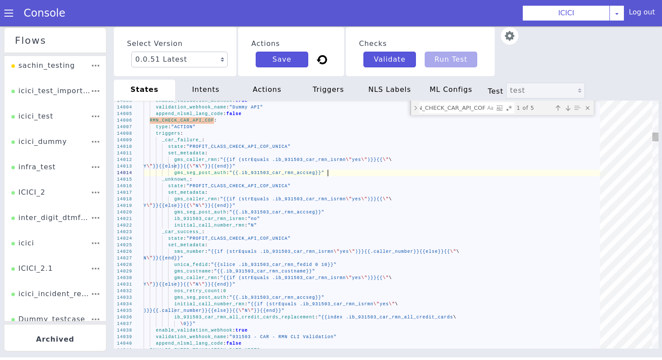
scroll to position [25, 30]
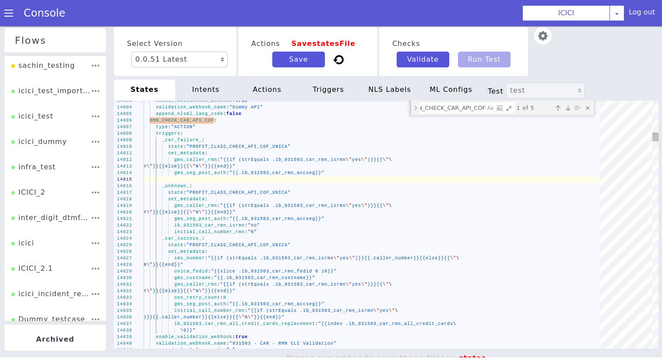
paste textarea "oos_retry_count: 0"
click at [263, 231] on div "initial_call_number_rmn : "N"" at bounding box center [375, 232] width 462 height 7
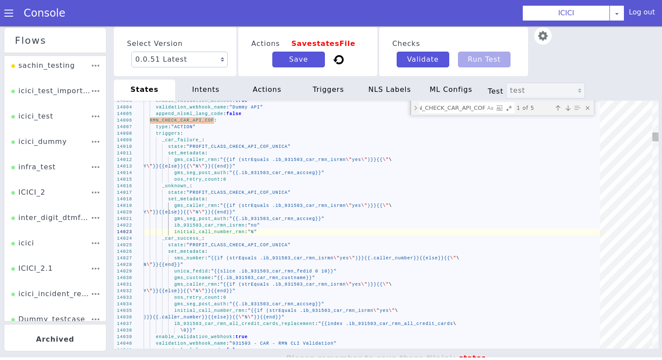
scroll to position [20, 30]
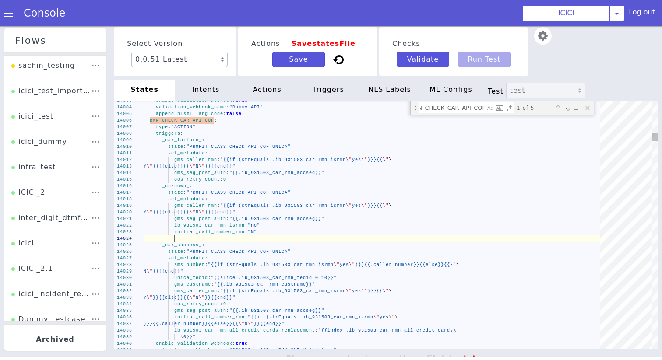
paste textarea "oos_retry_count: 0"
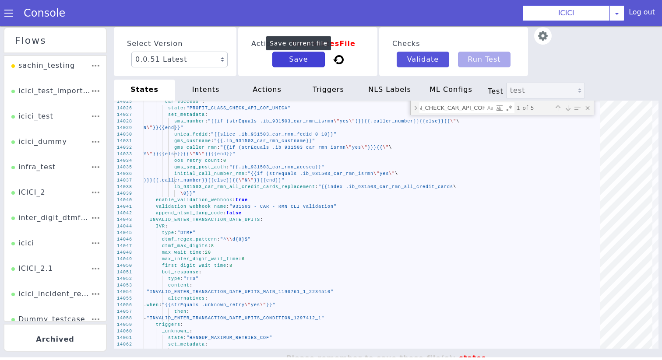
type textarea "gms_seg_post_auth: "{{.ib_931503_car_rmn_accseg}}" ib_931503_car_rmn_isrmn: "no…"
click at [297, 63] on button "Save" at bounding box center [298, 60] width 53 height 16
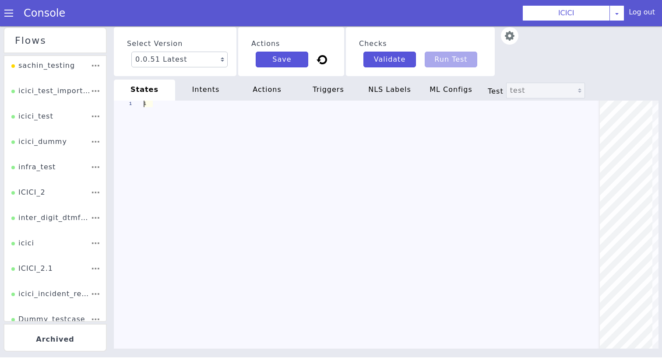
scroll to position [0, 0]
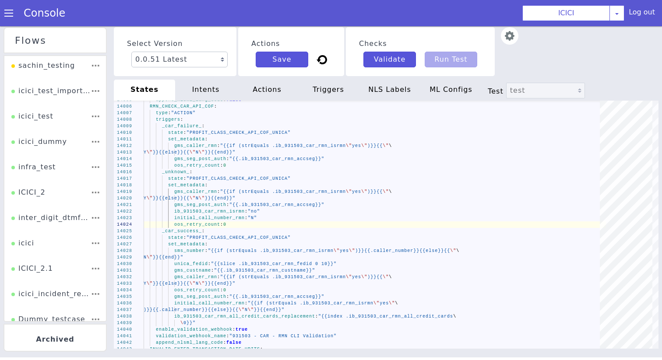
click at [7, 15] on span at bounding box center [8, 13] width 9 height 9
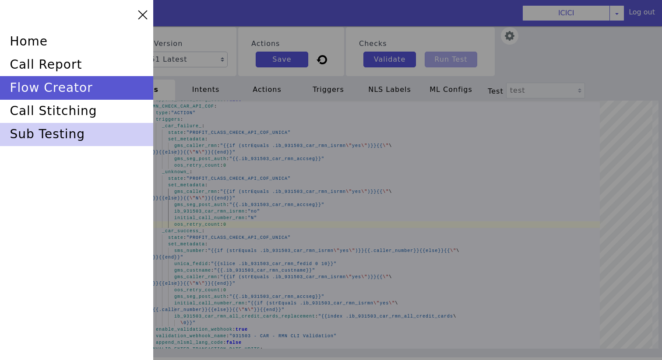
click at [66, 138] on div "sub testing" at bounding box center [76, 134] width 153 height 23
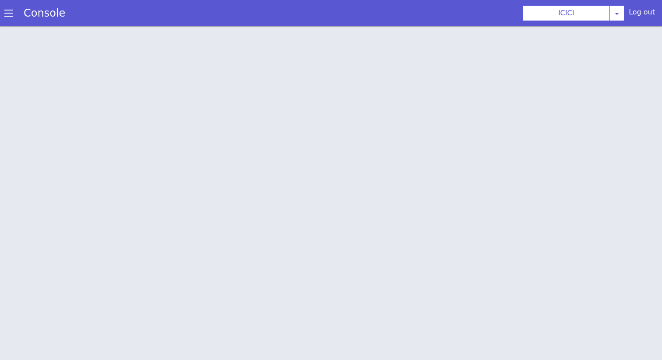
scroll to position [3, 0]
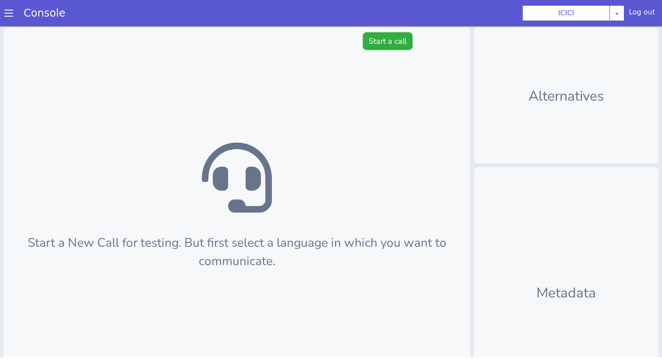
click at [386, 24] on button "Start a call" at bounding box center [391, 32] width 49 height 18
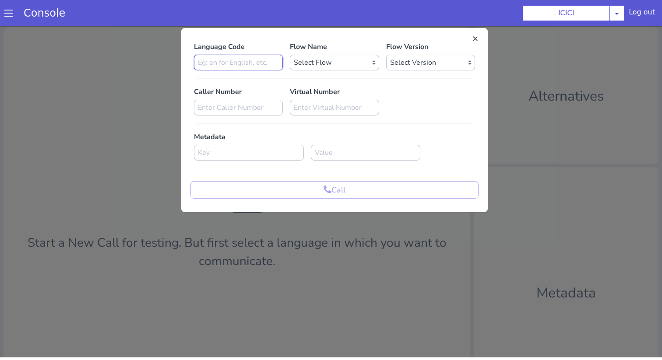
type input "en"
select select "b03a4faf-32c3-4c7e-b817-7f3662e43ade"
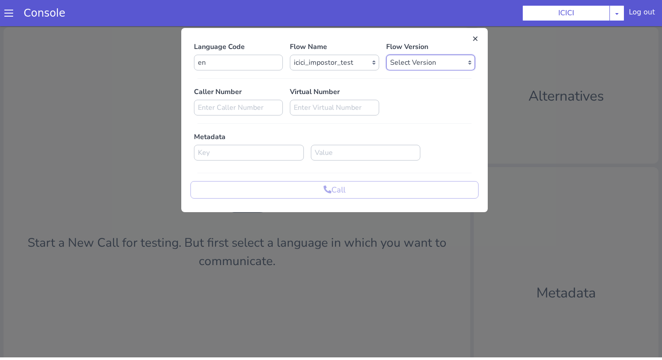
select select "0.0.51"
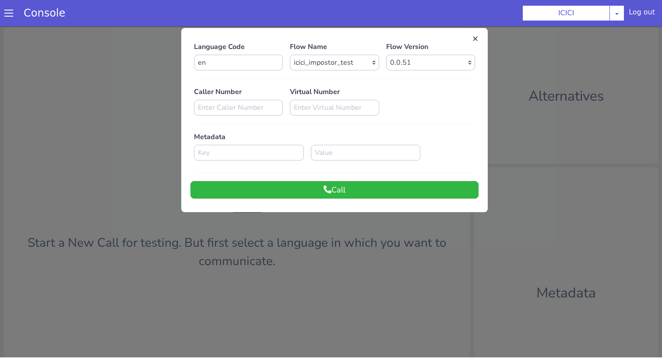
click at [431, 82] on div "Language Code en Flow Name Select Flow sachin_testing icici_test_import_1 icici…" at bounding box center [402, 21] width 288 height 157
click at [431, 92] on button "Call" at bounding box center [402, 92] width 288 height 18
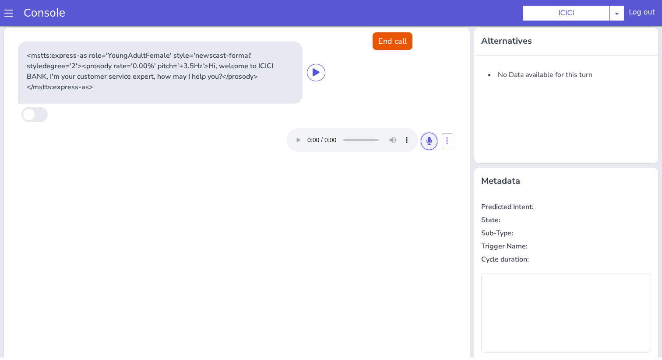
click at [436, 130] on button at bounding box center [433, 132] width 17 height 18
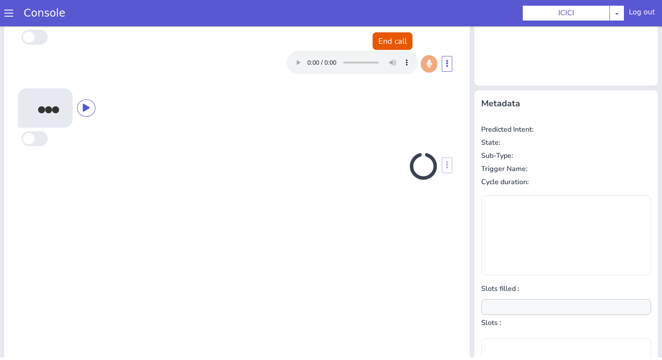
scroll to position [86, 0]
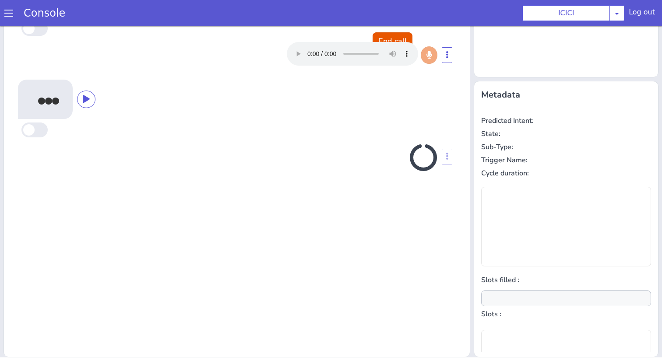
type input "null"
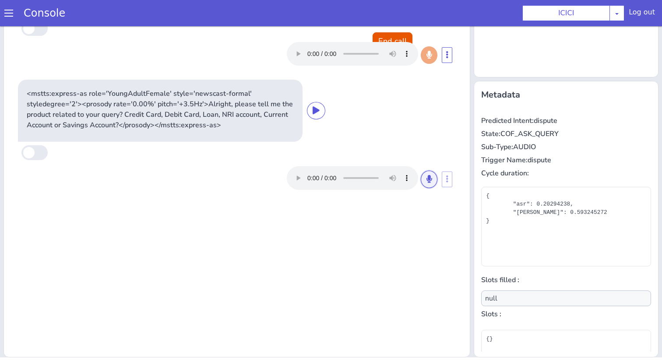
click at [430, 178] on button at bounding box center [432, 170] width 17 height 18
click at [493, 89] on button at bounding box center [496, 81] width 17 height 18
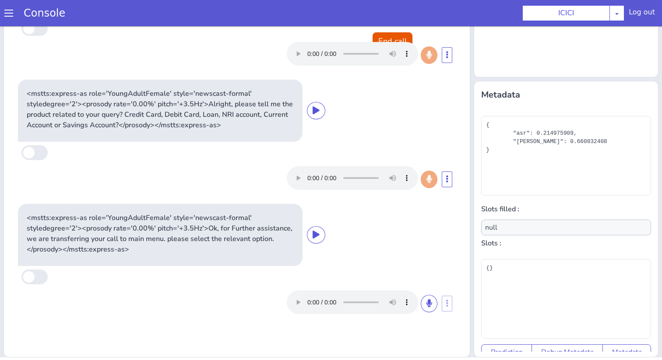
scroll to position [79, 0]
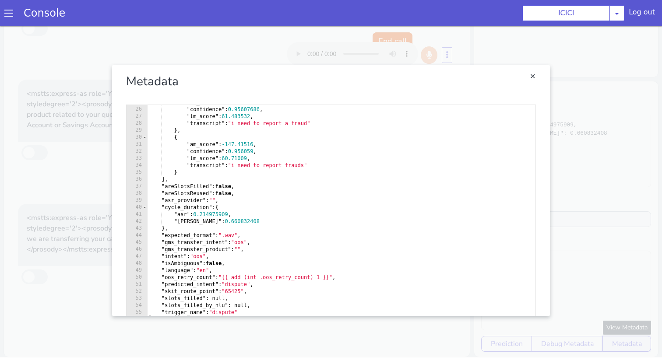
scroll to position [14, 0]
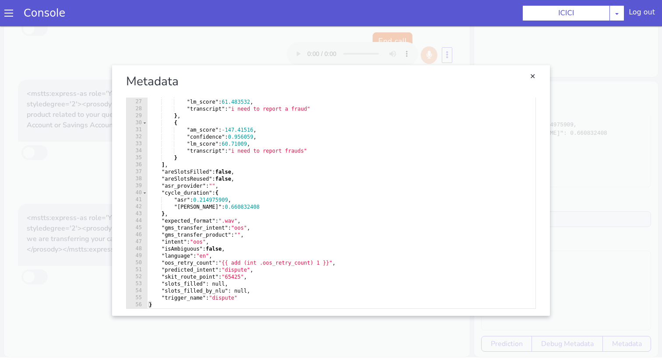
type textarea ""oos_retry_count": "{{ add (int .oos_retry_count) 1 }}","
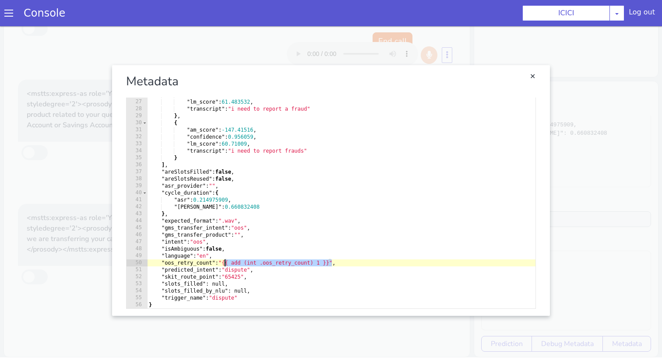
drag, startPoint x: 844, startPoint y: 103, endPoint x: 737, endPoint y: 104, distance: 107.6
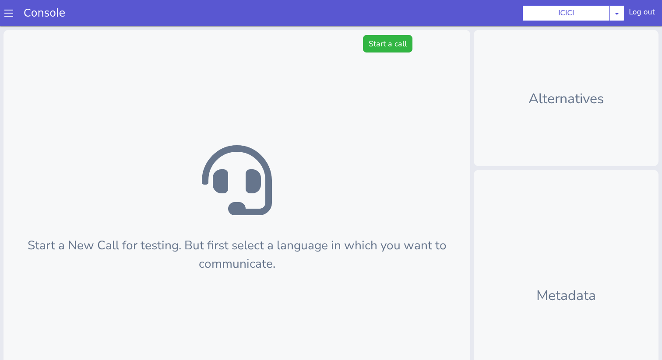
scroll to position [3, 0]
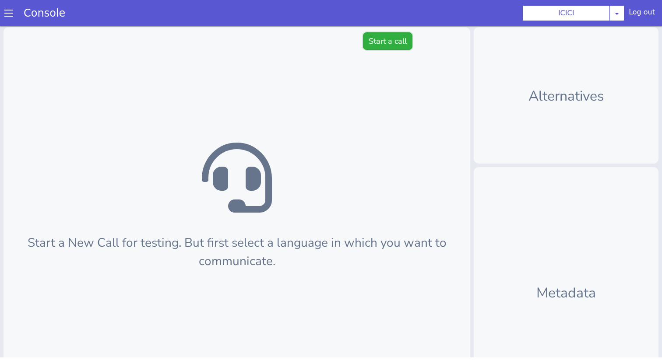
click at [393, 44] on button "Start a call" at bounding box center [387, 41] width 49 height 18
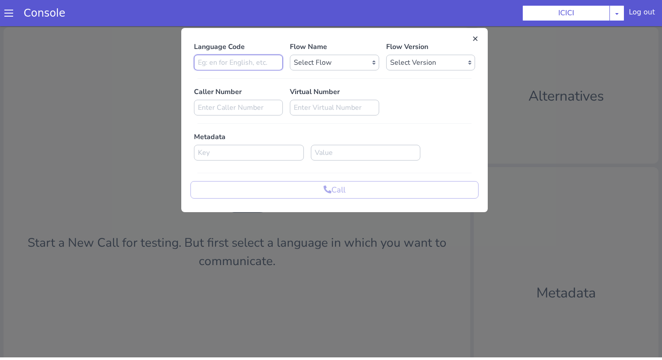
click at [267, 69] on input at bounding box center [238, 63] width 89 height 16
type input "en"
click at [330, 61] on select "Select Flow sachin_testing icici_test_import_1 icici_test icici_dummy infra_tes…" at bounding box center [334, 63] width 89 height 16
click at [340, 49] on p "Flow Name" at bounding box center [334, 47] width 89 height 11
click at [340, 64] on select "Select Flow sachin_testing icici_test_import_1 icici_test icici_dummy infra_tes…" at bounding box center [334, 63] width 89 height 16
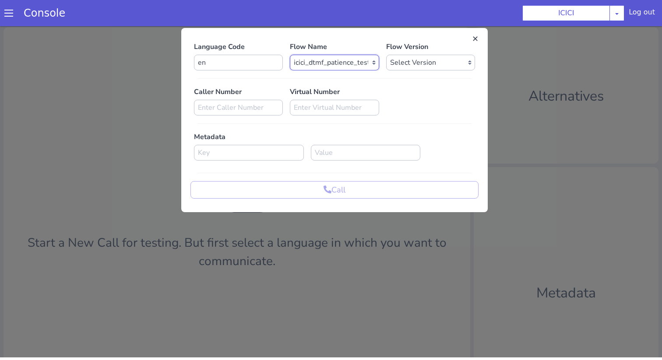
select select "b03a4faf-32c3-4c7e-b817-7f3662e43ade"
click at [388, 61] on select "Select Version 0.0.51 0.0.50 0.0.49 0.0.48 0.0.47 0.0.46 0.0.45 0.0.44 0.0.43 0…" at bounding box center [430, 63] width 89 height 16
select select "0.0.51"
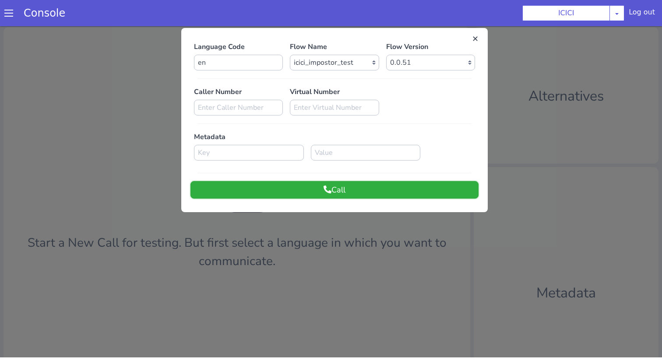
click at [389, 187] on button "Call" at bounding box center [334, 190] width 288 height 18
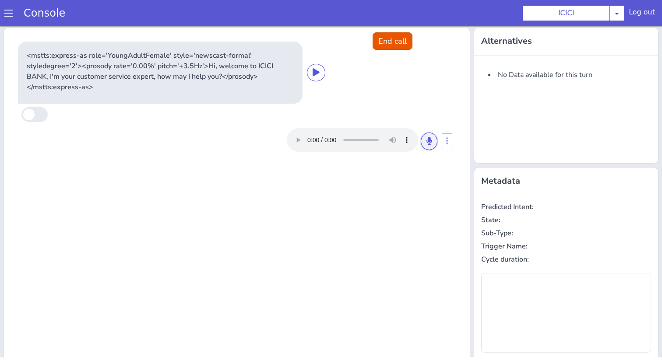
click at [426, 141] on button at bounding box center [428, 142] width 17 height 18
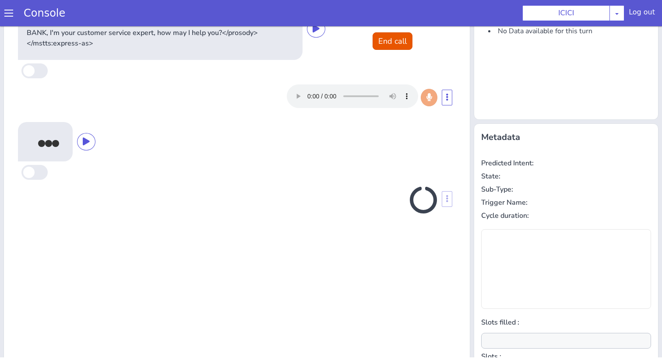
scroll to position [86, 0]
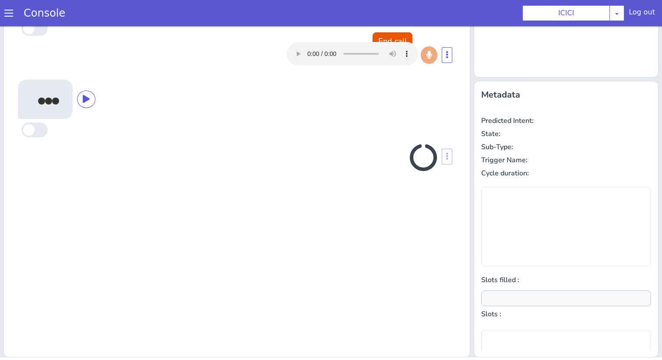
type input "null"
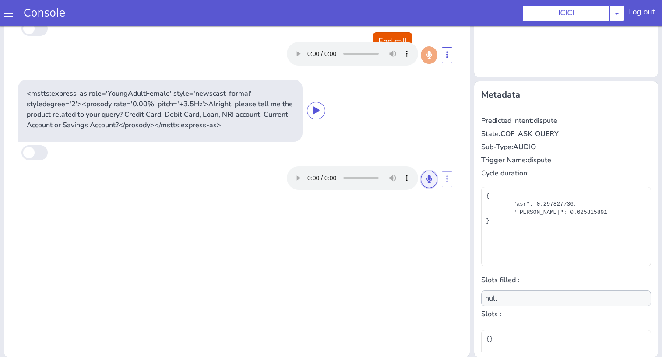
click at [429, 172] on button at bounding box center [428, 180] width 17 height 18
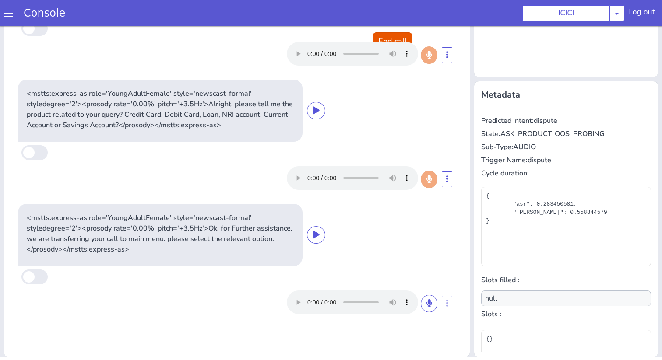
scroll to position [79, 0]
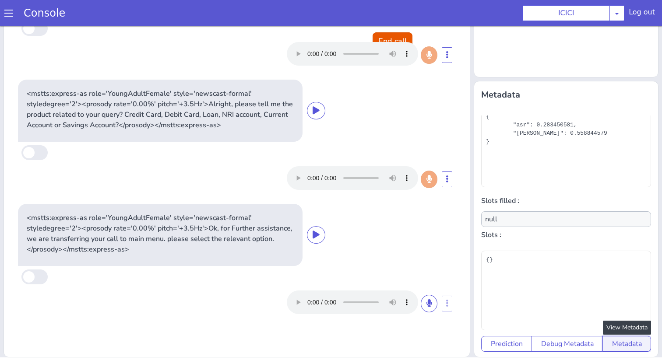
click at [623, 345] on button "Metadata" at bounding box center [626, 344] width 49 height 16
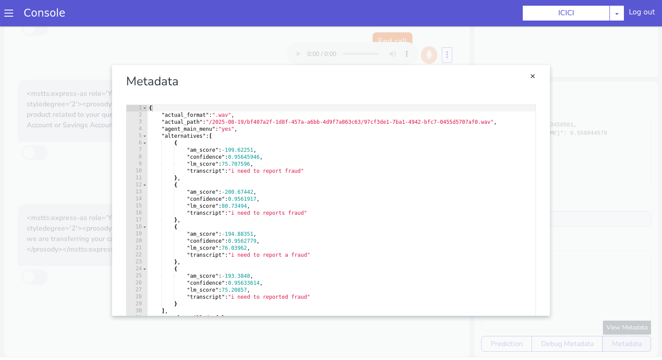
scroll to position [14, 0]
